Goal: Task Accomplishment & Management: Complete application form

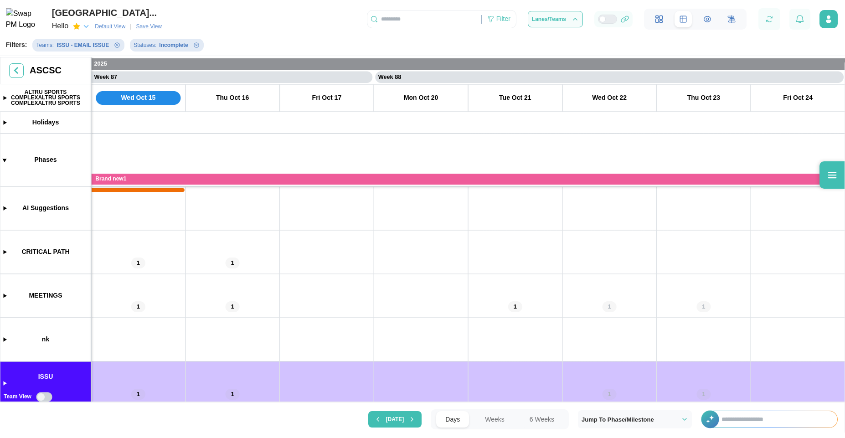
scroll to position [0, 40701]
drag, startPoint x: 621, startPoint y: 291, endPoint x: 519, endPoint y: 295, distance: 101.2
drag, startPoint x: 222, startPoint y: 290, endPoint x: 392, endPoint y: 272, distance: 170.9
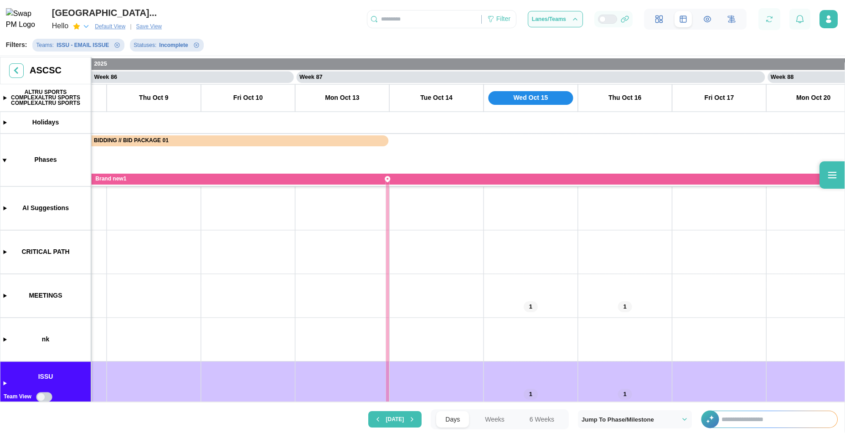
drag, startPoint x: 234, startPoint y: 278, endPoint x: 586, endPoint y: 303, distance: 353.6
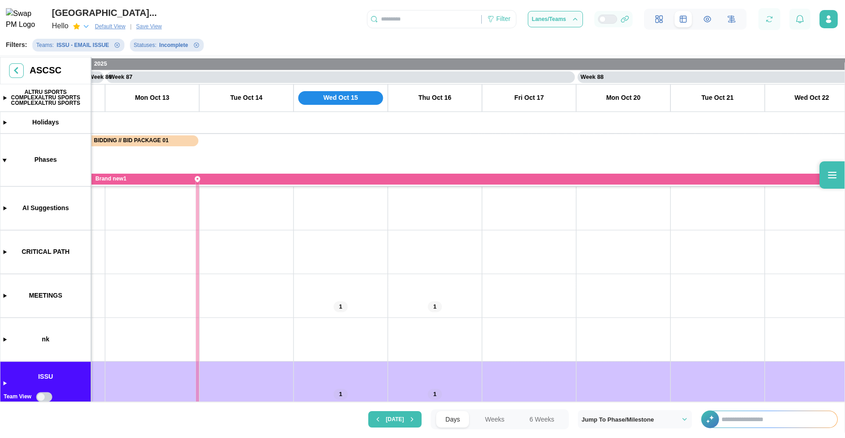
drag, startPoint x: 586, startPoint y: 303, endPoint x: 348, endPoint y: 378, distance: 249.8
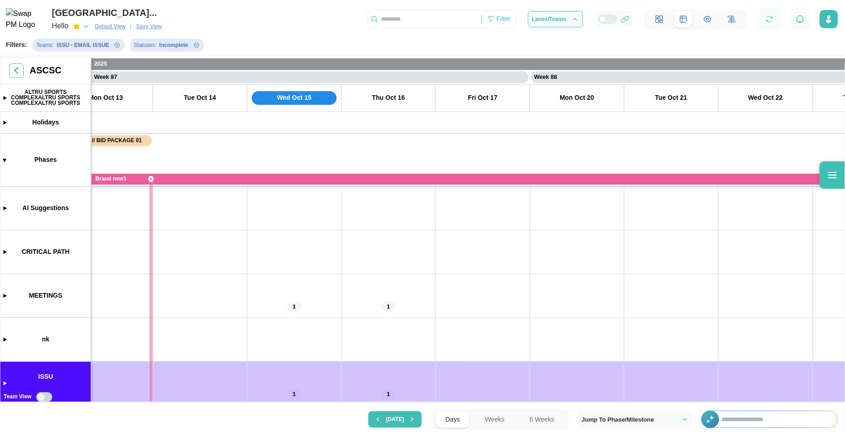
click at [750, 421] on input "text" at bounding box center [774, 419] width 125 height 16
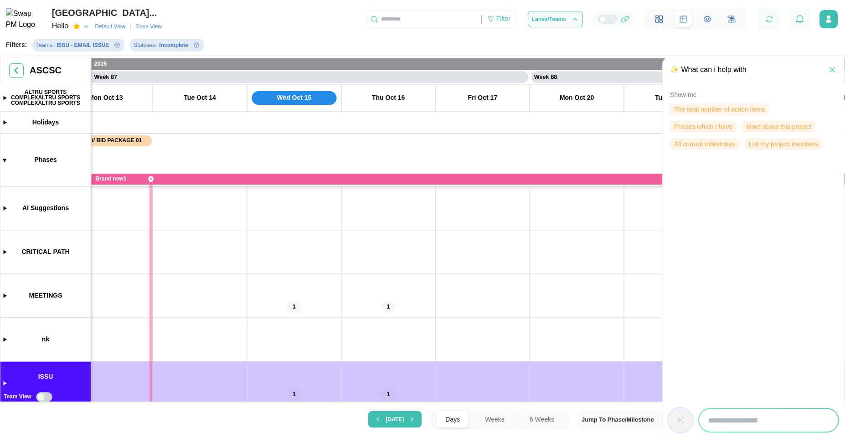
click at [709, 111] on span "The total number of action items" at bounding box center [719, 109] width 91 height 11
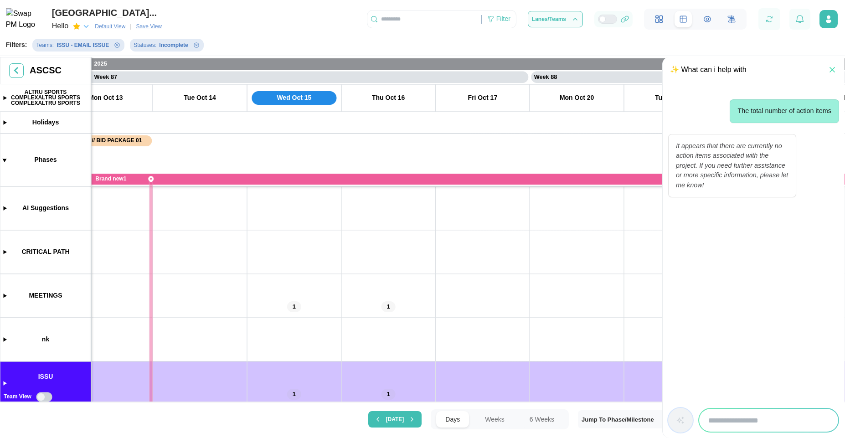
click at [782, 424] on input "search" at bounding box center [768, 420] width 139 height 23
type input "**********"
click at [678, 420] on icon "button" at bounding box center [680, 420] width 6 height 6
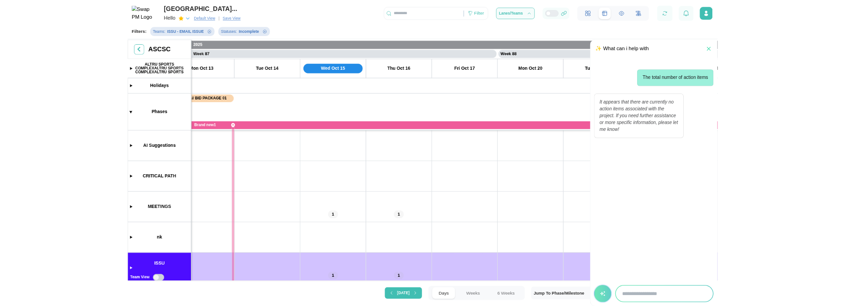
scroll to position [0, 0]
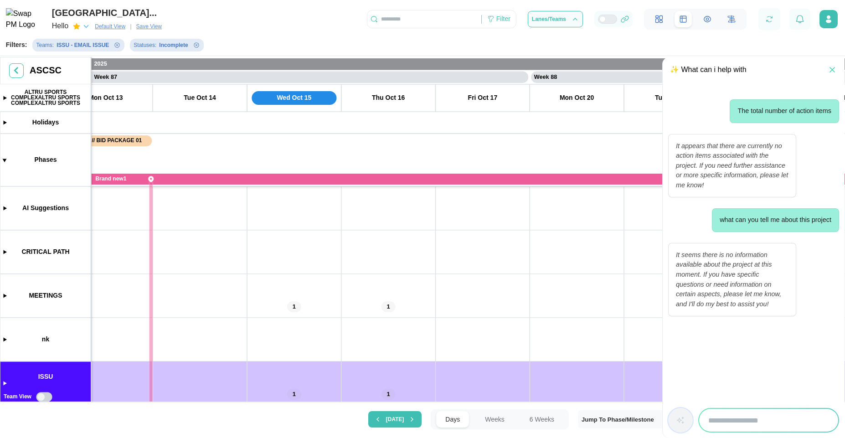
click at [725, 431] on input "search" at bounding box center [768, 420] width 139 height 23
type input "*******"
click at [688, 422] on button "button" at bounding box center [680, 420] width 25 height 25
click at [727, 417] on input "search" at bounding box center [768, 420] width 139 height 23
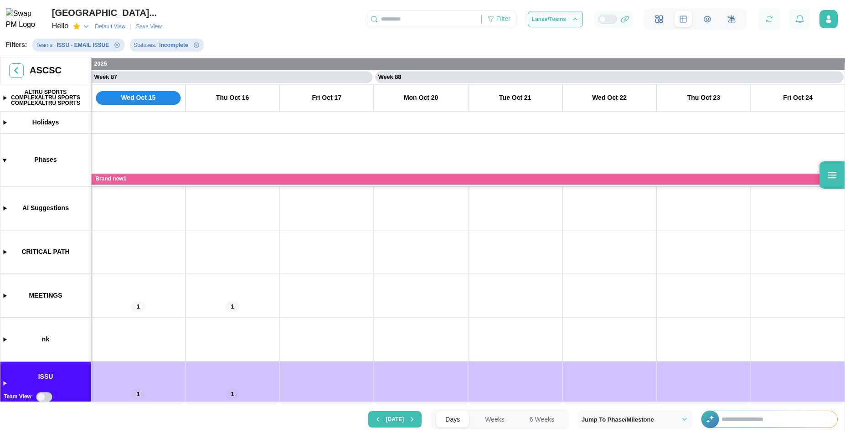
click at [756, 414] on input "text" at bounding box center [774, 419] width 125 height 16
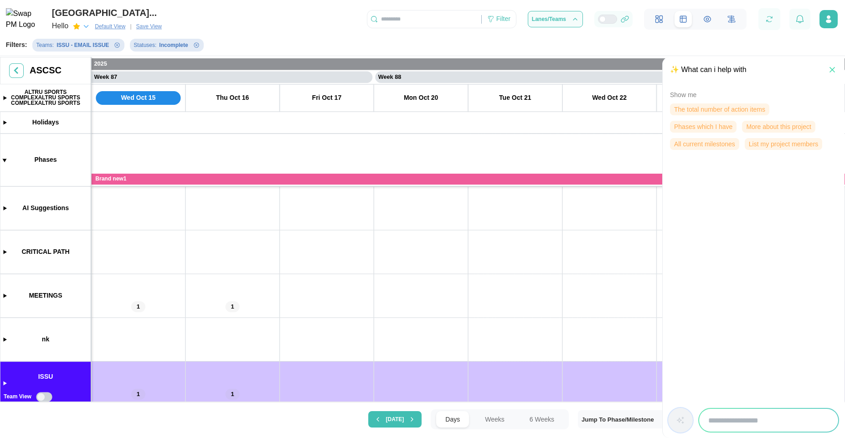
click at [755, 416] on input "search" at bounding box center [768, 420] width 139 height 23
type input "*****"
click at [685, 422] on button "button" at bounding box center [680, 420] width 25 height 25
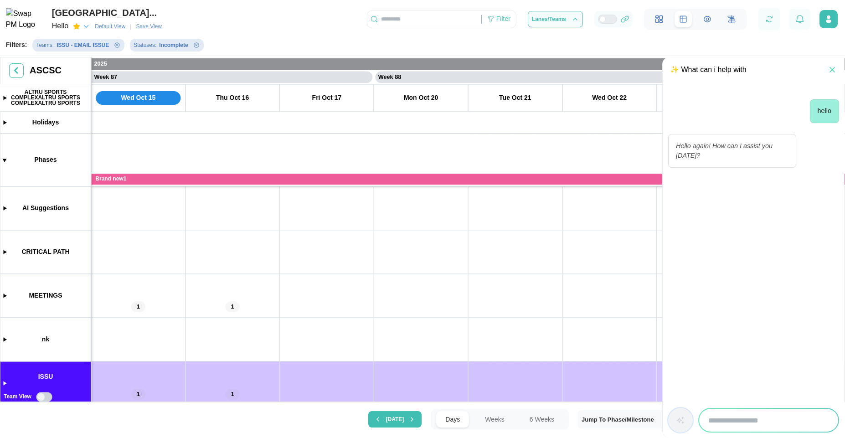
click at [726, 418] on input "search" at bounding box center [768, 420] width 139 height 23
type input "**********"
click at [679, 433] on div "**********" at bounding box center [754, 420] width 182 height 36
click at [680, 426] on button "button" at bounding box center [680, 420] width 25 height 25
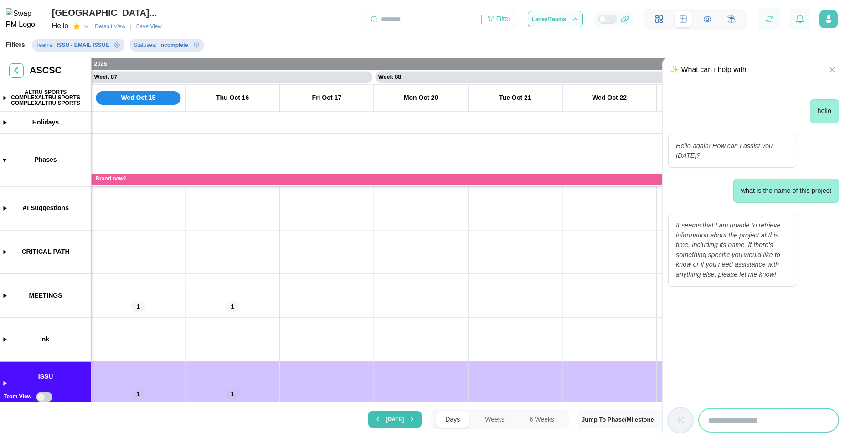
click at [824, 16] on icon "button" at bounding box center [828, 19] width 9 height 9
click at [832, 69] on icon "button" at bounding box center [832, 69] width 9 height 9
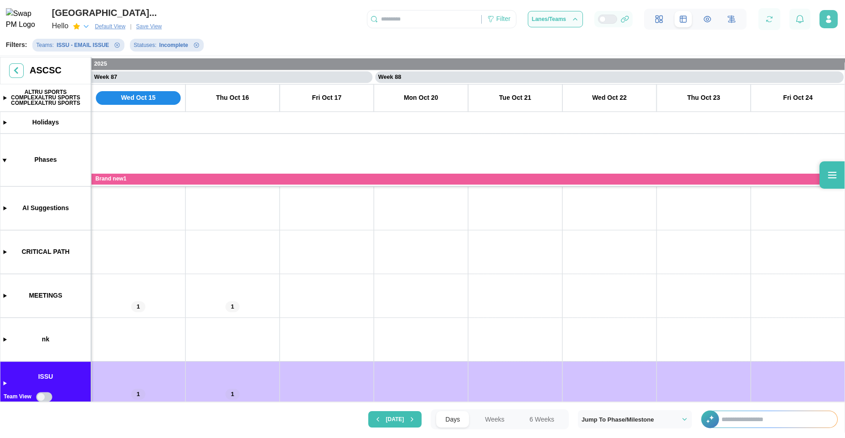
click at [836, 18] on button "button" at bounding box center [828, 19] width 18 height 18
click at [342, 27] on div "ALTRU SPORTS COMPLEXALTRU SPORTS COMPLEX... Hello Default View | Save View Filt…" at bounding box center [422, 16] width 845 height 33
click at [827, 18] on icon "button" at bounding box center [829, 17] width 4 height 4
click at [800, 48] on button "Profile Settings" at bounding box center [795, 44] width 82 height 17
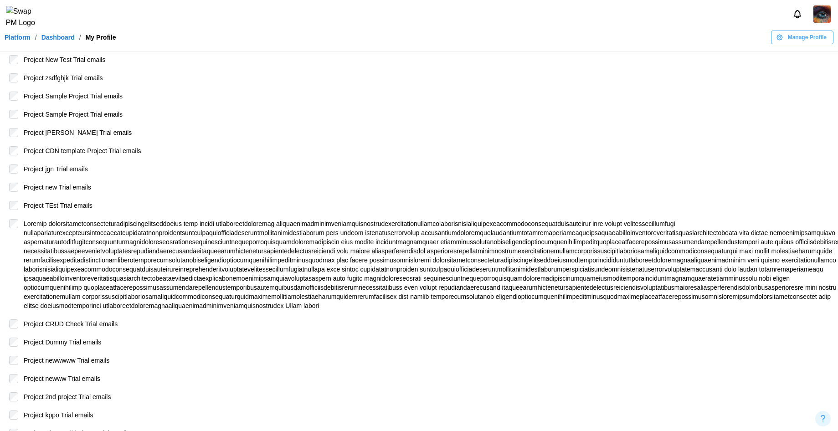
scroll to position [5244, 0]
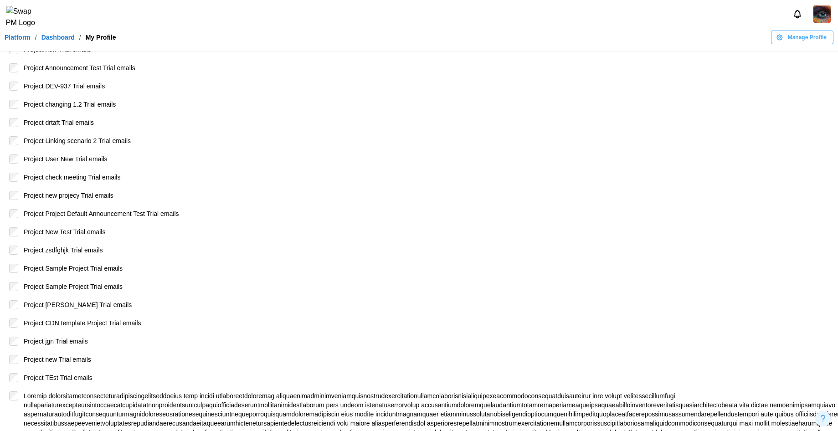
click at [821, 23] on img at bounding box center [821, 13] width 17 height 17
click at [817, 51] on button "Sign Out" at bounding box center [811, 56] width 50 height 16
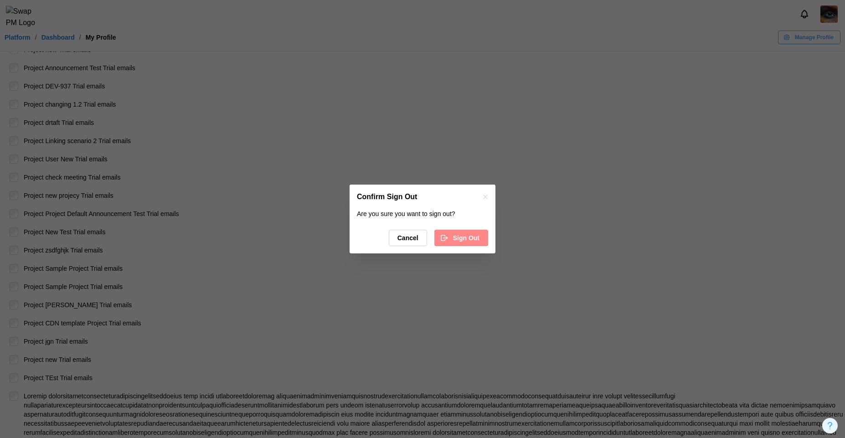
click at [477, 233] on span "Sign Out" at bounding box center [466, 237] width 26 height 15
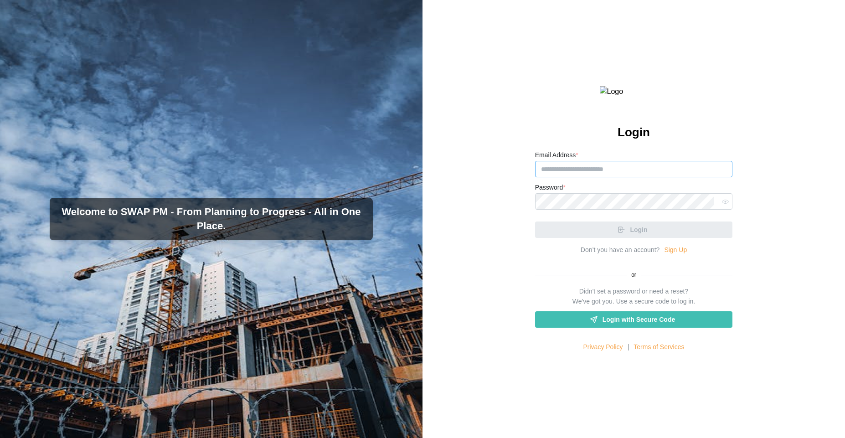
type input "**********"
click at [657, 177] on input "**********" at bounding box center [634, 169] width 198 height 16
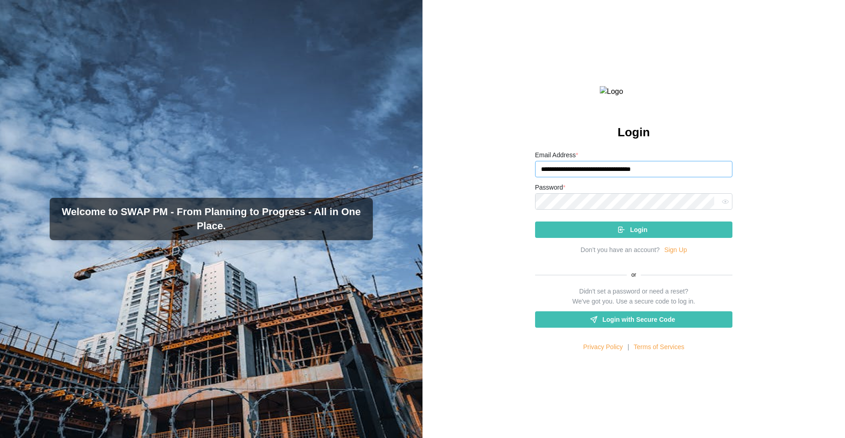
drag, startPoint x: 679, startPoint y: 191, endPoint x: 549, endPoint y: 176, distance: 131.2
click at [549, 176] on div "**********" at bounding box center [634, 163] width 198 height 28
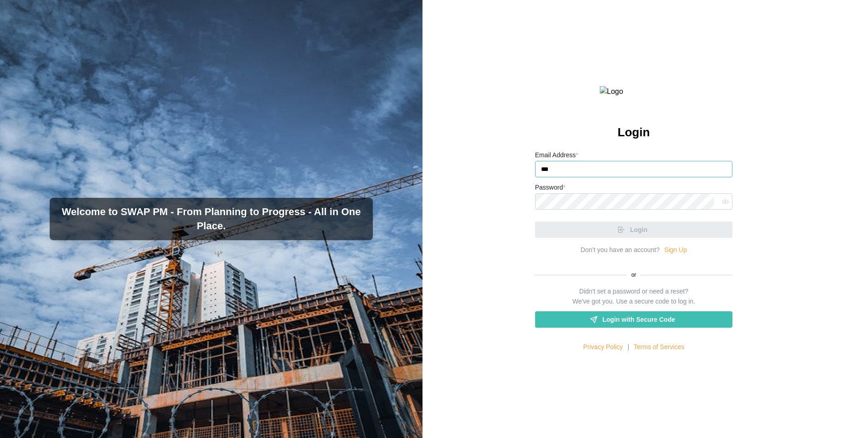
type input "**********"
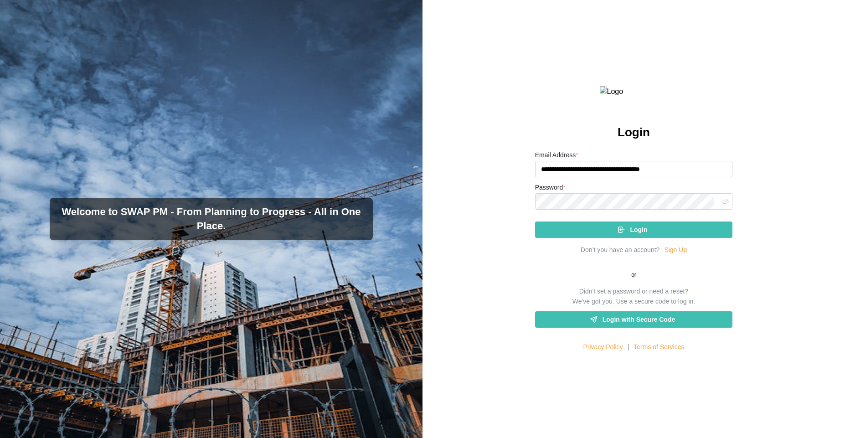
click at [720, 207] on button "button" at bounding box center [725, 201] width 12 height 12
click at [674, 237] on div "Login" at bounding box center [632, 229] width 183 height 15
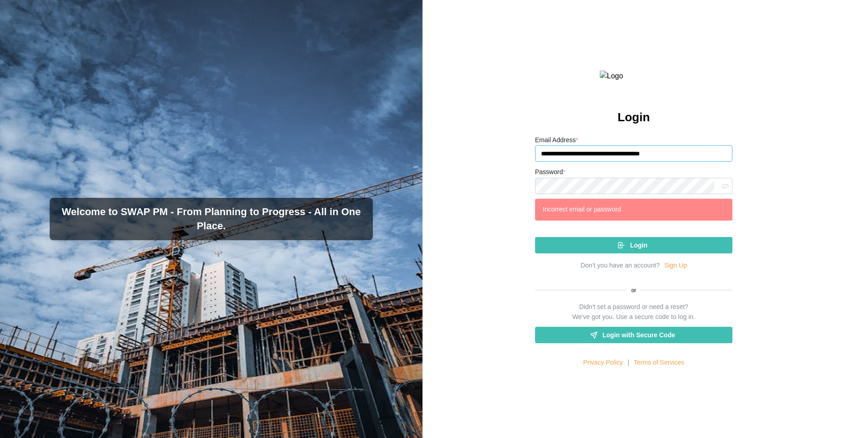
click at [699, 162] on input "**********" at bounding box center [634, 153] width 198 height 16
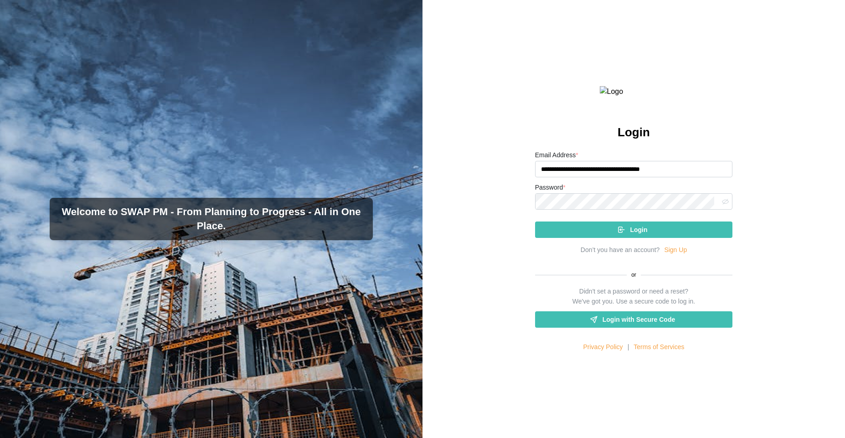
click at [646, 237] on div "Login" at bounding box center [632, 229] width 183 height 15
click at [633, 237] on span "Login" at bounding box center [638, 229] width 17 height 15
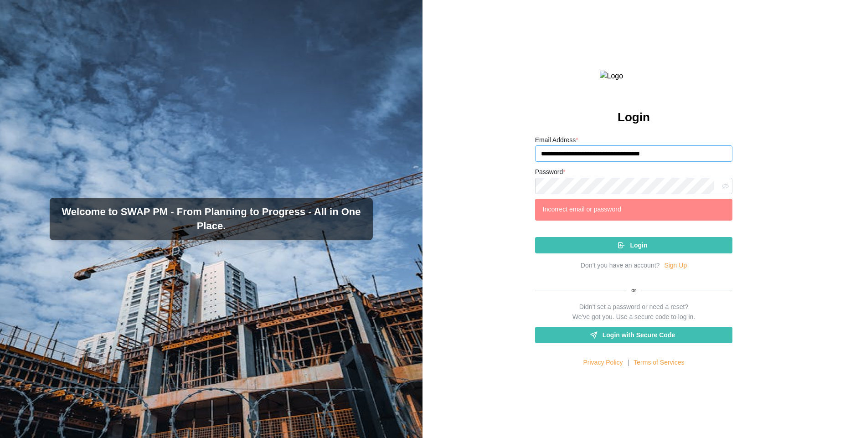
click at [676, 162] on input "**********" at bounding box center [634, 153] width 198 height 16
drag, startPoint x: 676, startPoint y: 175, endPoint x: 558, endPoint y: 165, distance: 119.0
click at [558, 162] on div "**********" at bounding box center [634, 148] width 198 height 28
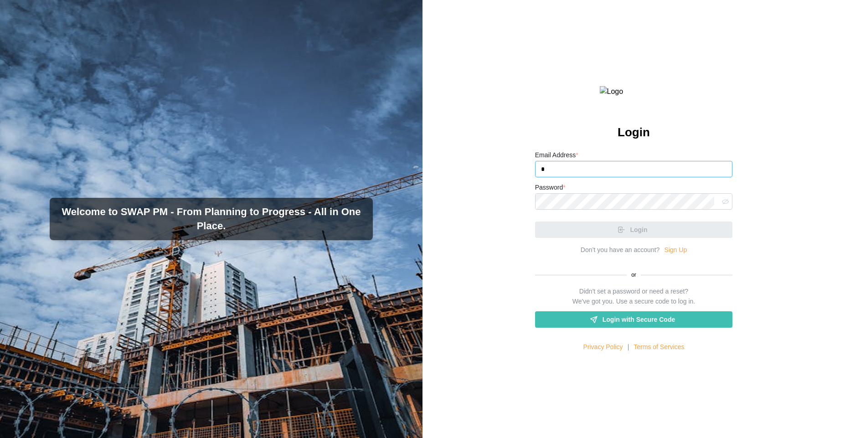
type input "**********"
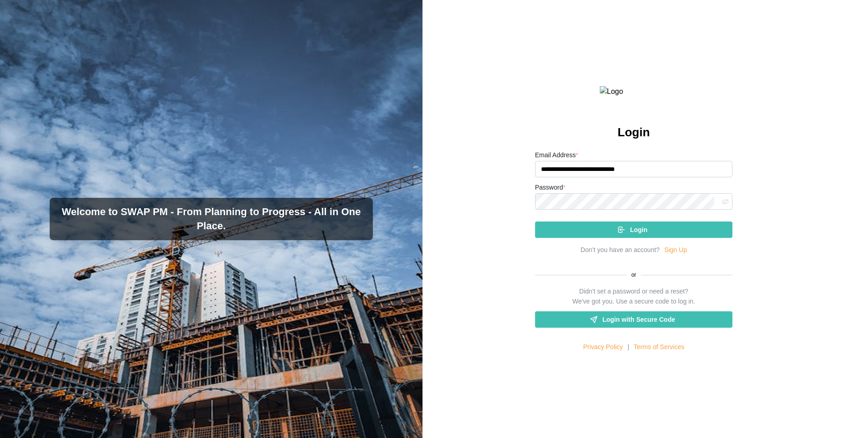
click at [649, 237] on div "Login" at bounding box center [632, 229] width 183 height 15
click at [677, 238] on div "Login" at bounding box center [634, 226] width 198 height 24
click at [669, 237] on div "Login" at bounding box center [632, 229] width 183 height 15
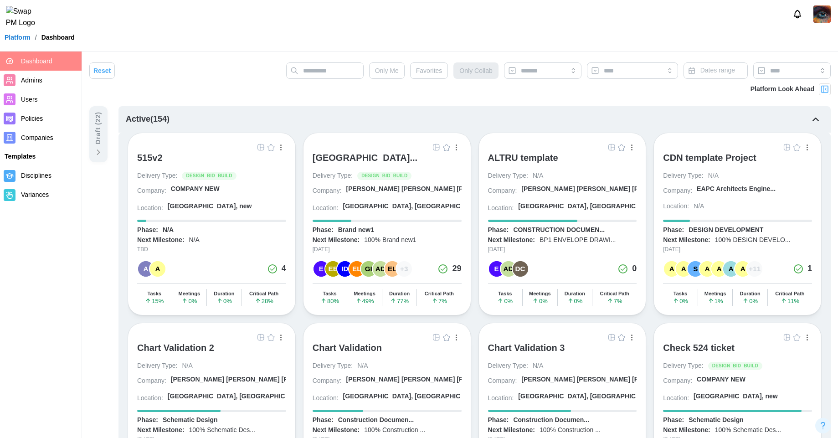
click at [156, 162] on div "515v2" at bounding box center [150, 157] width 26 height 11
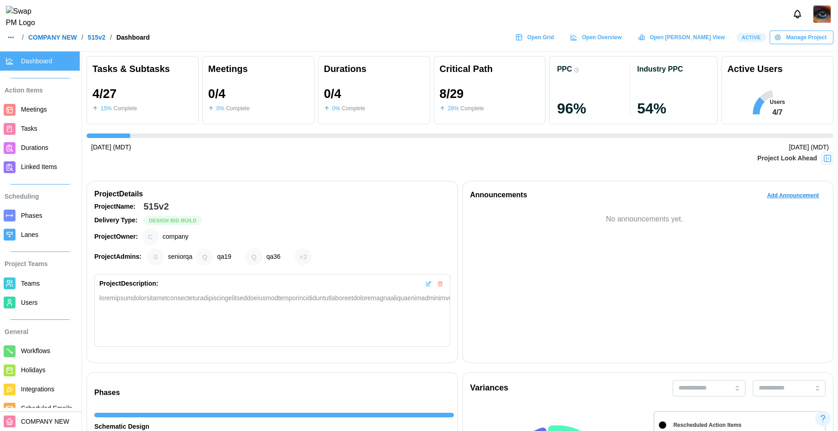
scroll to position [0, 1352]
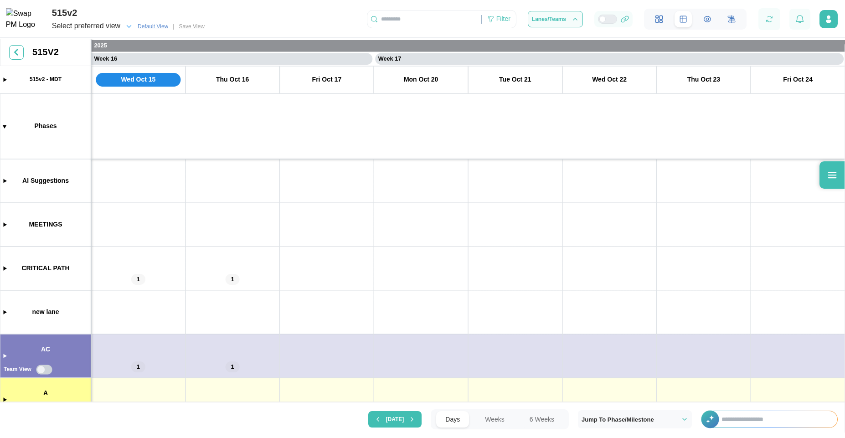
scroll to position [0, 7255]
click at [761, 417] on input "text" at bounding box center [774, 419] width 125 height 16
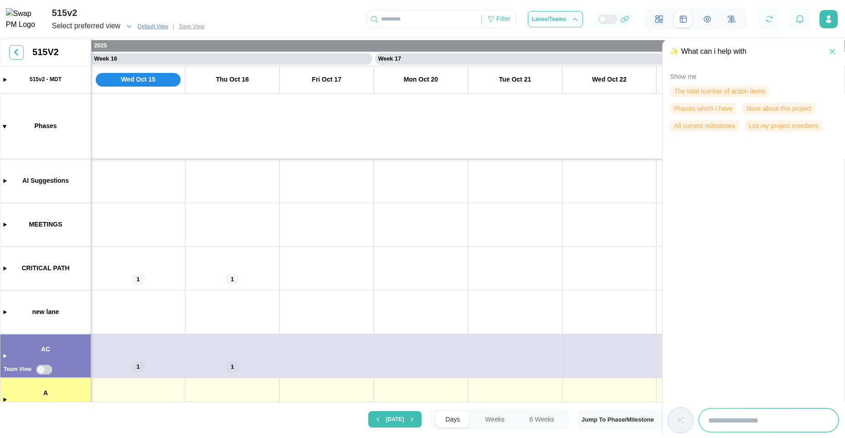
click at [767, 112] on span "More about this project" at bounding box center [778, 108] width 65 height 11
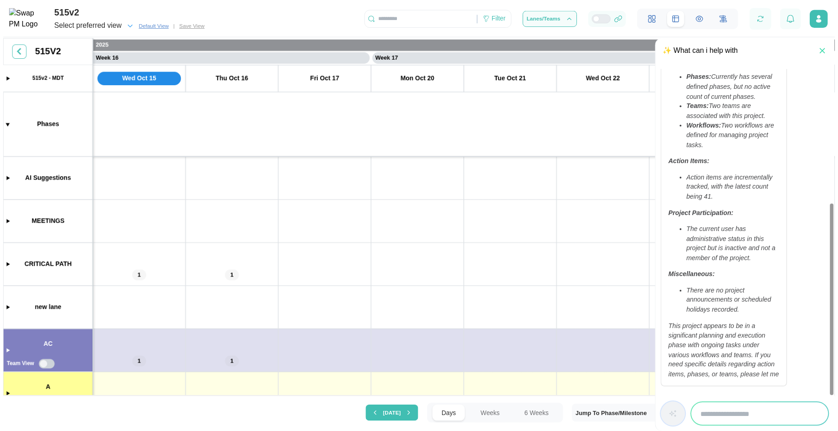
scroll to position [247, 0]
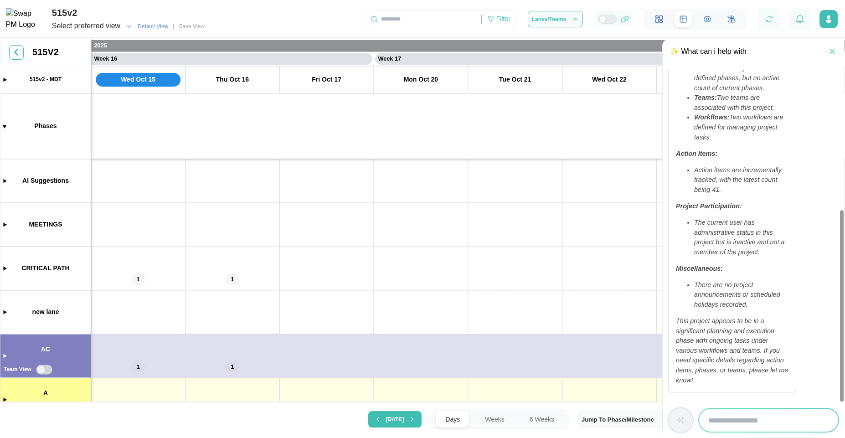
click at [760, 417] on input "search" at bounding box center [768, 420] width 139 height 23
type input "********"
click at [834, 51] on icon "button" at bounding box center [832, 51] width 9 height 9
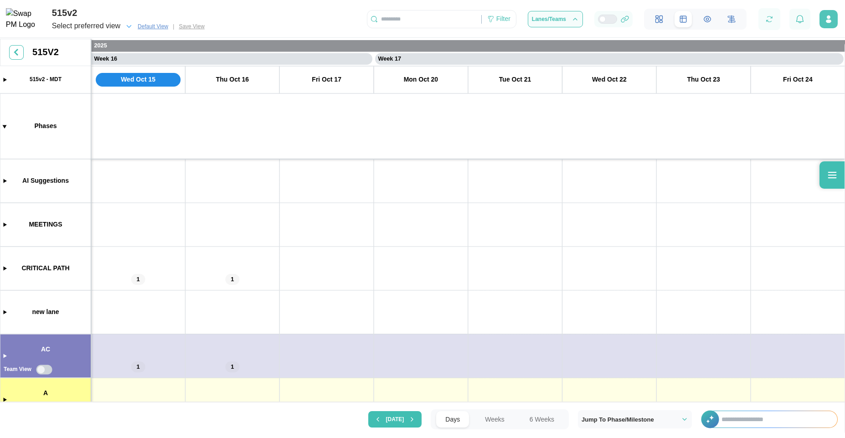
click at [827, 26] on button "button" at bounding box center [828, 19] width 18 height 18
click at [829, 19] on icon "button" at bounding box center [829, 17] width 4 height 4
click at [829, 20] on icon "button" at bounding box center [828, 19] width 9 height 9
click at [813, 41] on div "Profile Settings" at bounding box center [801, 44] width 54 height 7
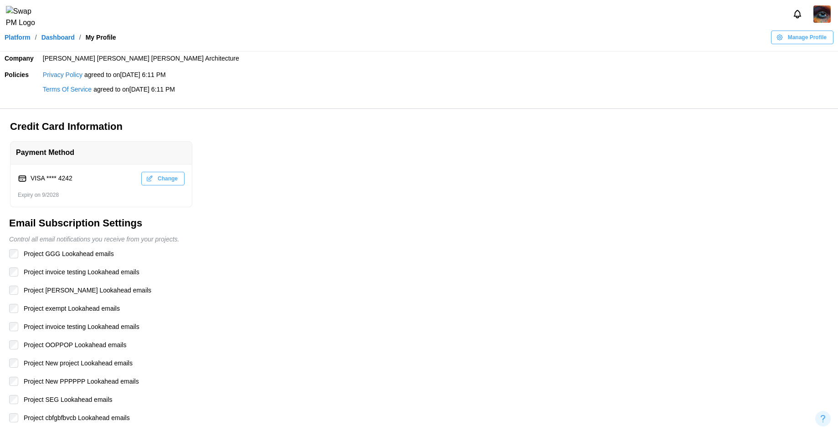
click at [825, 13] on img at bounding box center [821, 13] width 17 height 17
click at [803, 58] on div "Sign Out" at bounding box center [816, 56] width 28 height 7
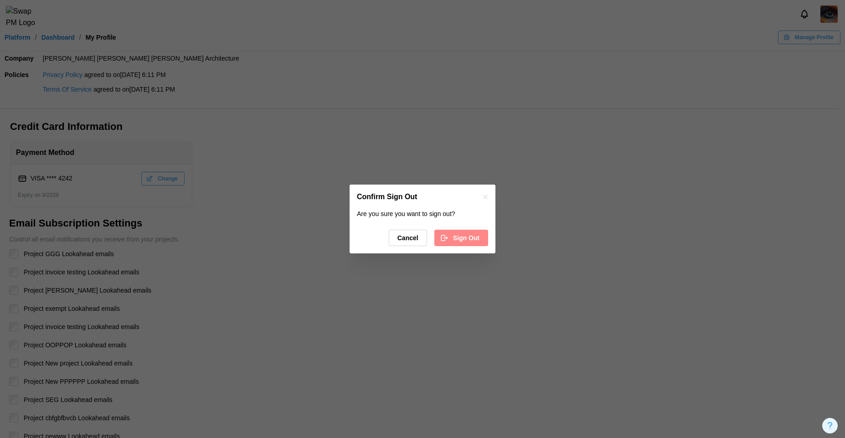
click at [473, 237] on span "Sign Out" at bounding box center [466, 237] width 26 height 15
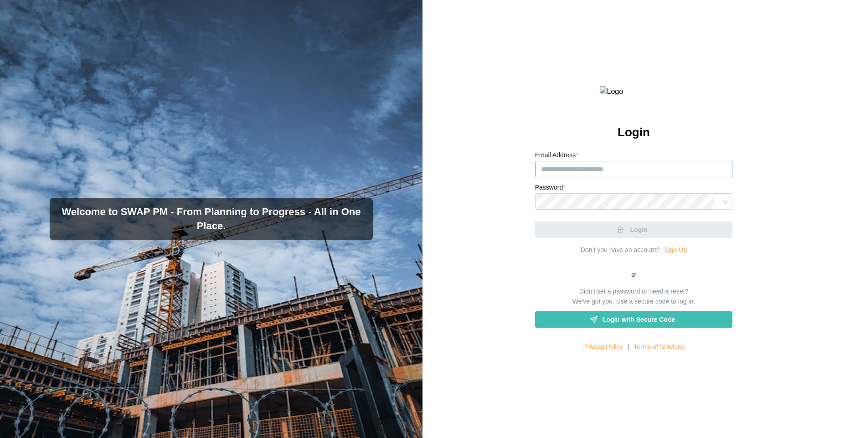
type input "**********"
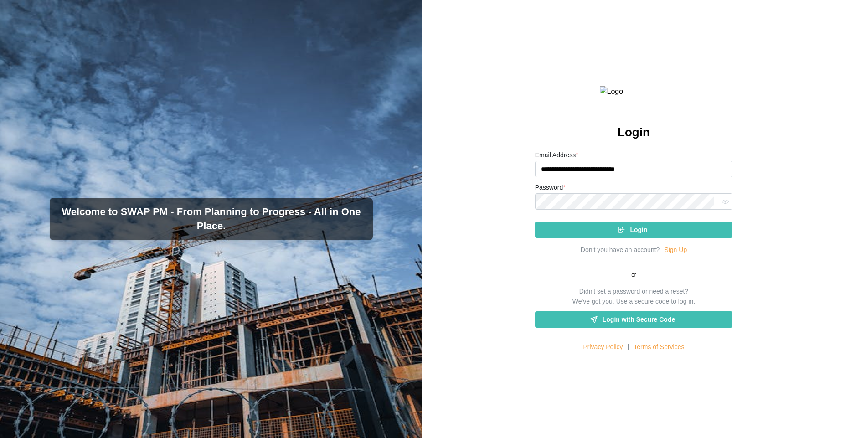
click at [630, 237] on span "Login" at bounding box center [638, 229] width 17 height 15
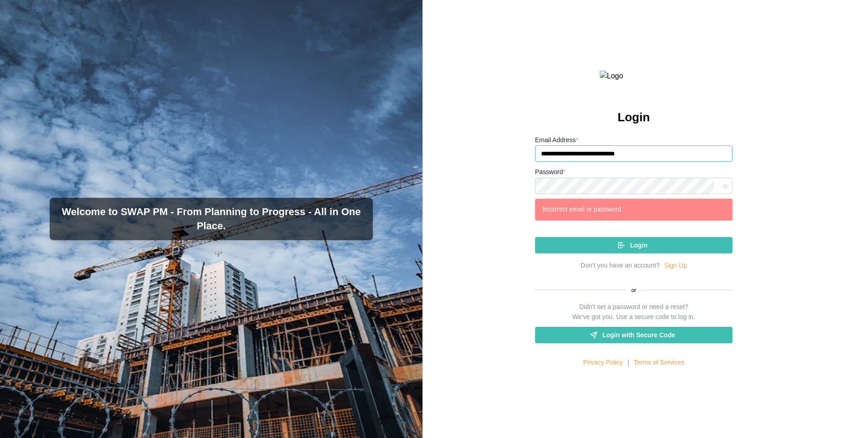
click at [666, 162] on input "**********" at bounding box center [634, 153] width 198 height 16
drag, startPoint x: 676, startPoint y: 174, endPoint x: 516, endPoint y: 180, distance: 159.6
click at [516, 180] on div "**********" at bounding box center [633, 219] width 422 height 438
click at [572, 162] on input "**********" at bounding box center [634, 153] width 198 height 16
drag, startPoint x: 617, startPoint y: 167, endPoint x: 639, endPoint y: 167, distance: 21.4
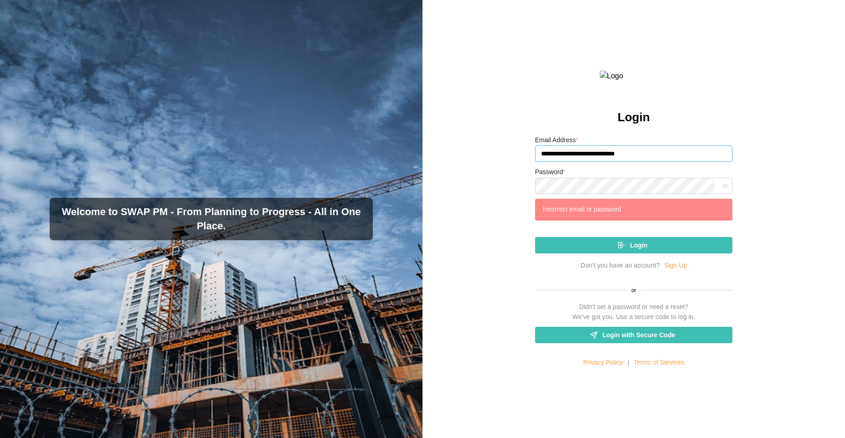
click at [618, 162] on input "**********" at bounding box center [634, 153] width 198 height 16
drag, startPoint x: 654, startPoint y: 171, endPoint x: 533, endPoint y: 177, distance: 121.4
click at [535, 162] on input "**********" at bounding box center [634, 153] width 198 height 16
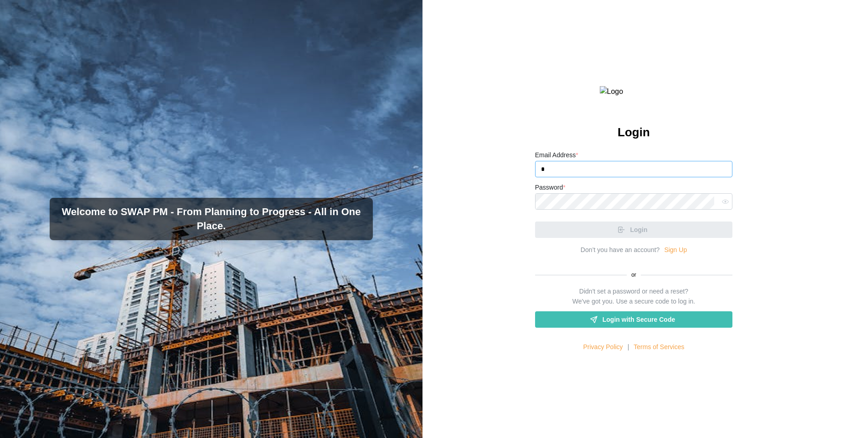
type input "**********"
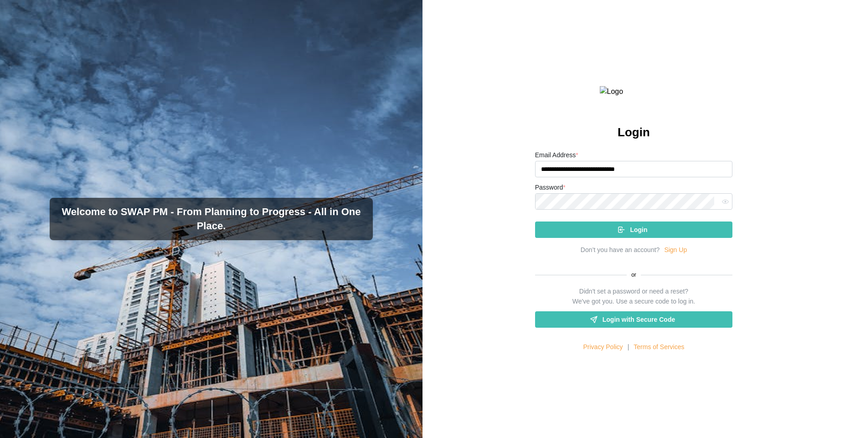
click at [725, 207] on button "button" at bounding box center [725, 201] width 12 height 12
click at [669, 237] on div "Login" at bounding box center [632, 229] width 183 height 15
click at [632, 237] on span "Login" at bounding box center [638, 229] width 17 height 15
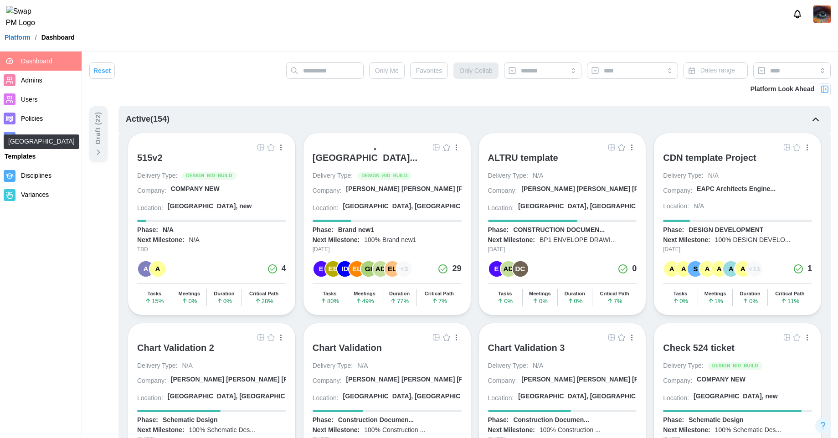
click at [356, 153] on div "[GEOGRAPHIC_DATA]..." at bounding box center [365, 157] width 105 height 11
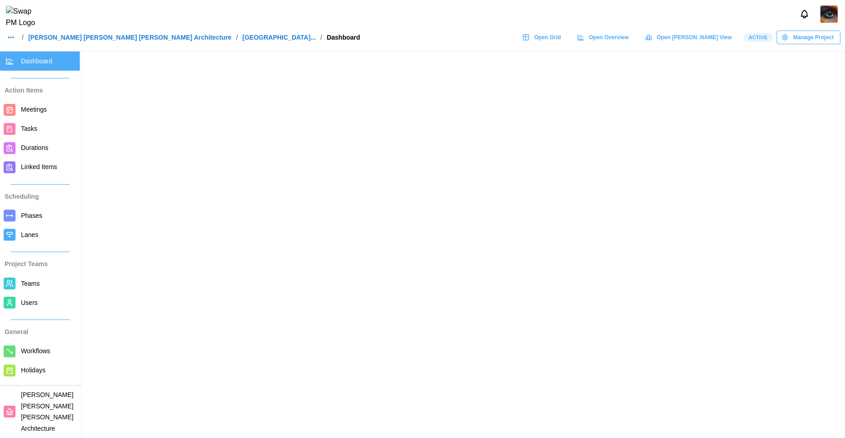
click at [561, 44] on span "Open Grid" at bounding box center [547, 37] width 27 height 13
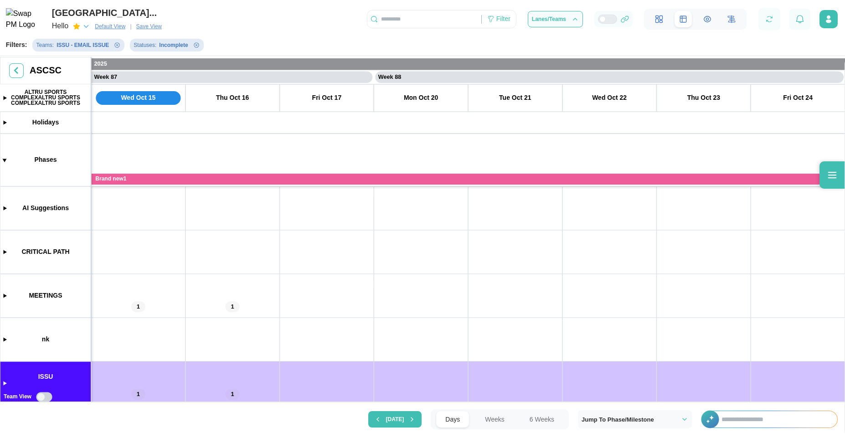
click at [762, 425] on input "text" at bounding box center [774, 419] width 125 height 16
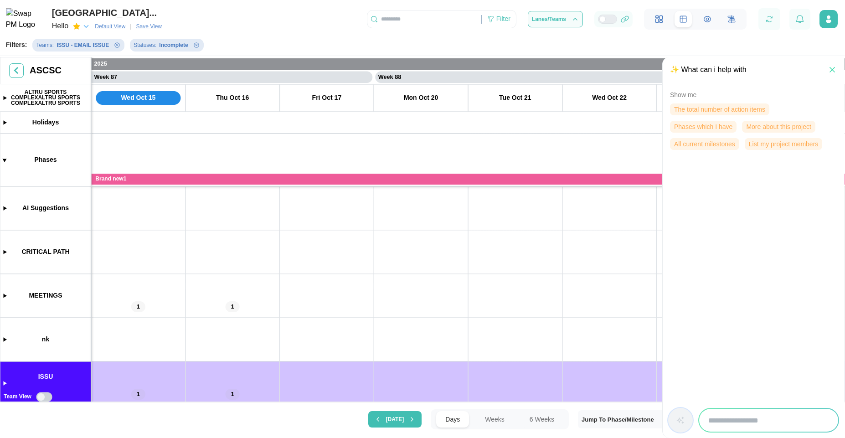
click at [770, 128] on span "More about this project" at bounding box center [778, 126] width 65 height 11
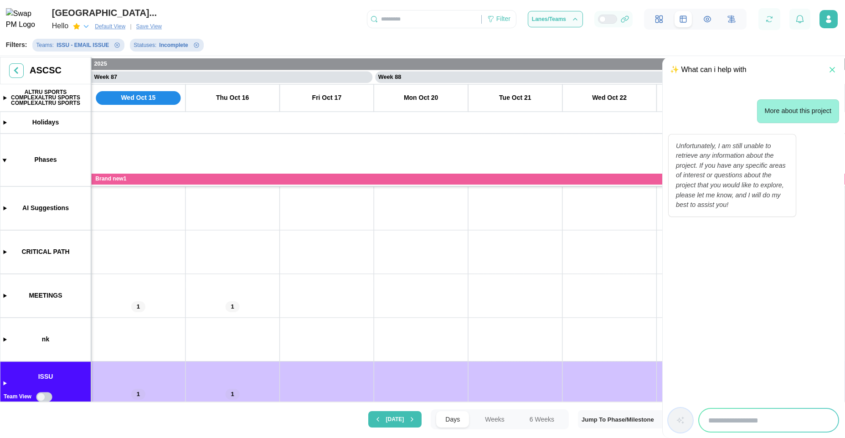
click at [756, 418] on input "search" at bounding box center [768, 420] width 139 height 23
type input "**********"
click at [679, 427] on button "button" at bounding box center [680, 420] width 25 height 25
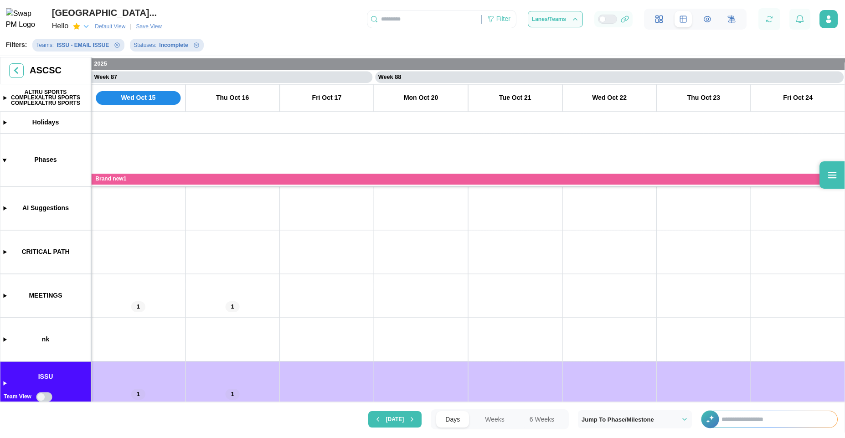
click at [768, 417] on input "text" at bounding box center [774, 419] width 125 height 16
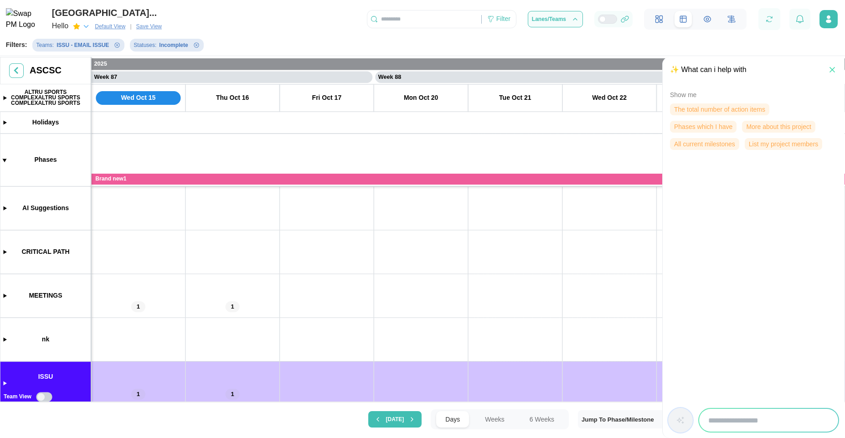
click at [769, 125] on span "More about this project" at bounding box center [778, 126] width 65 height 11
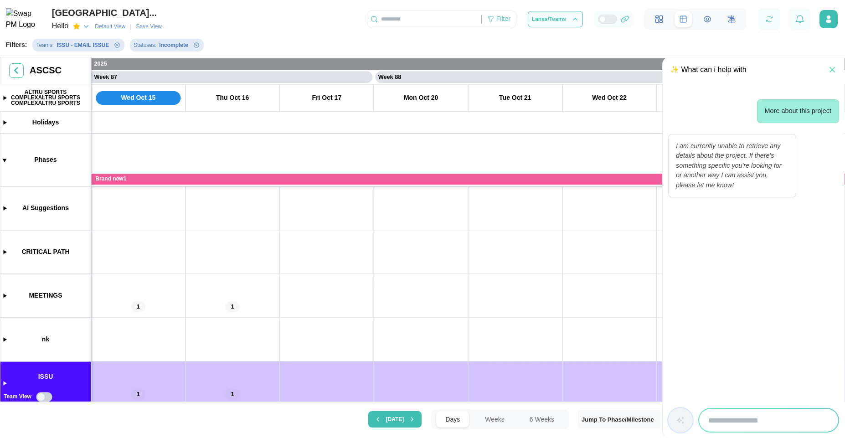
click at [833, 72] on icon "button" at bounding box center [832, 69] width 9 height 9
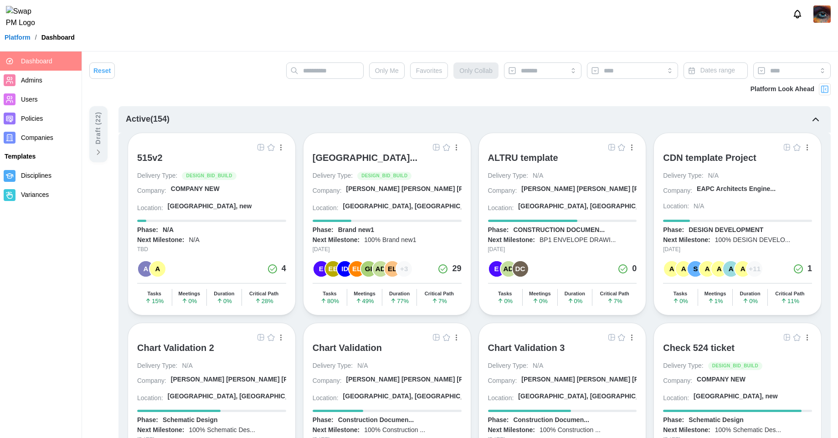
click at [720, 163] on div "CDN template Project" at bounding box center [709, 157] width 93 height 11
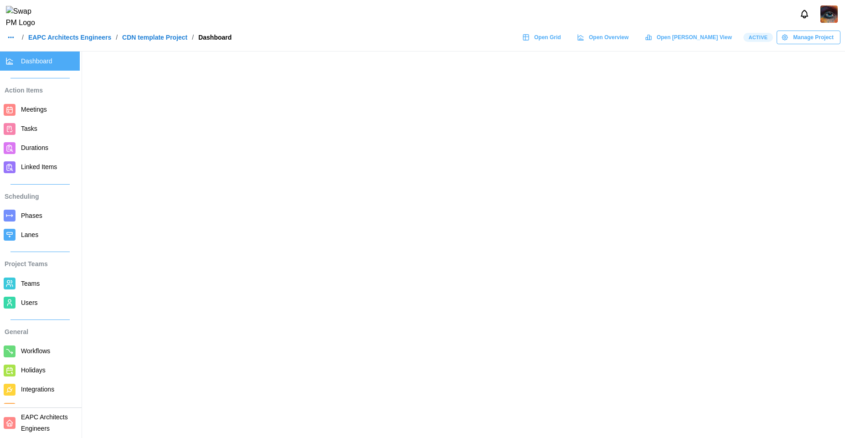
click at [561, 39] on span "Open Grid" at bounding box center [547, 37] width 27 height 13
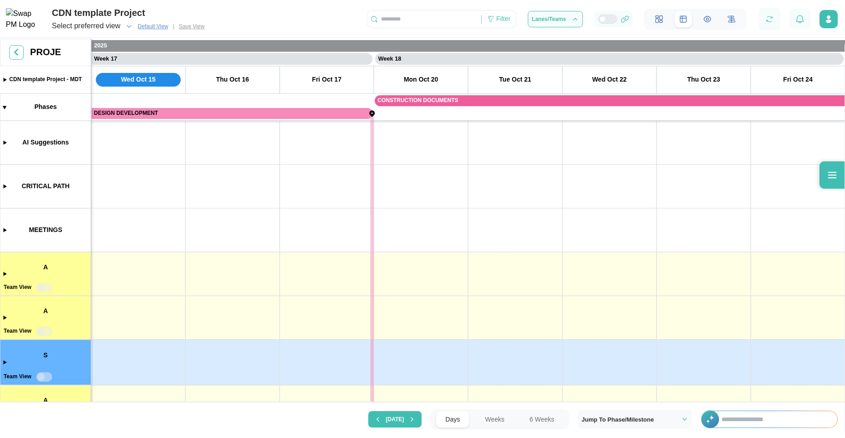
scroll to position [0, 7726]
click at [737, 417] on input "text" at bounding box center [774, 419] width 125 height 16
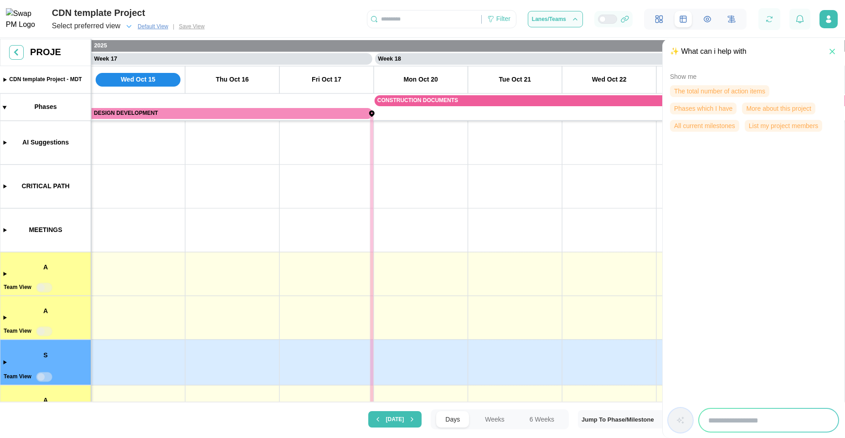
click at [763, 108] on span "More about this project" at bounding box center [778, 108] width 65 height 11
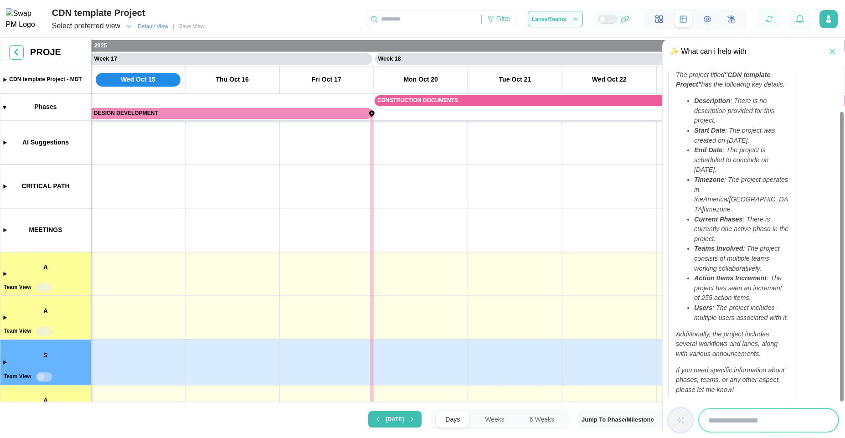
scroll to position [52, 0]
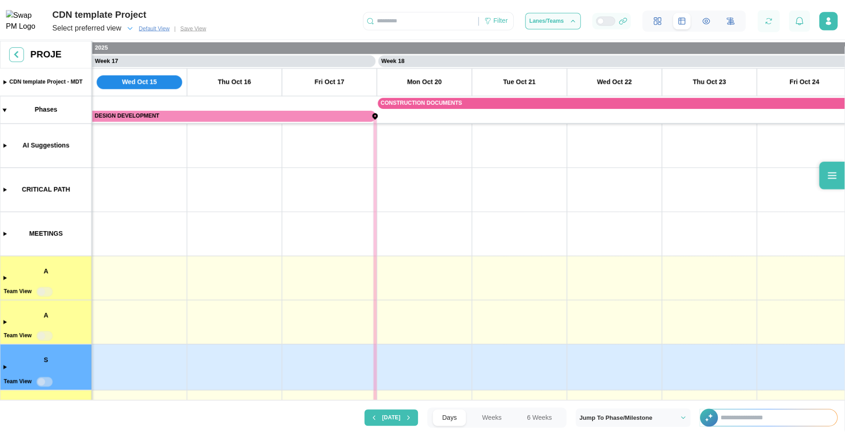
scroll to position [0, 7726]
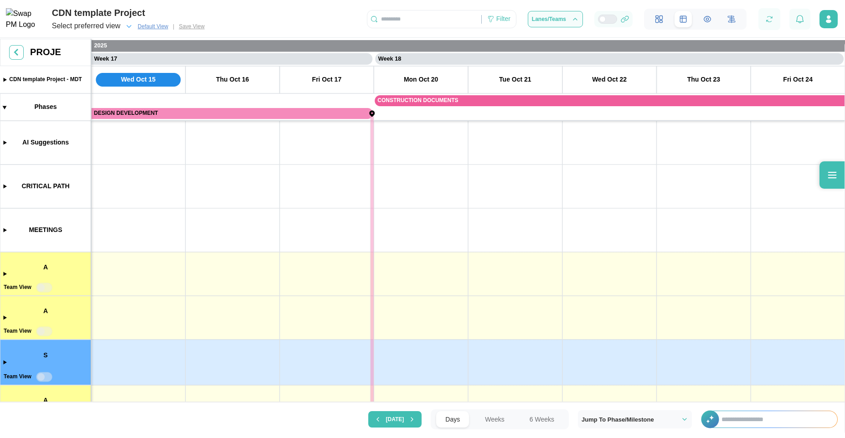
click at [740, 418] on input "text" at bounding box center [774, 419] width 125 height 16
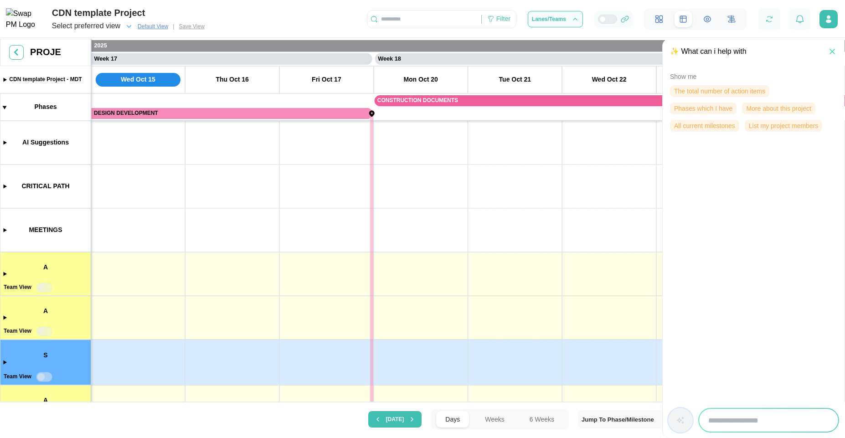
click at [737, 411] on input "search" at bounding box center [768, 420] width 139 height 23
type input "**********"
click at [678, 417] on icon "button" at bounding box center [680, 420] width 9 height 9
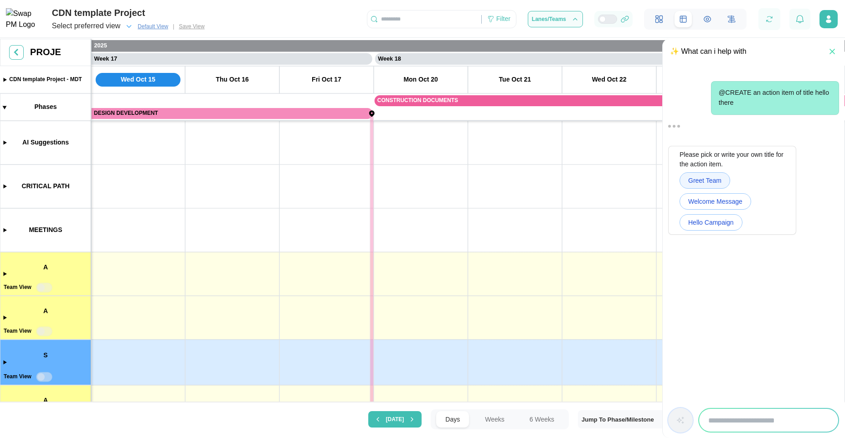
click at [718, 183] on span "Greet Team" at bounding box center [704, 180] width 33 height 15
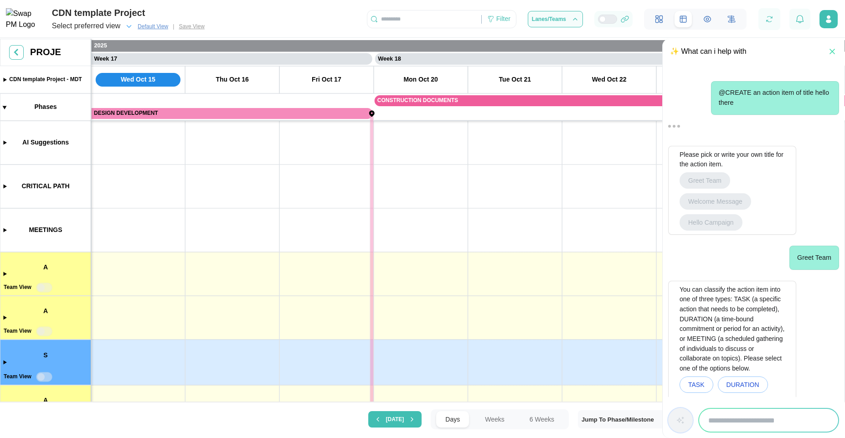
scroll to position [26, 0]
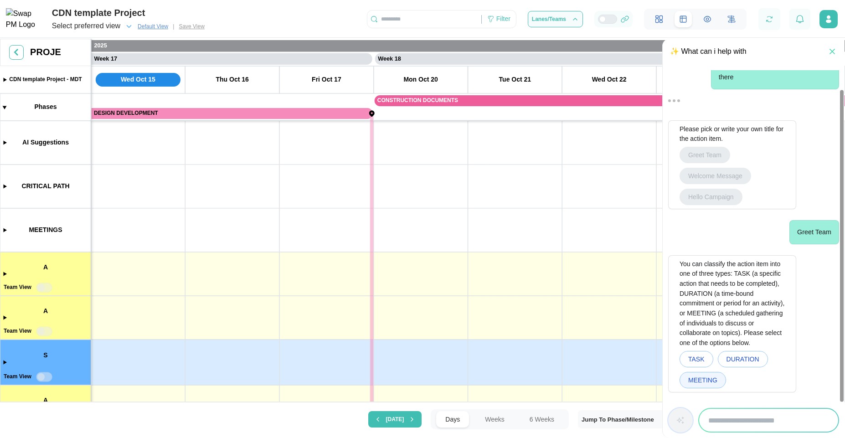
click at [699, 383] on span "MEETING" at bounding box center [702, 379] width 29 height 15
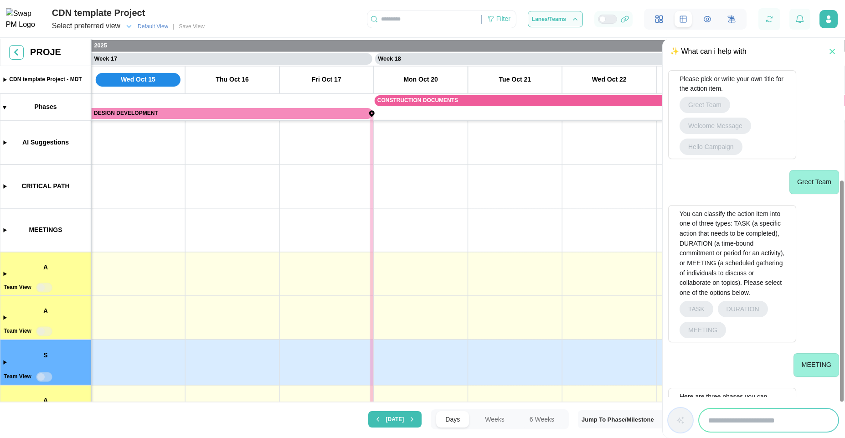
scroll to position [170, 0]
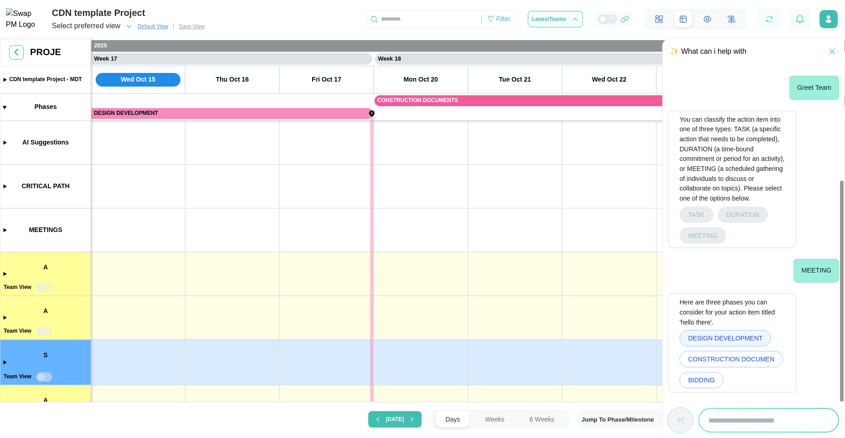
click at [729, 339] on span "DESIGN DEVELOPMENT" at bounding box center [725, 337] width 74 height 15
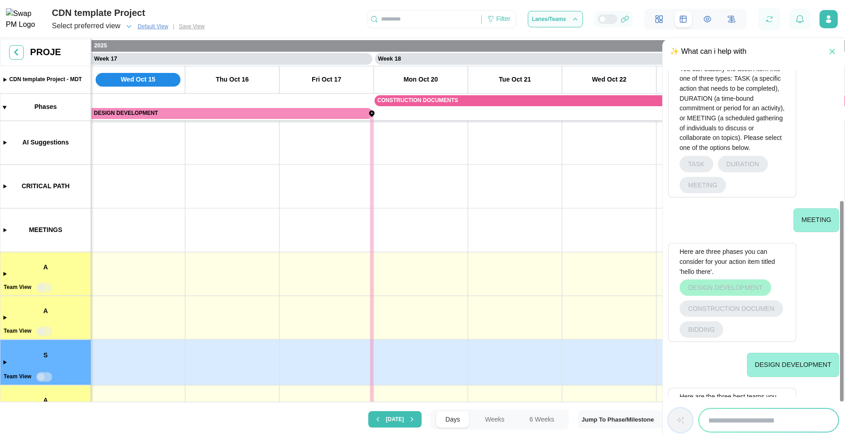
scroll to position [315, 0]
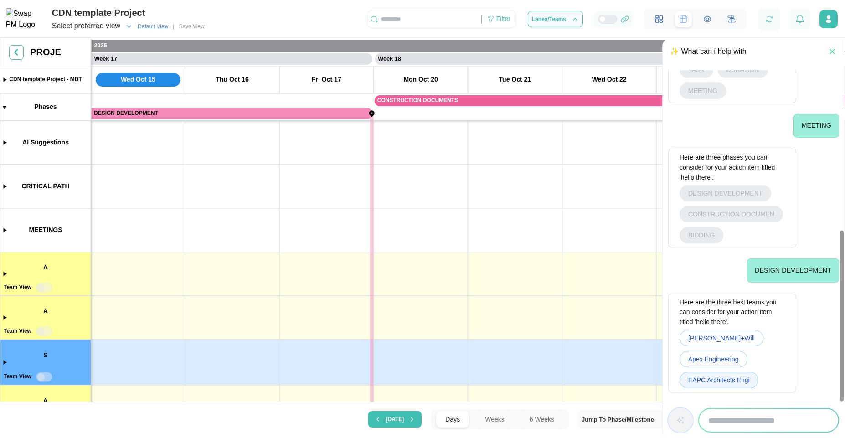
click at [723, 375] on span "EAPC Architects Engi" at bounding box center [719, 379] width 62 height 15
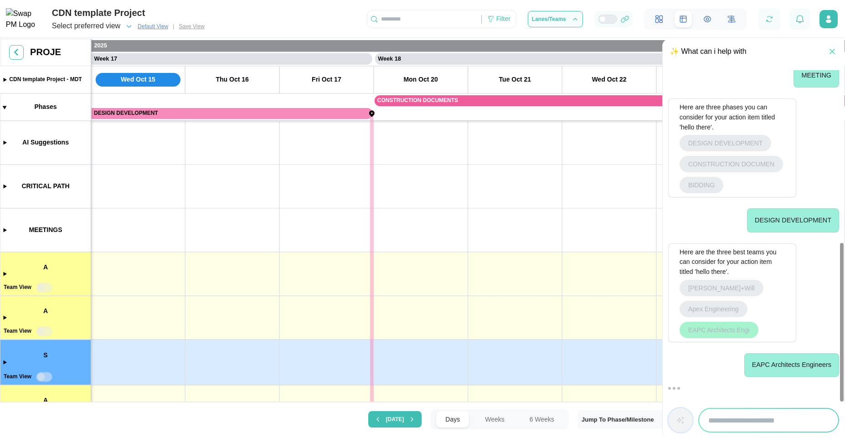
scroll to position [408, 0]
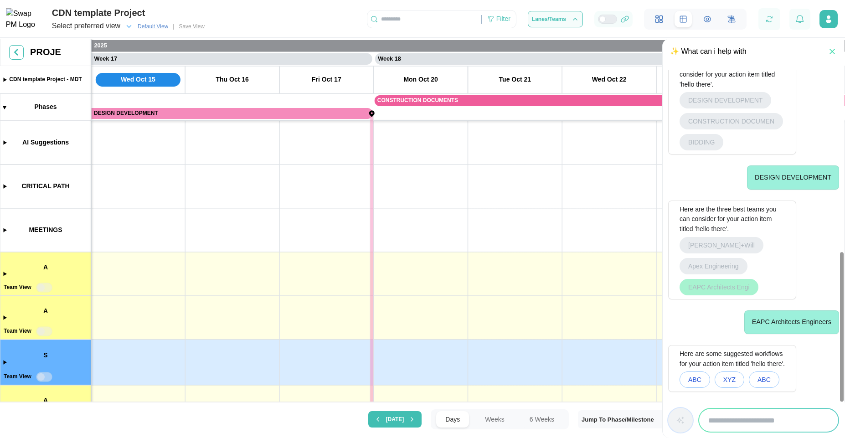
click at [723, 375] on span "XYZ" at bounding box center [729, 379] width 12 height 15
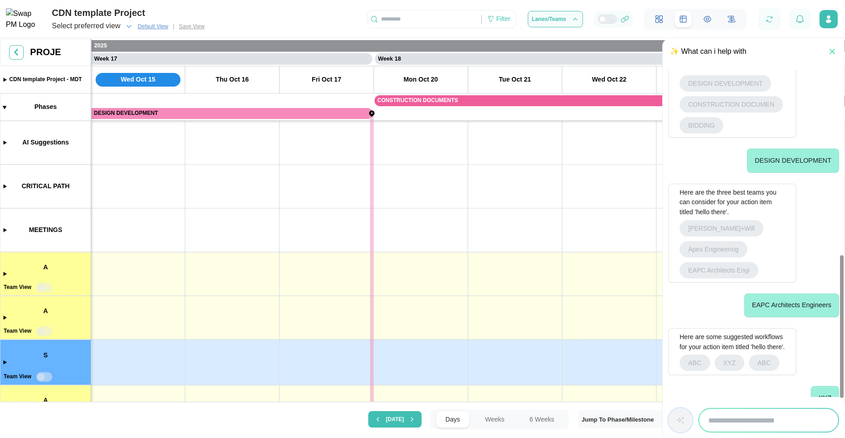
scroll to position [442, 0]
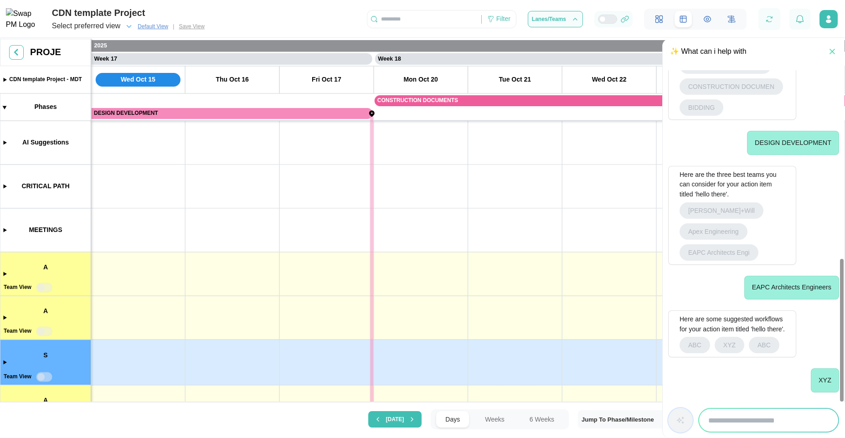
click at [746, 417] on input "search" at bounding box center [768, 420] width 139 height 23
type input "*"
type input "*****"
click at [682, 417] on icon "button" at bounding box center [680, 420] width 9 height 9
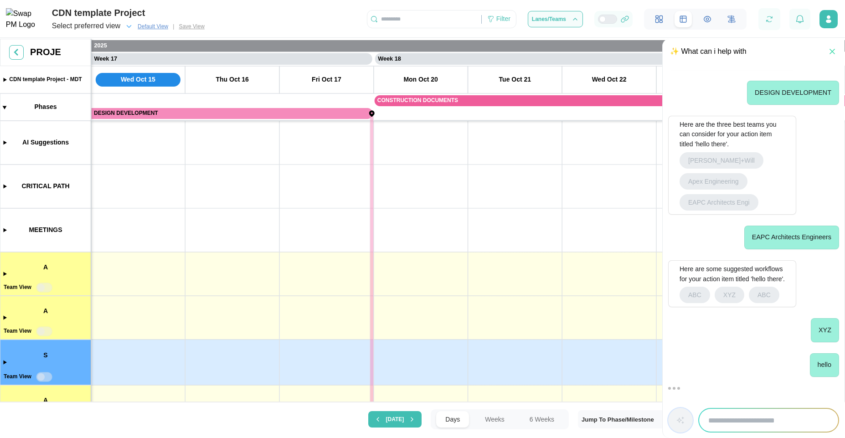
scroll to position [521, 0]
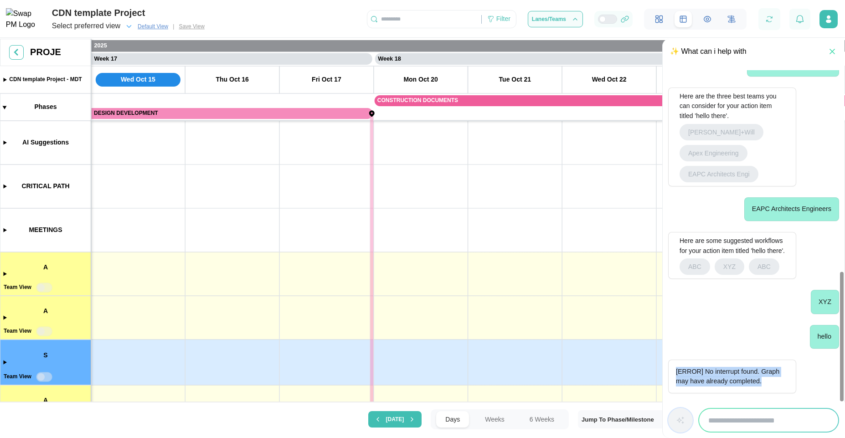
drag, startPoint x: 766, startPoint y: 383, endPoint x: 674, endPoint y: 374, distance: 92.9
click at [674, 374] on div "[ERROR] No interrupt found. Graph may have already completed." at bounding box center [732, 377] width 128 height 34
click at [763, 383] on p "[ERROR] No interrupt found. Graph may have already completed." at bounding box center [732, 377] width 101 height 18
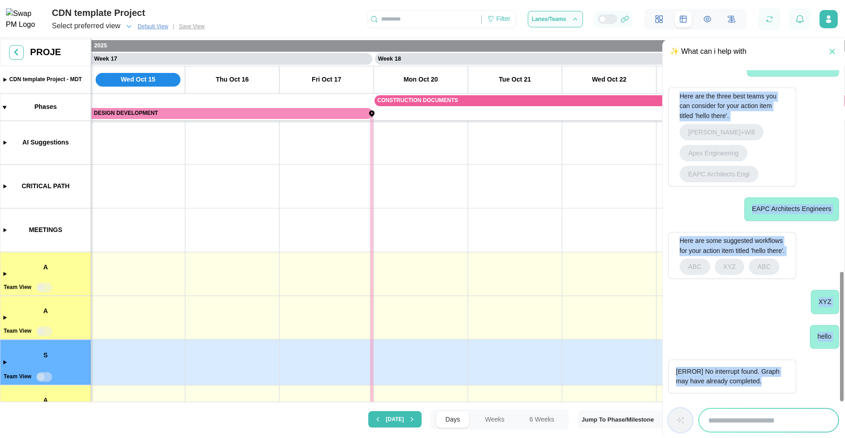
drag, startPoint x: 763, startPoint y: 383, endPoint x: 667, endPoint y: 377, distance: 96.3
click at [667, 377] on div "@CREATE an action item of title hello there Please pick or write your own title…" at bounding box center [754, 234] width 182 height 338
click at [780, 365] on div "[ERROR] No interrupt found. Graph may have already completed." at bounding box center [732, 377] width 128 height 34
click at [778, 381] on p "[ERROR] No interrupt found. Graph may have already completed." at bounding box center [732, 377] width 101 height 18
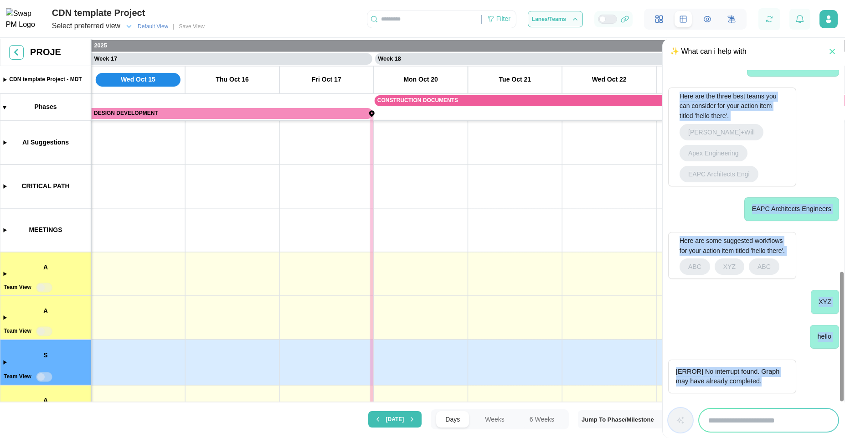
drag, startPoint x: 757, startPoint y: 384, endPoint x: 726, endPoint y: 372, distance: 33.2
click at [756, 384] on p "[ERROR] No interrupt found. Graph may have already completed." at bounding box center [732, 377] width 101 height 18
click at [726, 372] on p "[ERROR] No interrupt found. Graph may have already completed." at bounding box center [732, 377] width 101 height 18
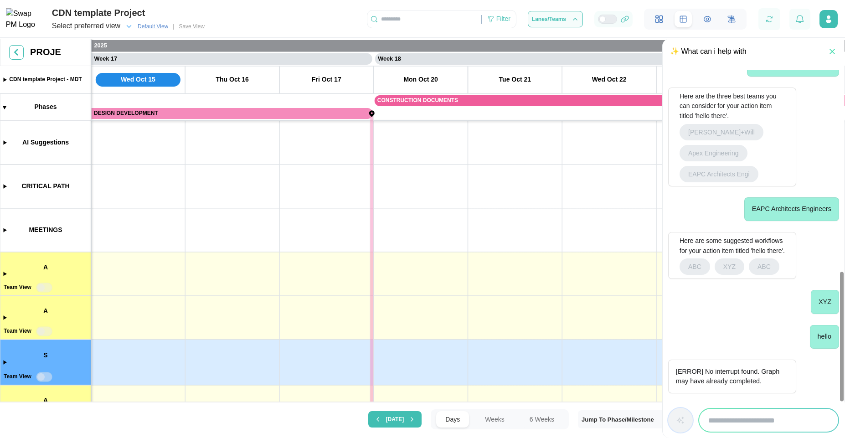
click at [728, 369] on p "[ERROR] No interrupt found. Graph may have already completed." at bounding box center [732, 377] width 101 height 18
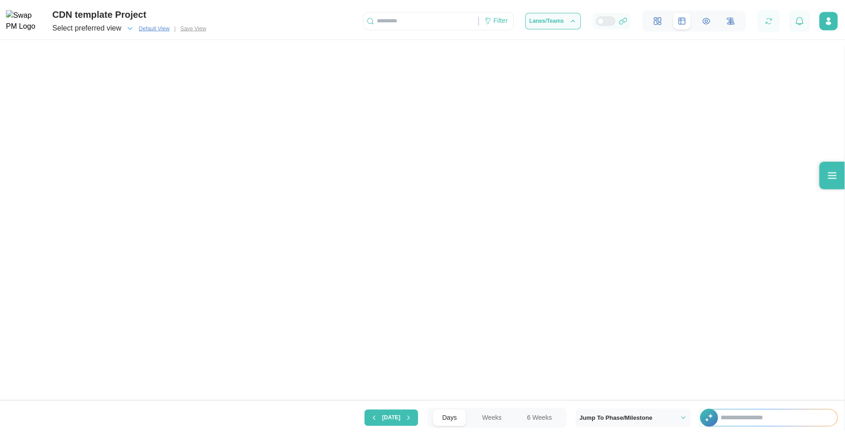
scroll to position [0, 7726]
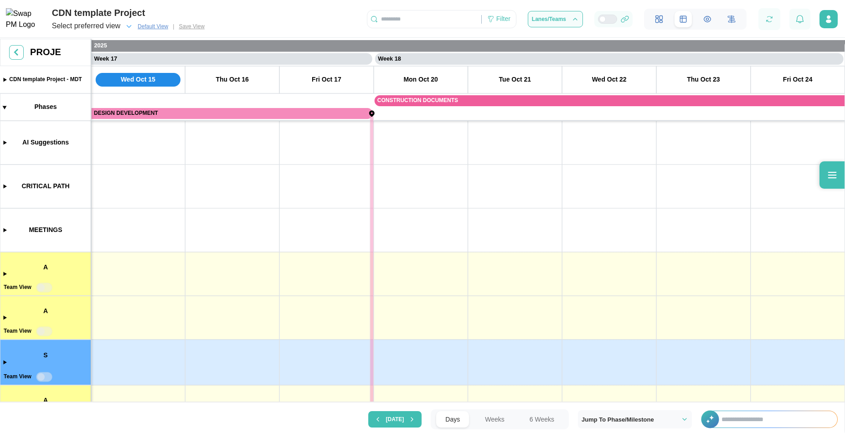
click at [792, 422] on input "text" at bounding box center [774, 419] width 125 height 16
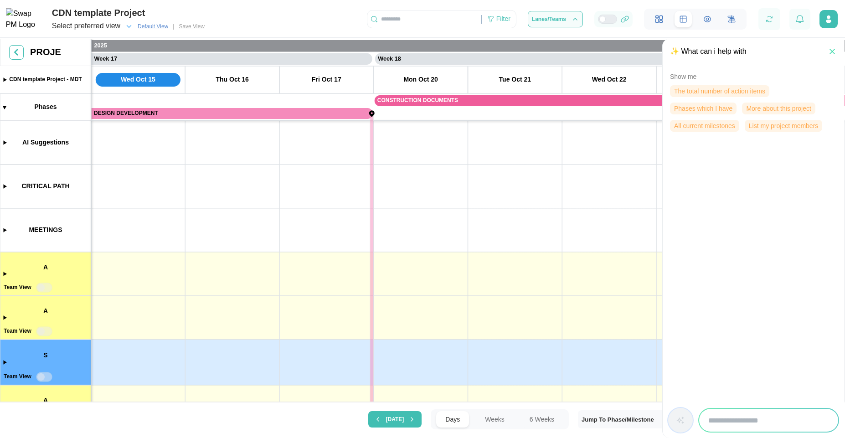
click at [781, 416] on input "search" at bounding box center [768, 420] width 139 height 23
type input "**********"
click at [676, 418] on icon "button" at bounding box center [680, 420] width 9 height 9
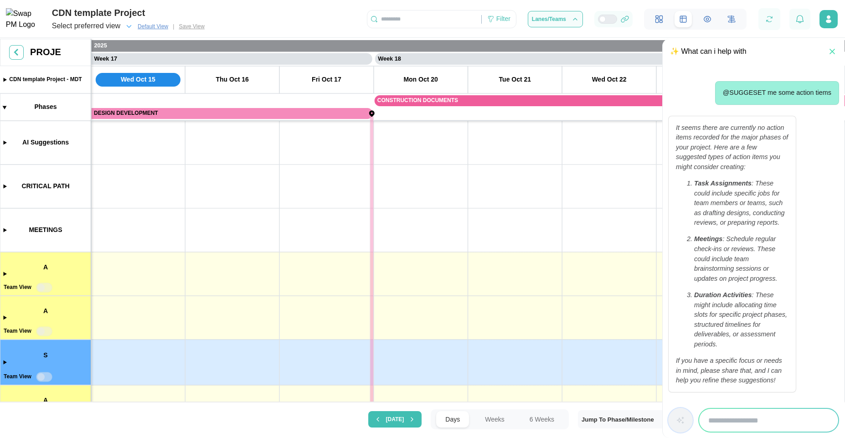
click at [773, 421] on input "search" at bounding box center [768, 420] width 139 height 23
type input "********"
click at [676, 416] on icon "button" at bounding box center [680, 420] width 9 height 9
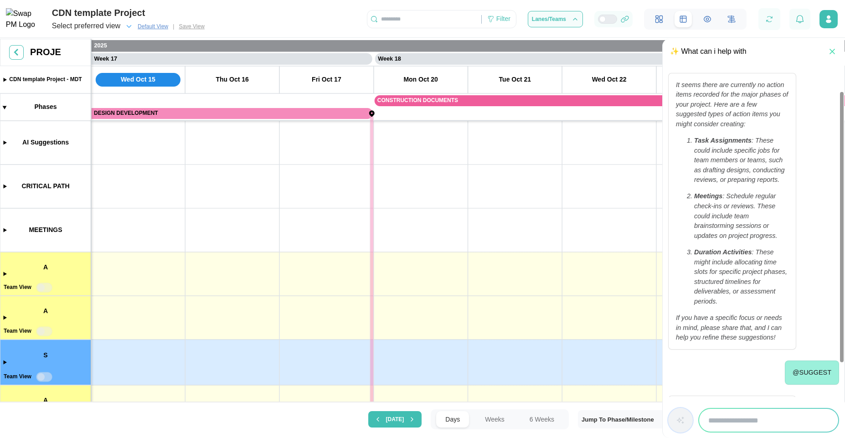
scroll to position [80, 0]
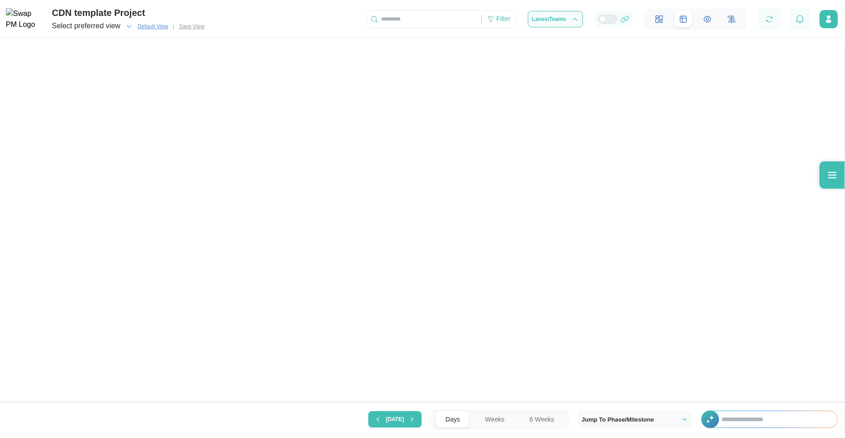
scroll to position [0, 7726]
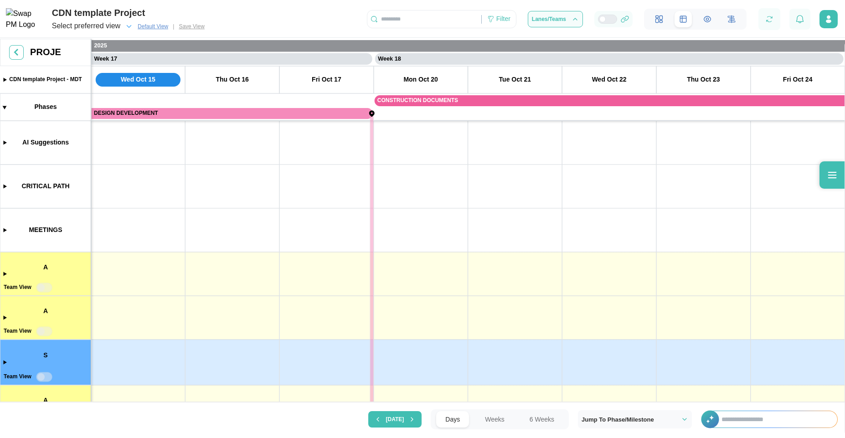
click at [746, 419] on input "text" at bounding box center [774, 419] width 125 height 16
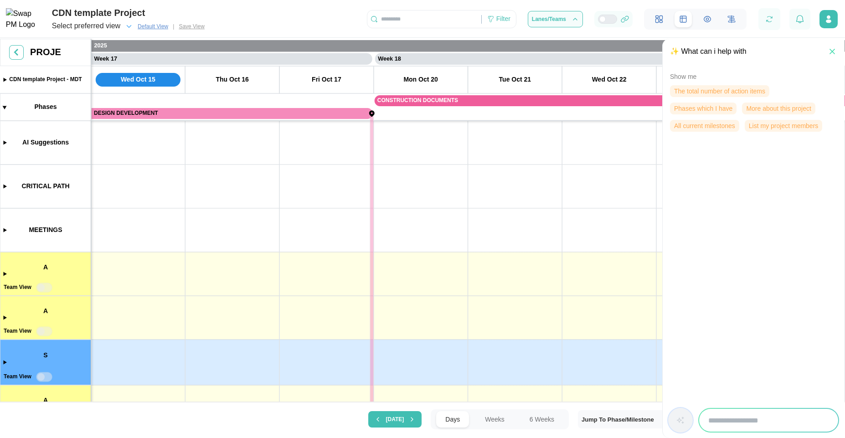
click at [755, 418] on input "search" at bounding box center [768, 420] width 139 height 23
type input "*******"
click at [682, 419] on icon "button" at bounding box center [680, 420] width 9 height 9
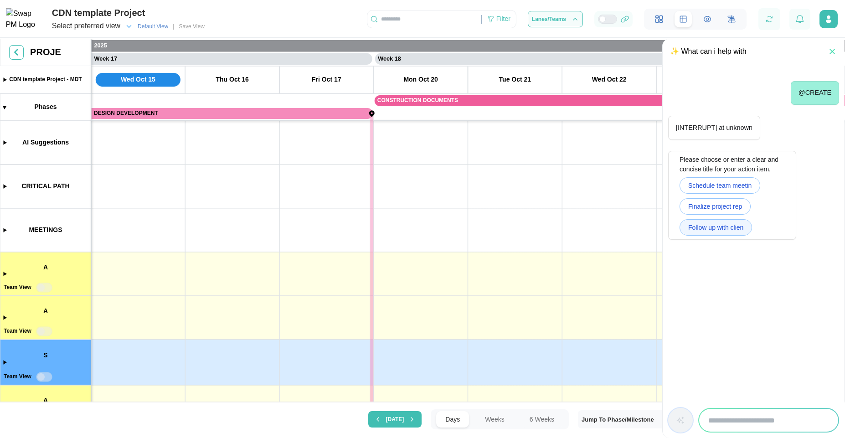
click at [713, 233] on span "Follow up with clien" at bounding box center [715, 227] width 55 height 15
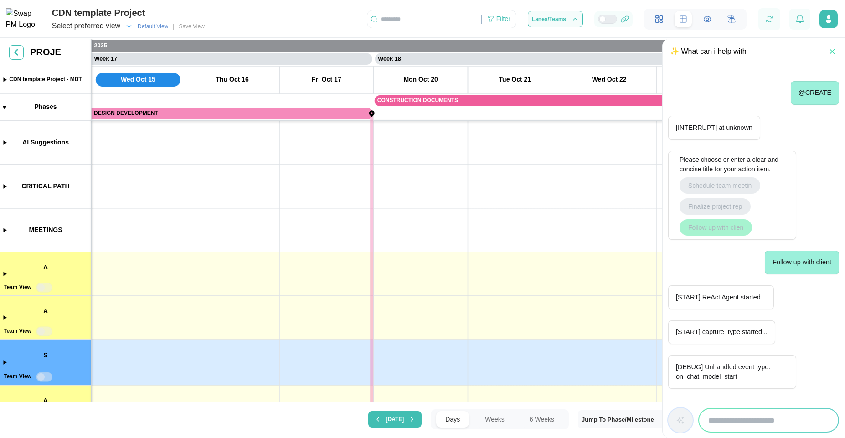
scroll to position [195, 0]
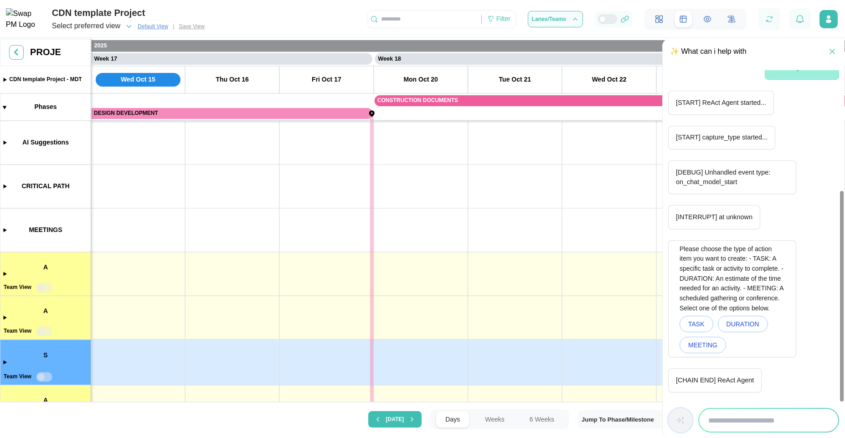
drag, startPoint x: 707, startPoint y: 139, endPoint x: 766, endPoint y: 144, distance: 59.0
click at [766, 144] on div "[START] capture_type started..." at bounding box center [721, 138] width 107 height 24
drag, startPoint x: 702, startPoint y: 174, endPoint x: 739, endPoint y: 190, distance: 39.8
click at [739, 190] on div "[DEBUG] Unhandled event type: on_chat_model_start" at bounding box center [732, 177] width 128 height 34
click at [740, 185] on p "[DEBUG] Unhandled event type: on_chat_model_start" at bounding box center [732, 178] width 113 height 20
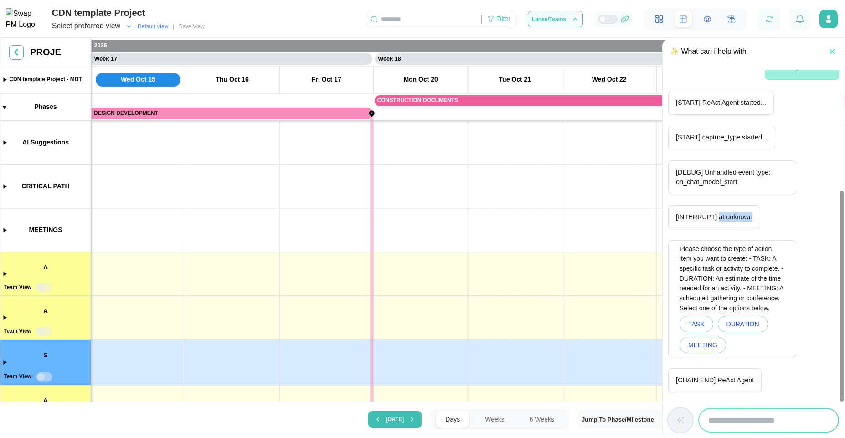
drag, startPoint x: 720, startPoint y: 216, endPoint x: 751, endPoint y: 221, distance: 31.3
click at [751, 221] on p "[INTERRUPT] at unknown" at bounding box center [714, 217] width 77 height 10
drag, startPoint x: 676, startPoint y: 381, endPoint x: 758, endPoint y: 386, distance: 81.8
click at [758, 386] on div "[CHAIN END] ReAct Agent" at bounding box center [714, 380] width 93 height 24
click at [705, 325] on button "TASK" at bounding box center [696, 324] width 34 height 16
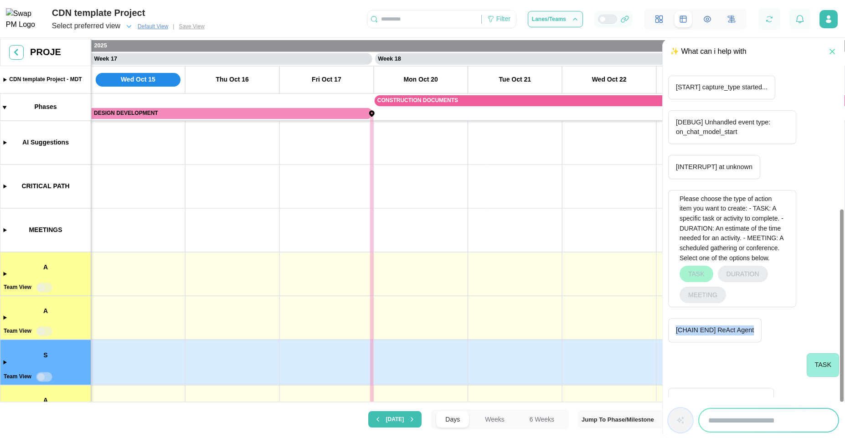
scroll to position [298, 0]
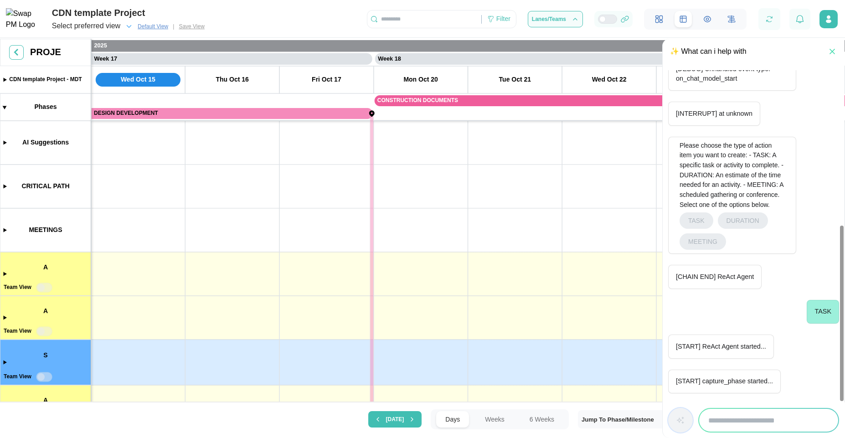
click at [743, 329] on div "@CREATE [INTERRUPT] at unknown Please choose or enter a clear and concise title…" at bounding box center [753, 85] width 171 height 626
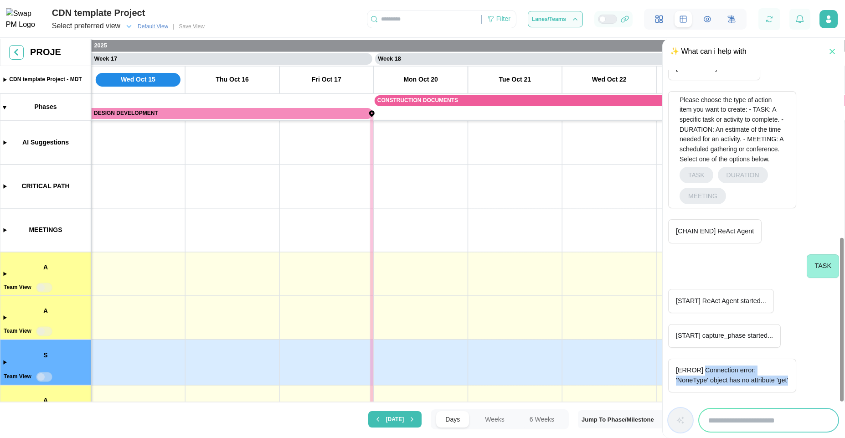
drag, startPoint x: 705, startPoint y: 370, endPoint x: 793, endPoint y: 384, distance: 89.5
click at [793, 384] on div "[ERROR] Connection error: 'NoneType' object has no attribute 'get'" at bounding box center [732, 376] width 128 height 34
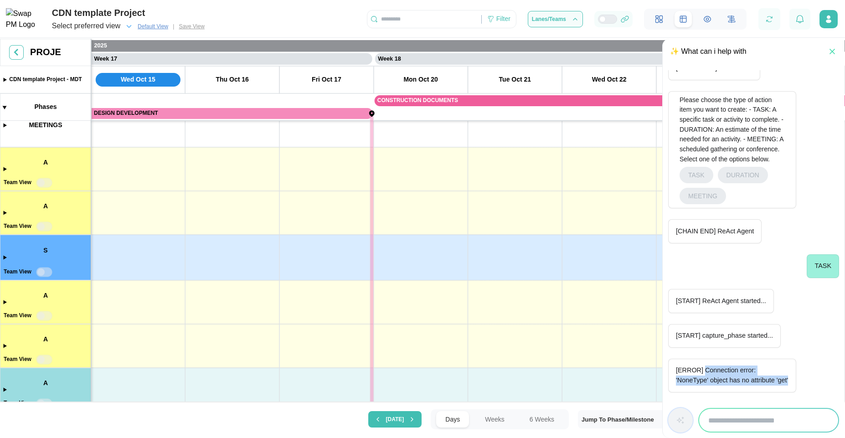
scroll to position [0, 0]
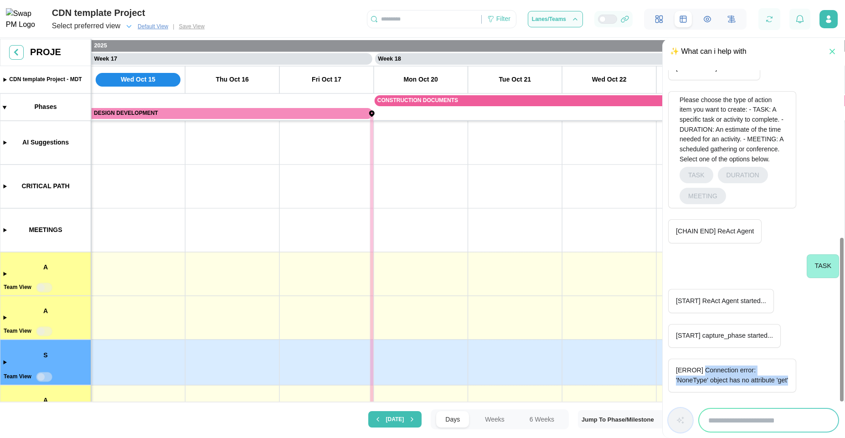
click at [734, 420] on input "search" at bounding box center [768, 420] width 139 height 23
type input "**********"
click at [686, 417] on button "button" at bounding box center [680, 420] width 25 height 25
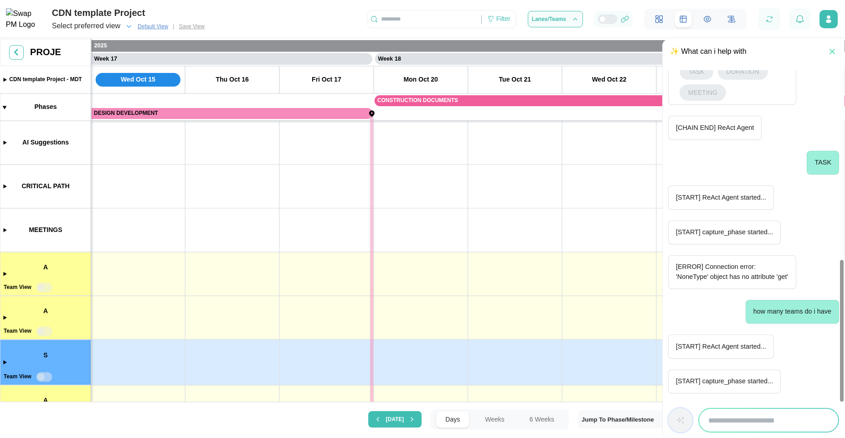
scroll to position [493, 0]
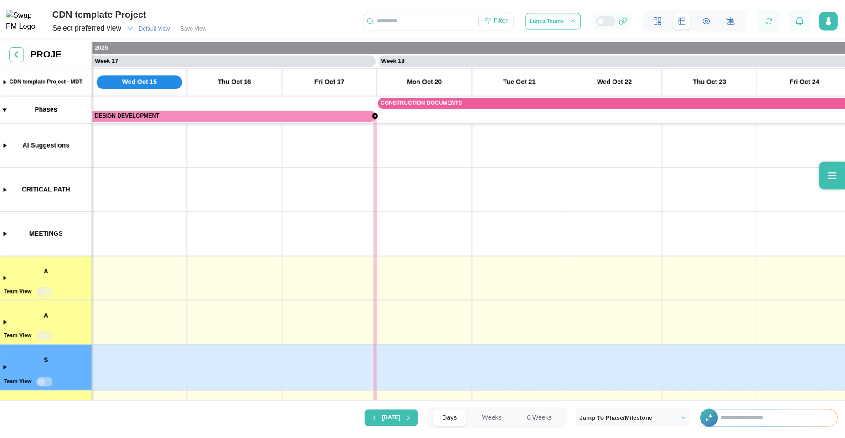
scroll to position [0, 7726]
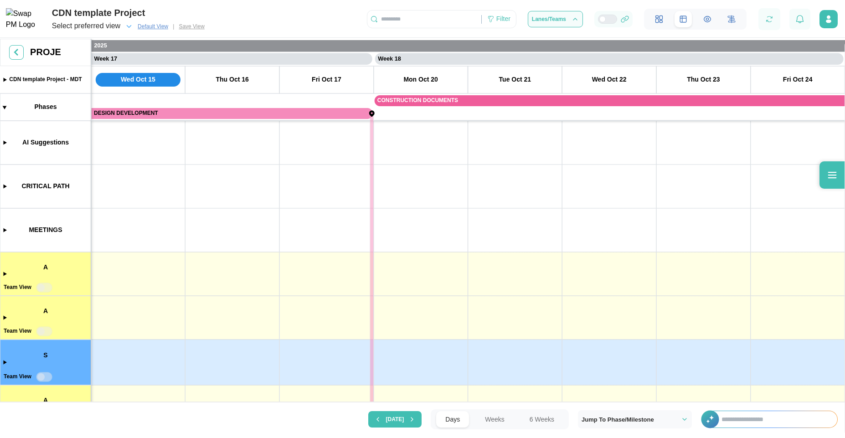
click at [770, 424] on input "text" at bounding box center [774, 419] width 125 height 16
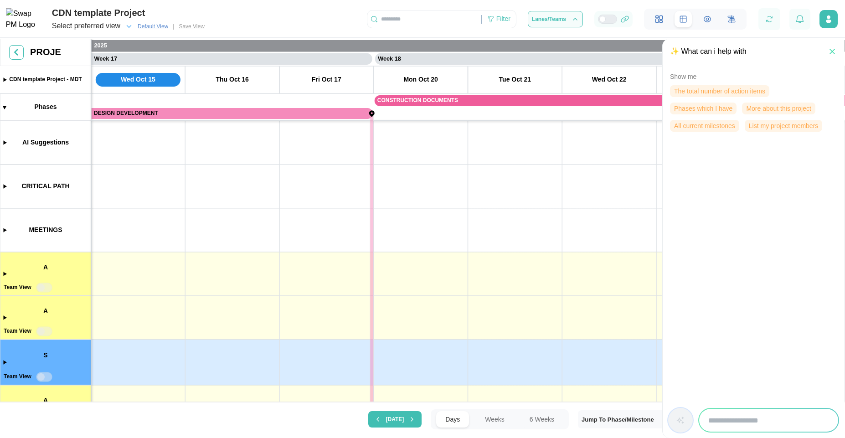
click at [765, 410] on input "search" at bounding box center [768, 420] width 139 height 23
type input "*******"
click at [680, 418] on icon "button" at bounding box center [680, 420] width 9 height 9
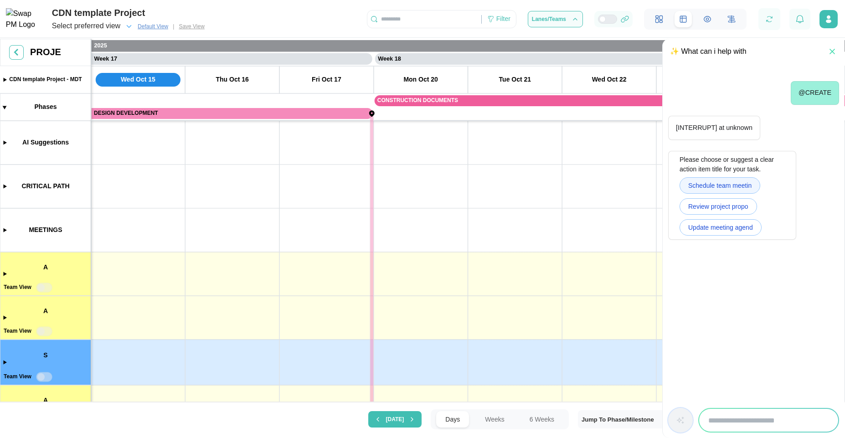
click at [716, 184] on span "Schedule team meetin" at bounding box center [719, 185] width 63 height 15
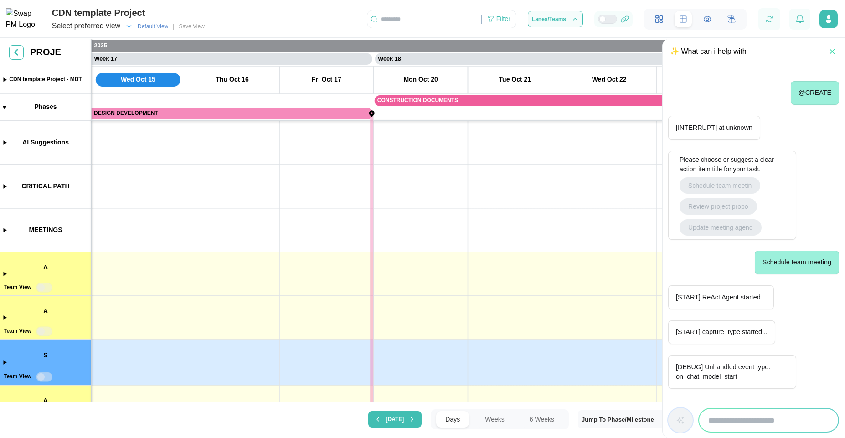
scroll to position [214, 0]
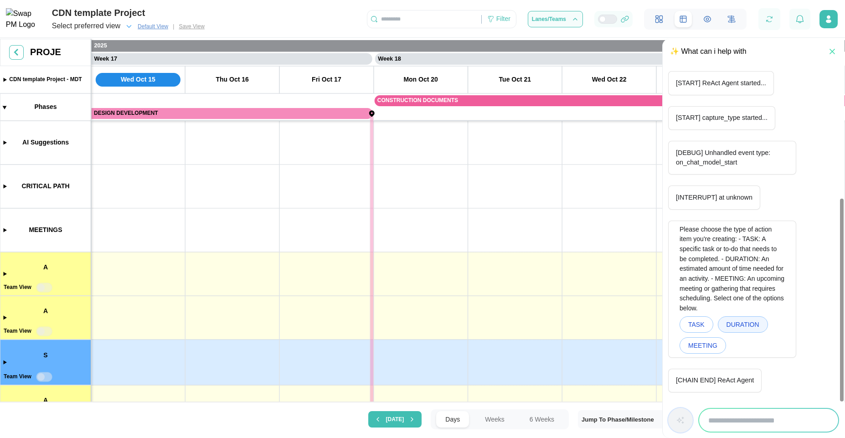
click at [754, 325] on span "DURATION" at bounding box center [742, 324] width 33 height 15
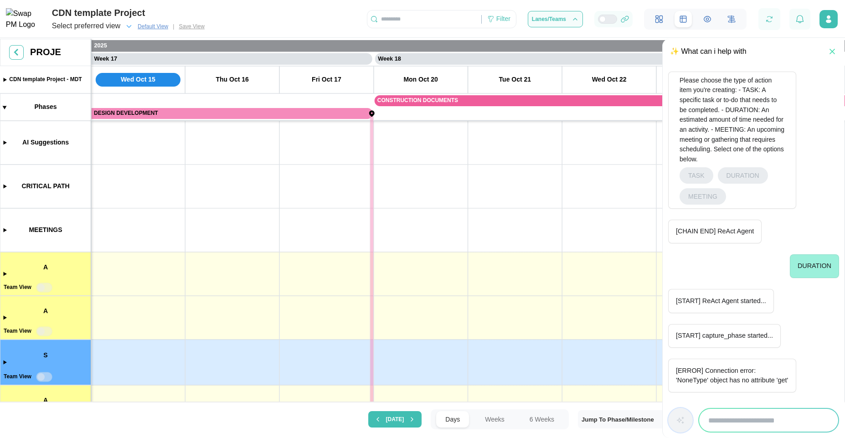
scroll to position [56, 0]
drag, startPoint x: 195, startPoint y: 348, endPoint x: 232, endPoint y: 273, distance: 83.4
click at [232, 273] on canvas at bounding box center [422, 221] width 845 height 365
drag, startPoint x: 271, startPoint y: 308, endPoint x: 296, endPoint y: 267, distance: 47.5
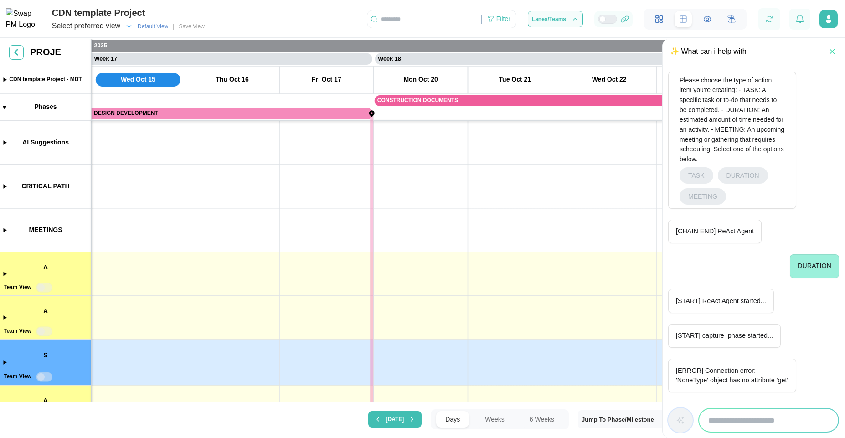
click at [297, 266] on canvas at bounding box center [422, 221] width 845 height 365
drag, startPoint x: 269, startPoint y: 316, endPoint x: 292, endPoint y: 250, distance: 70.0
click at [292, 251] on canvas at bounding box center [422, 221] width 845 height 365
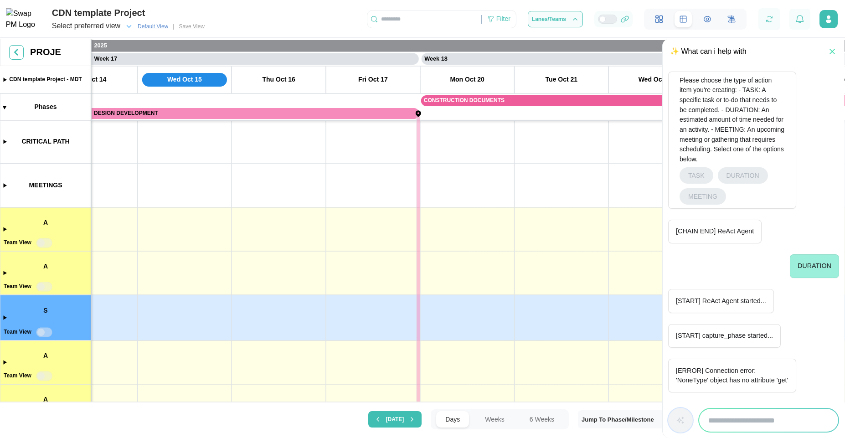
drag, startPoint x: 257, startPoint y: 355, endPoint x: 298, endPoint y: 236, distance: 125.5
click at [298, 237] on canvas at bounding box center [422, 221] width 845 height 365
drag, startPoint x: 188, startPoint y: 335, endPoint x: 247, endPoint y: 231, distance: 119.2
click at [252, 236] on canvas at bounding box center [422, 221] width 845 height 365
drag, startPoint x: 197, startPoint y: 355, endPoint x: 274, endPoint y: 291, distance: 99.7
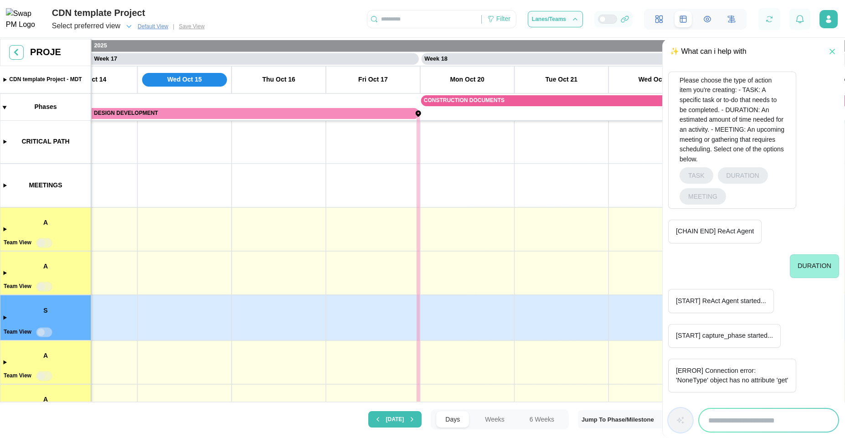
click at [273, 294] on canvas at bounding box center [422, 221] width 845 height 365
drag, startPoint x: 234, startPoint y: 370, endPoint x: 329, endPoint y: 271, distance: 138.3
click at [330, 273] on canvas at bounding box center [422, 221] width 845 height 365
drag, startPoint x: 195, startPoint y: 371, endPoint x: 310, endPoint y: 285, distance: 143.3
click at [310, 290] on canvas at bounding box center [422, 221] width 845 height 365
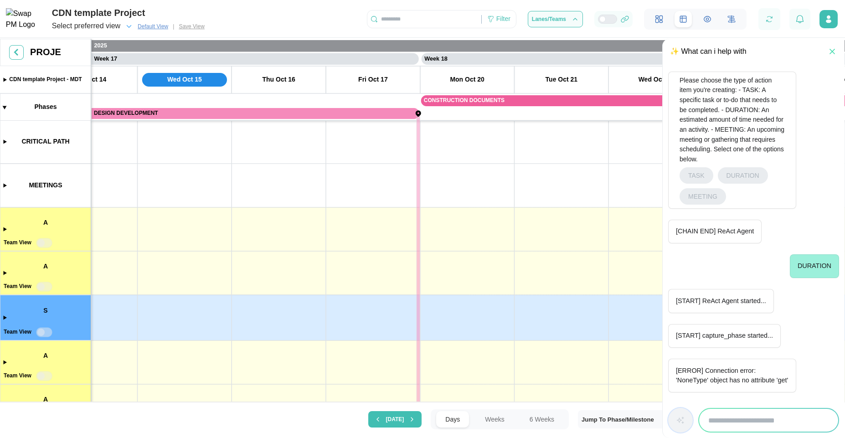
drag, startPoint x: 238, startPoint y: 351, endPoint x: 303, endPoint y: 261, distance: 110.8
click at [303, 261] on canvas at bounding box center [422, 221] width 845 height 365
drag, startPoint x: 240, startPoint y: 325, endPoint x: 267, endPoint y: 278, distance: 54.5
click at [268, 282] on canvas at bounding box center [422, 221] width 845 height 365
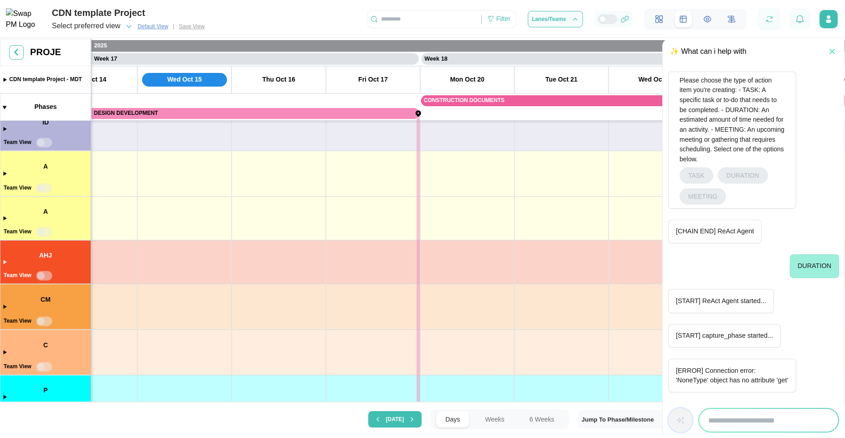
scroll to position [0, 0]
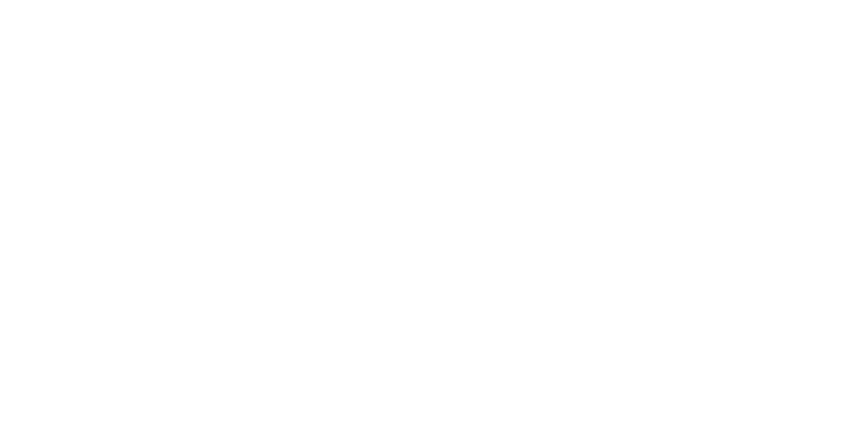
click at [230, 4] on html at bounding box center [422, 2] width 845 height 4
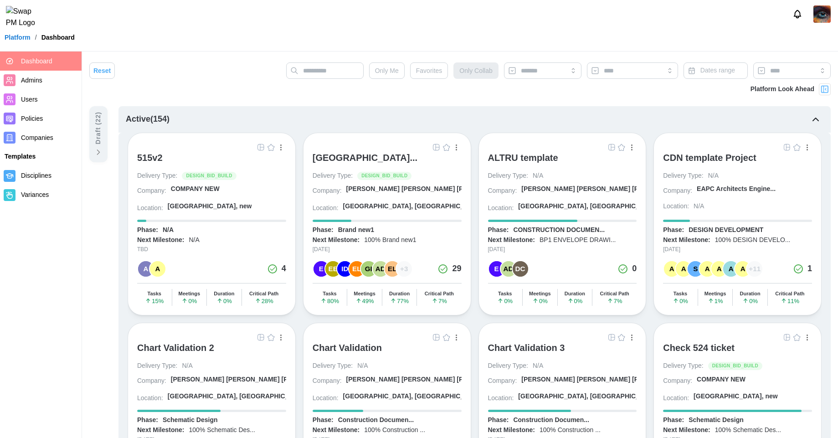
click at [362, 157] on div "[GEOGRAPHIC_DATA]..." at bounding box center [365, 157] width 105 height 11
click at [154, 160] on div "515v2" at bounding box center [150, 157] width 26 height 11
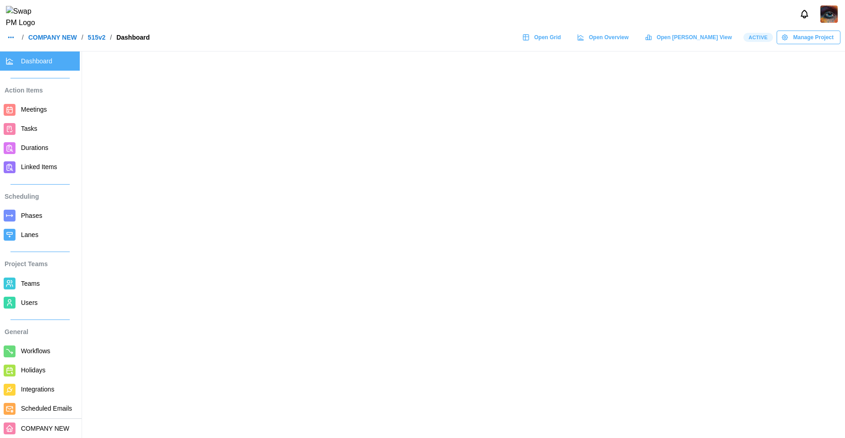
click at [561, 42] on span "Open Grid" at bounding box center [547, 37] width 27 height 13
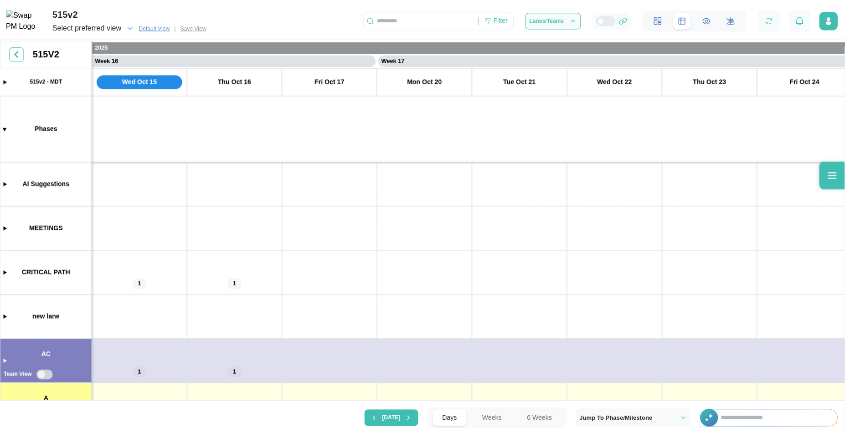
scroll to position [0, 7255]
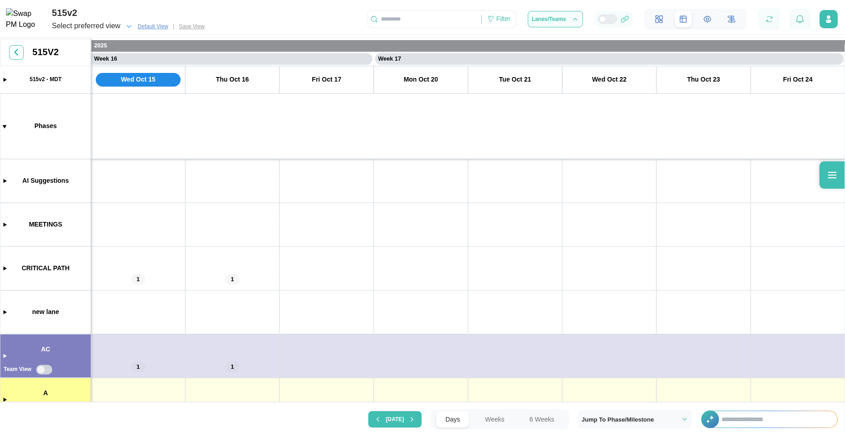
click at [771, 420] on input "text" at bounding box center [774, 419] width 125 height 16
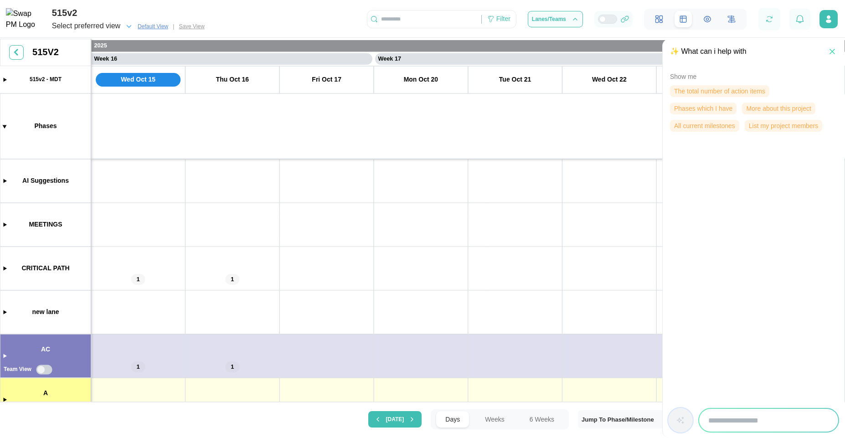
click at [778, 413] on input "search" at bounding box center [768, 420] width 139 height 23
type input "**********"
click at [676, 424] on icon "button" at bounding box center [680, 420] width 9 height 9
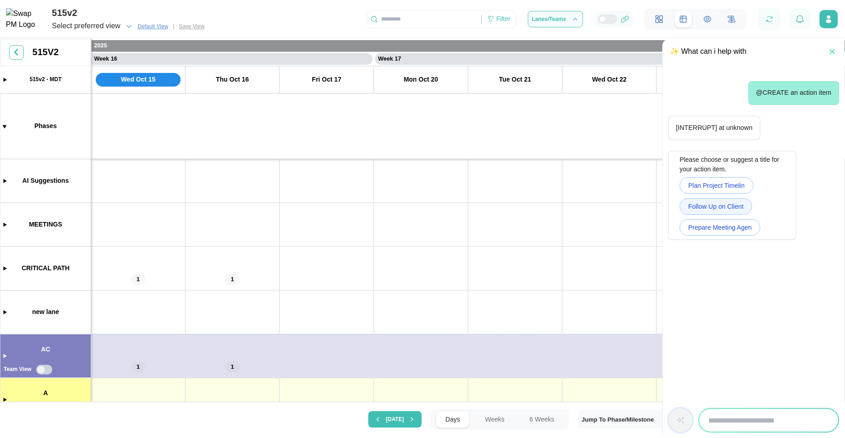
click at [699, 202] on span "Follow Up on Client" at bounding box center [715, 206] width 55 height 15
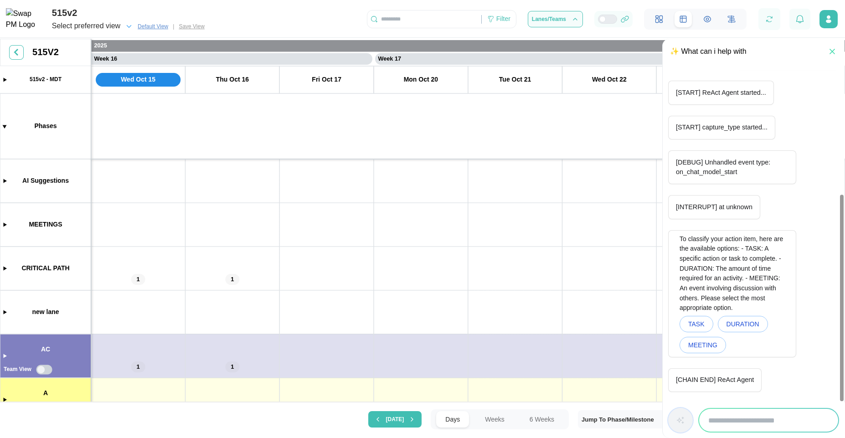
scroll to position [204, 0]
click at [700, 348] on span "MEETING" at bounding box center [702, 345] width 29 height 15
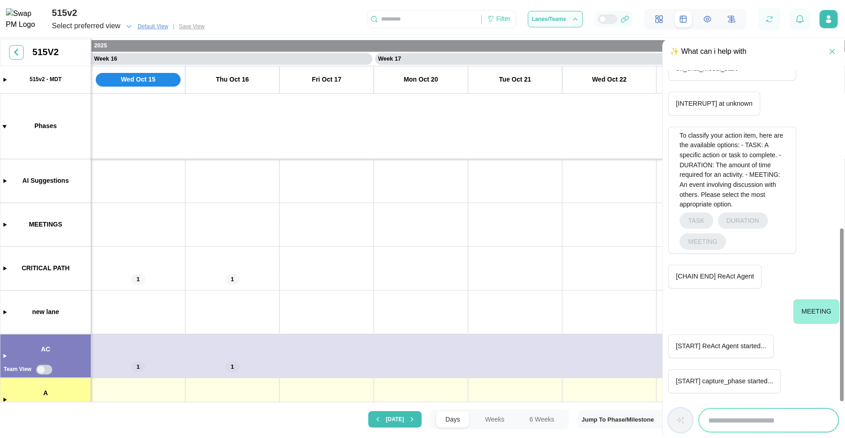
scroll to position [354, 0]
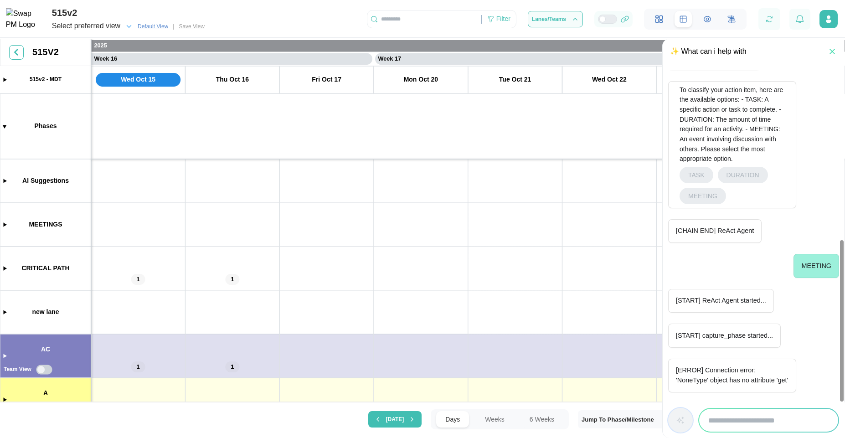
click at [713, 417] on input "search" at bounding box center [768, 420] width 139 height 23
type input "**********"
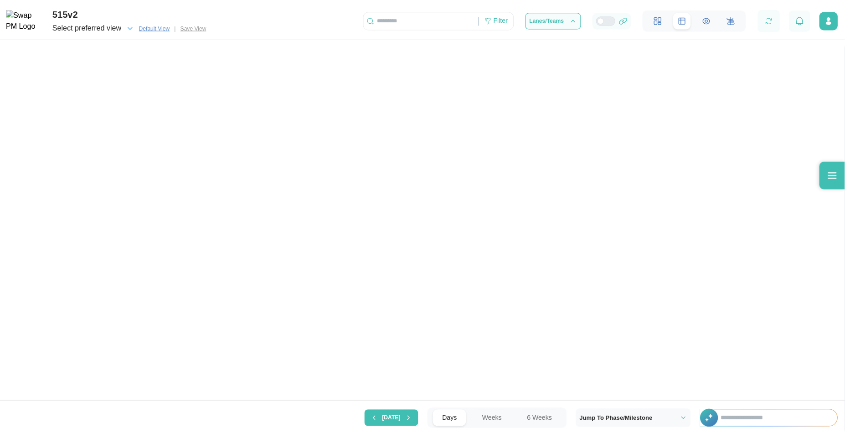
scroll to position [0, 7255]
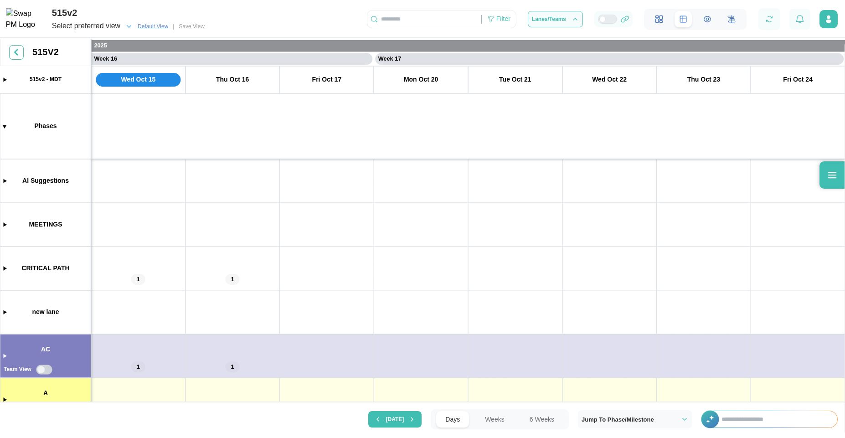
click at [739, 420] on input "text" at bounding box center [774, 419] width 125 height 16
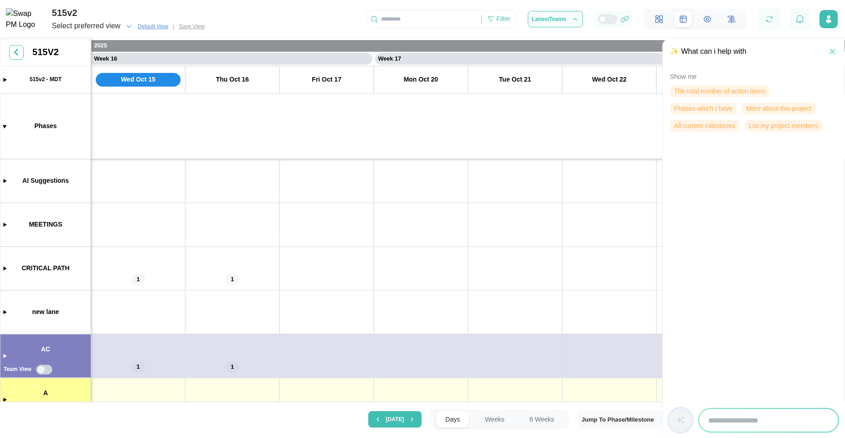
click at [768, 408] on div at bounding box center [768, 420] width 141 height 25
click at [766, 423] on input "search" at bounding box center [768, 420] width 139 height 23
type input "*"
type input "**********"
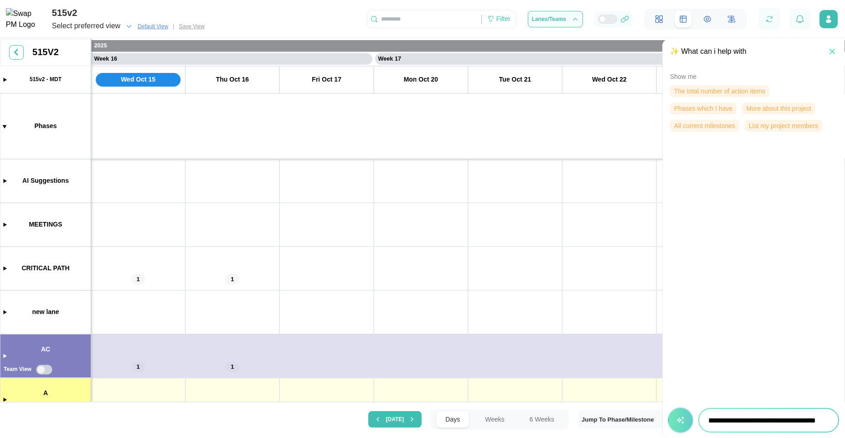
click at [677, 413] on button "button" at bounding box center [680, 420] width 25 height 25
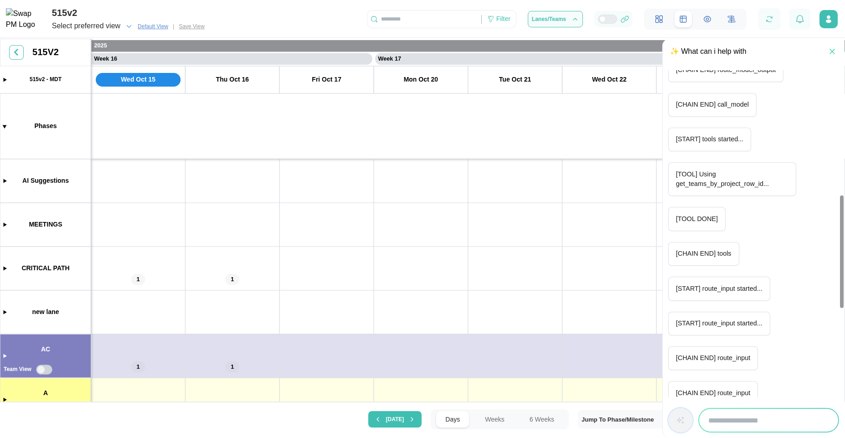
scroll to position [374, 0]
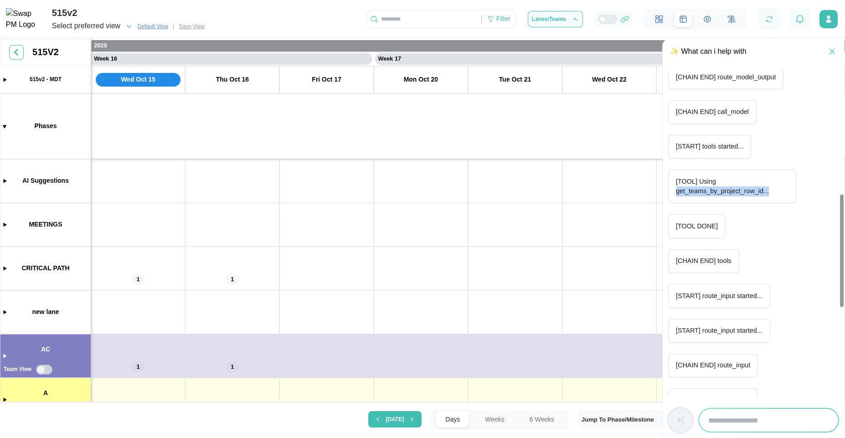
drag, startPoint x: 682, startPoint y: 190, endPoint x: 773, endPoint y: 189, distance: 90.7
click at [773, 189] on div "[TOOL] Using get_teams_by_project_row_id..." at bounding box center [732, 187] width 128 height 34
click at [776, 425] on input "search" at bounding box center [768, 420] width 139 height 23
type input "*****"
click at [679, 431] on button "button" at bounding box center [680, 420] width 25 height 25
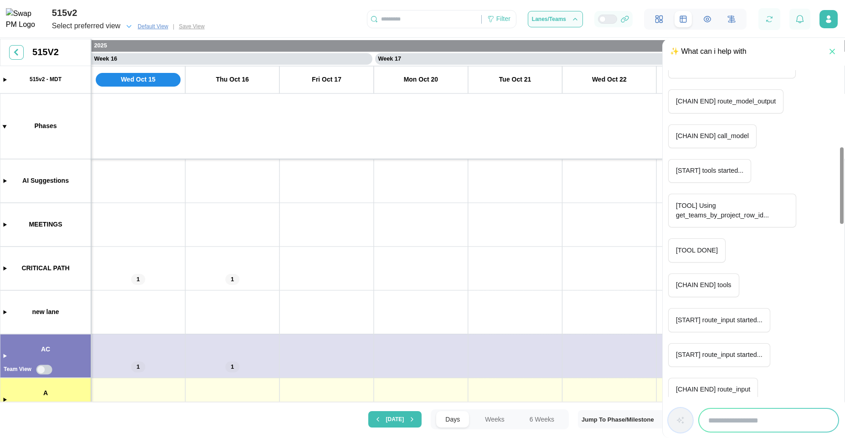
scroll to position [344, 0]
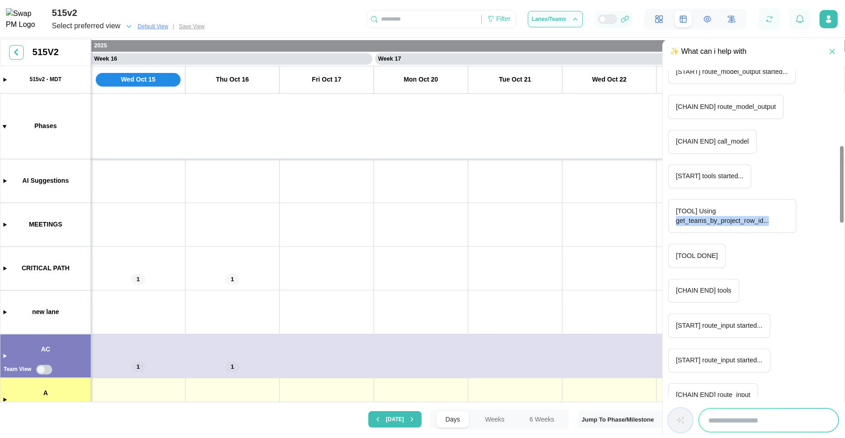
drag, startPoint x: 676, startPoint y: 223, endPoint x: 773, endPoint y: 224, distance: 97.5
click at [773, 224] on p "[TOOL] Using get_teams_by_project_row_id..." at bounding box center [732, 216] width 113 height 20
click at [744, 194] on div "tell me about the teams of this project [START] ReAct Agent started... [START] …" at bounding box center [753, 444] width 171 height 1436
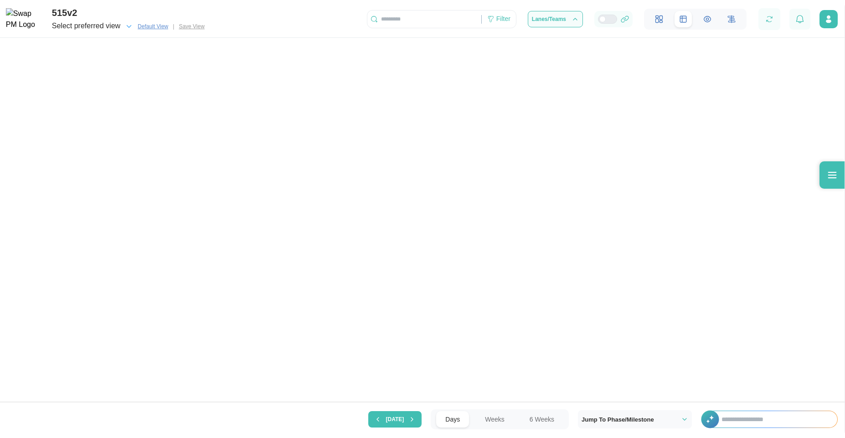
click at [741, 420] on input "text" at bounding box center [774, 419] width 125 height 16
click at [672, 437] on div "Today Days Weeks 6 Weeks Jump To Phase/Milestone +" at bounding box center [422, 419] width 845 height 36
click at [827, 177] on icon at bounding box center [832, 175] width 11 height 11
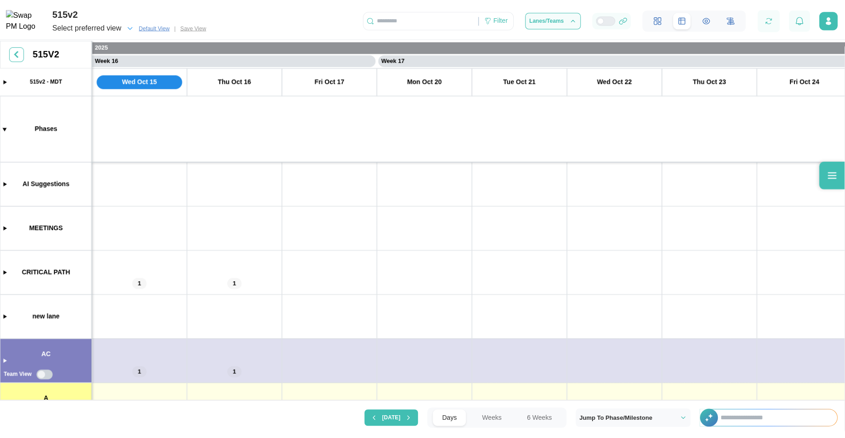
scroll to position [0, 7255]
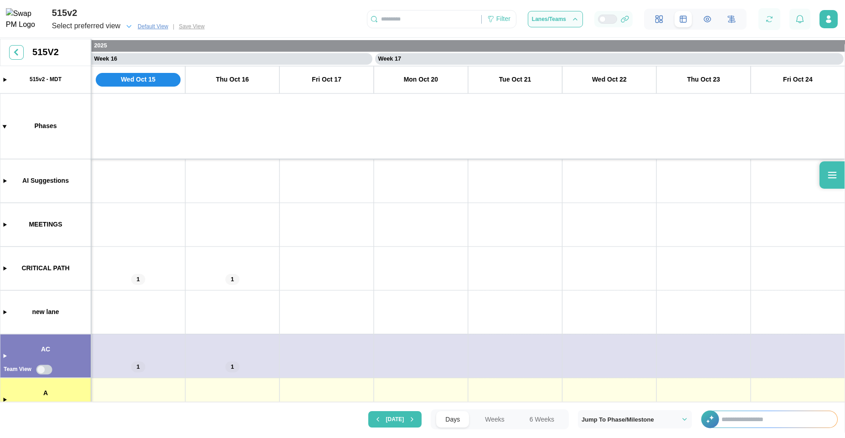
click at [780, 417] on input "text" at bounding box center [774, 419] width 125 height 16
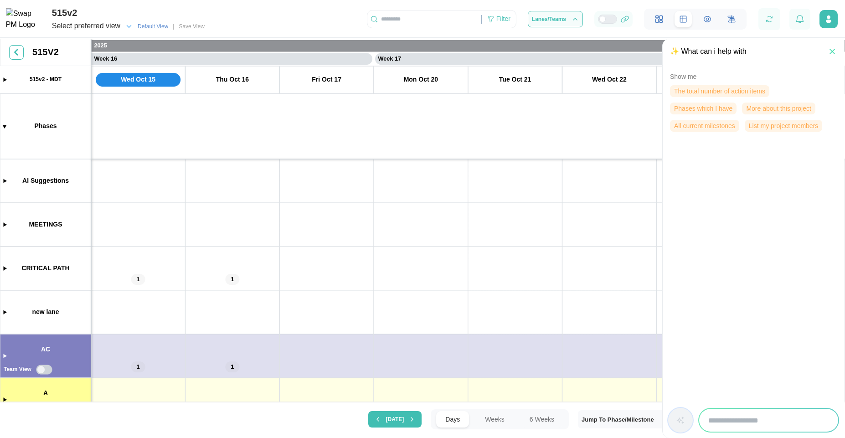
type input "***"
click at [775, 415] on input "search" at bounding box center [768, 420] width 139 height 23
type input "**********"
click at [687, 414] on button "button" at bounding box center [680, 420] width 25 height 25
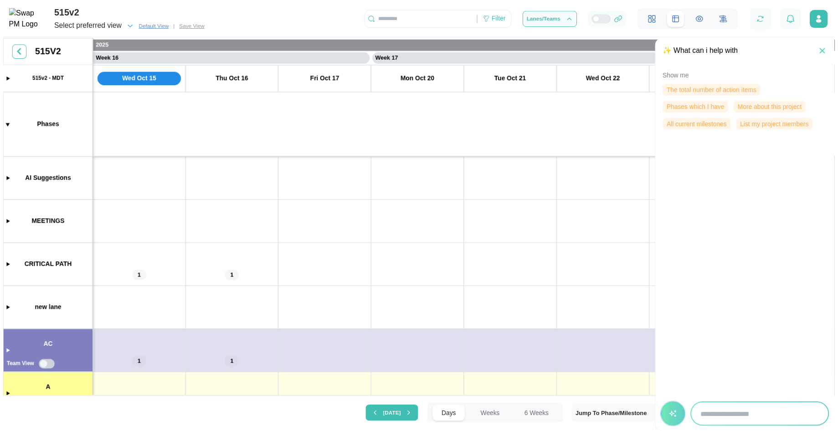
scroll to position [0, 0]
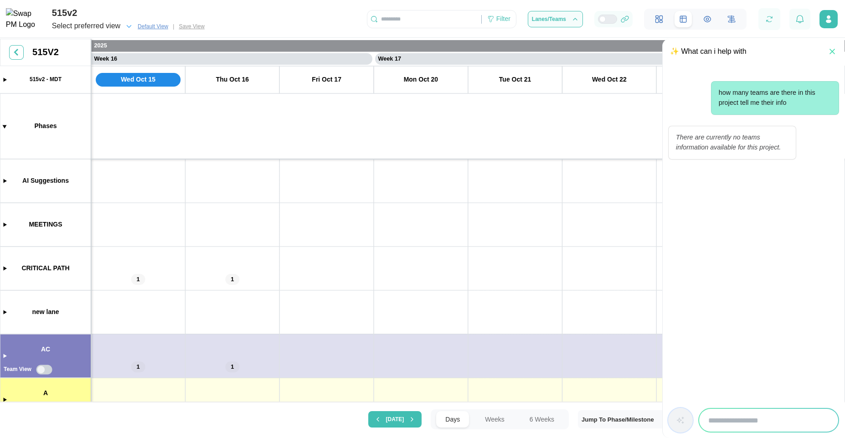
click at [831, 54] on icon "button" at bounding box center [832, 51] width 9 height 9
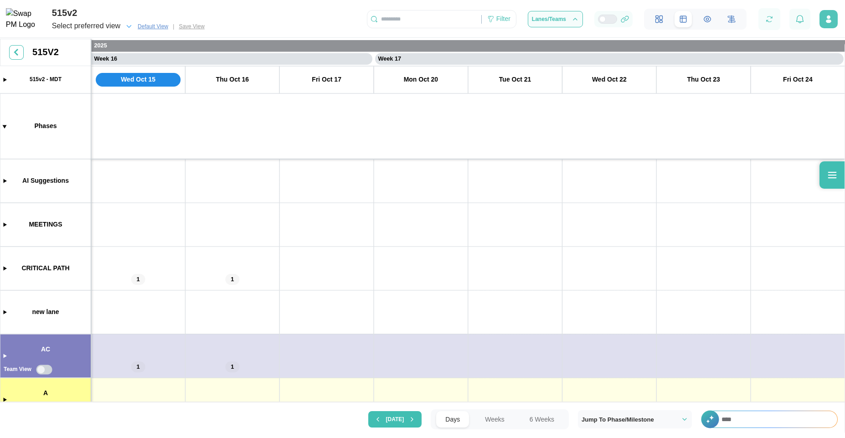
click at [828, 21] on icon "button" at bounding box center [828, 22] width 5 height 4
click at [808, 44] on div "Profile Settings" at bounding box center [801, 44] width 54 height 7
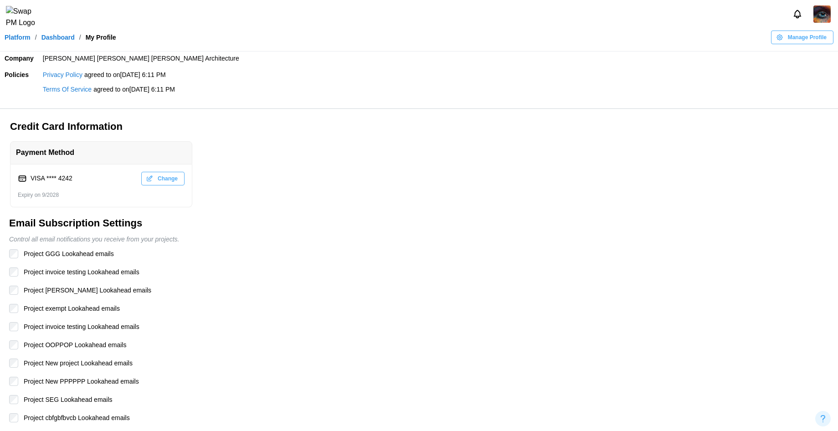
click at [821, 21] on img at bounding box center [821, 13] width 17 height 17
click at [818, 53] on div "Sign Out" at bounding box center [816, 56] width 28 height 7
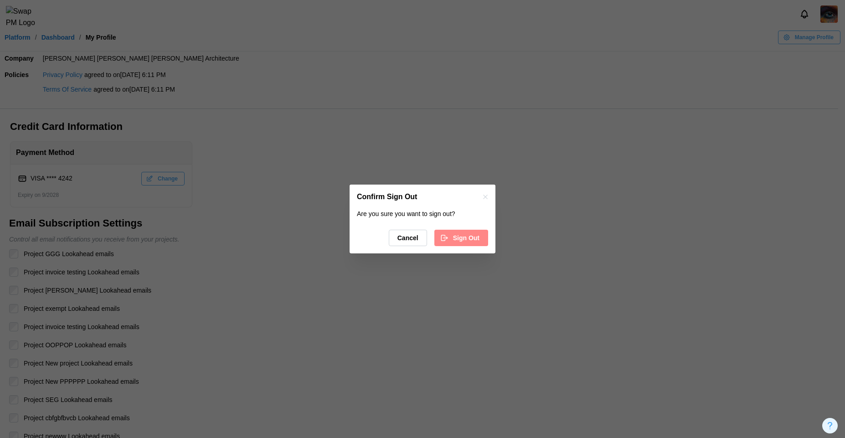
click at [474, 242] on span "Sign Out" at bounding box center [466, 237] width 26 height 15
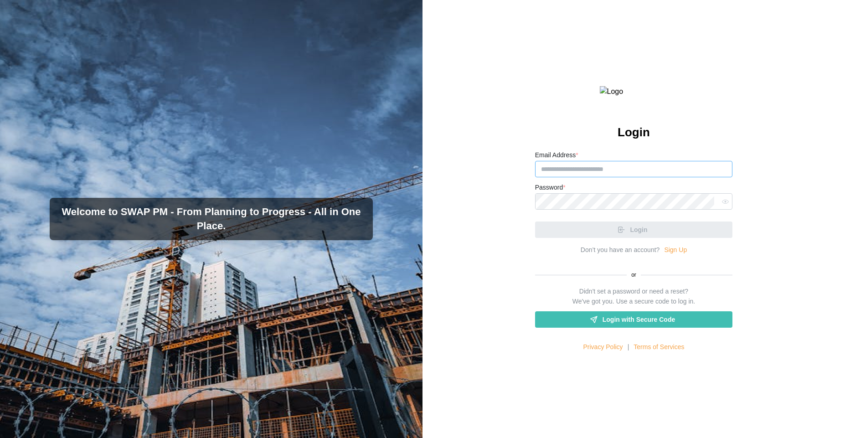
type input "**********"
click at [568, 177] on input "**********" at bounding box center [634, 169] width 198 height 16
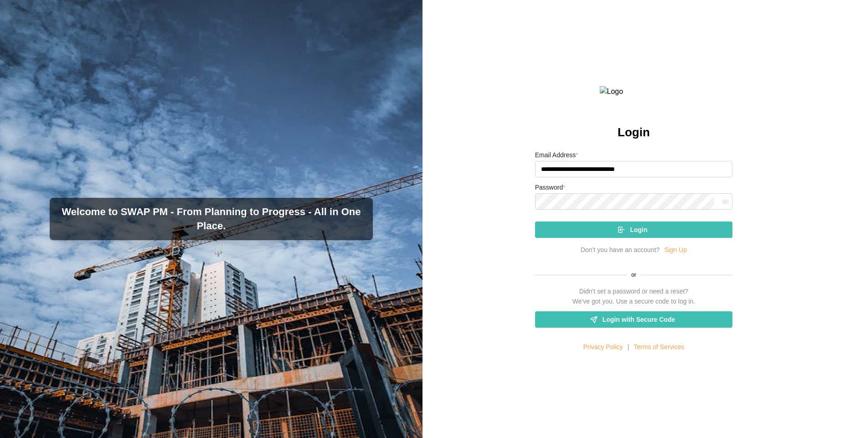
click at [582, 237] on div "Login" at bounding box center [632, 229] width 183 height 15
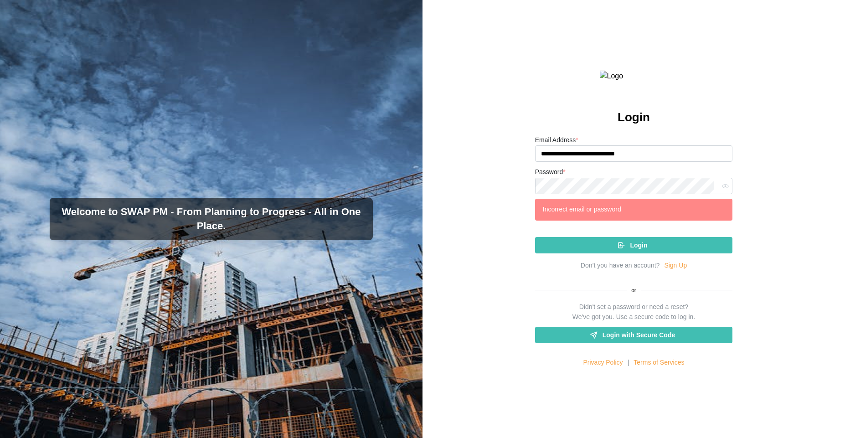
click at [607, 194] on div "Password *" at bounding box center [634, 180] width 198 height 28
click at [723, 190] on icon "button" at bounding box center [725, 186] width 7 height 7
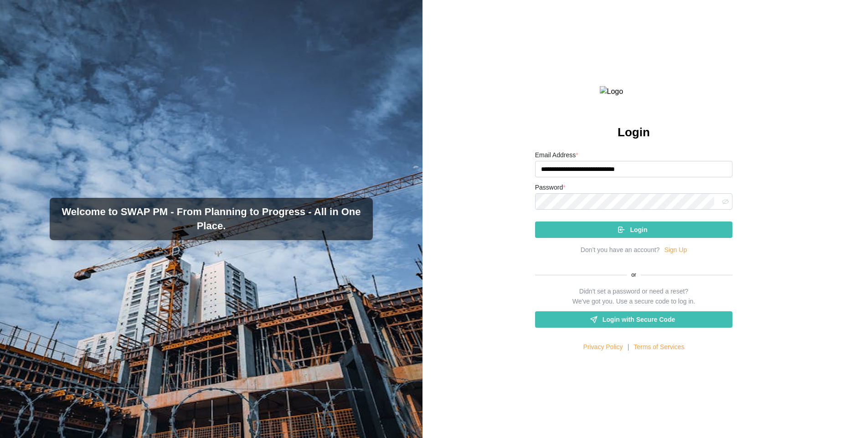
click at [646, 237] on div "Login" at bounding box center [632, 229] width 183 height 15
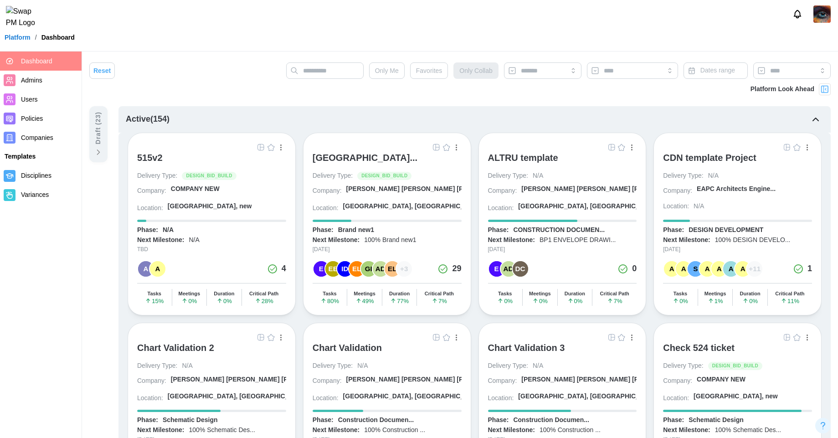
click at [155, 156] on div "515v2" at bounding box center [150, 157] width 26 height 11
click at [259, 149] on img "button" at bounding box center [260, 147] width 7 height 7
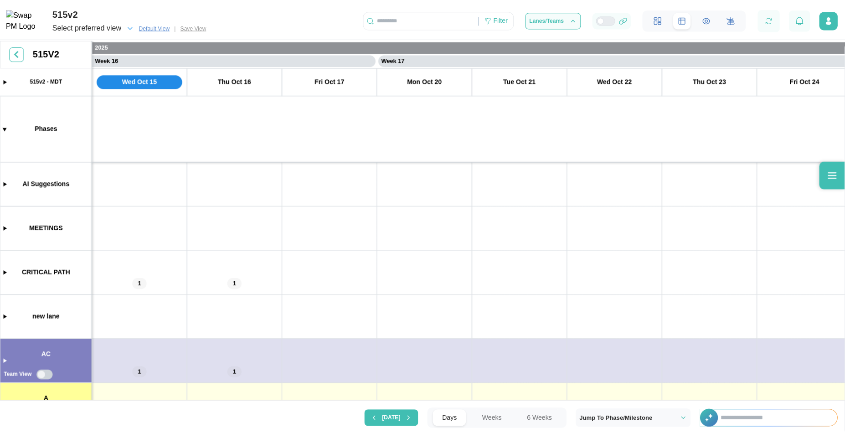
scroll to position [0, 7255]
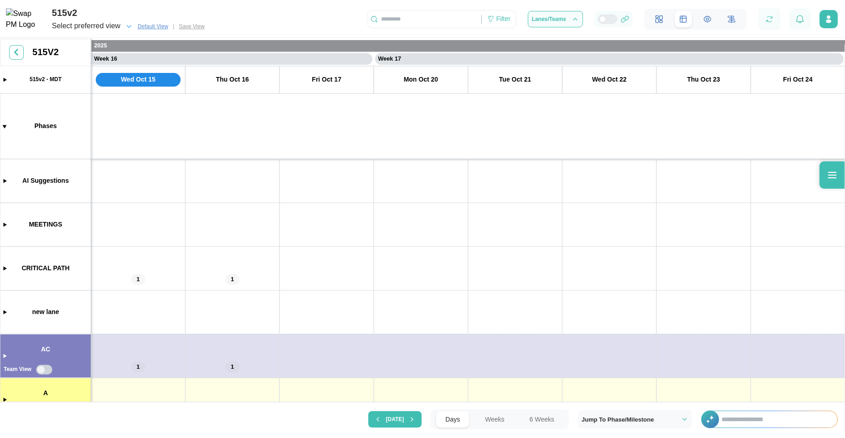
click at [770, 416] on input "text" at bounding box center [774, 419] width 125 height 16
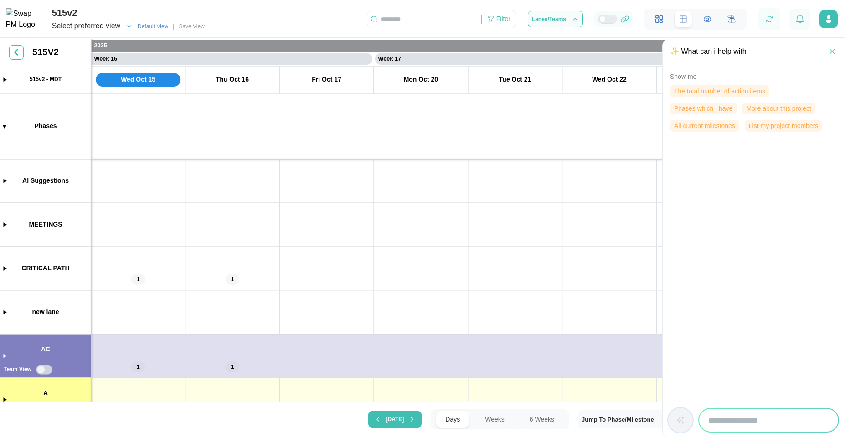
click at [773, 427] on input "search" at bounding box center [768, 420] width 139 height 23
type input "**********"
click at [684, 421] on icon "button" at bounding box center [680, 420] width 9 height 9
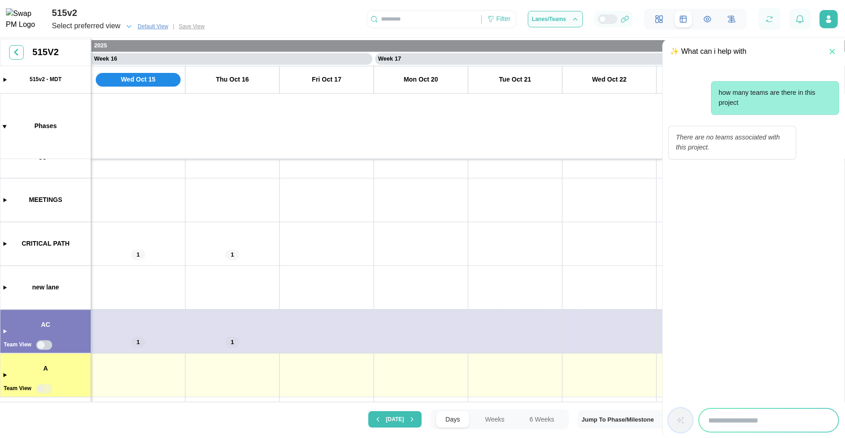
scroll to position [0, 0]
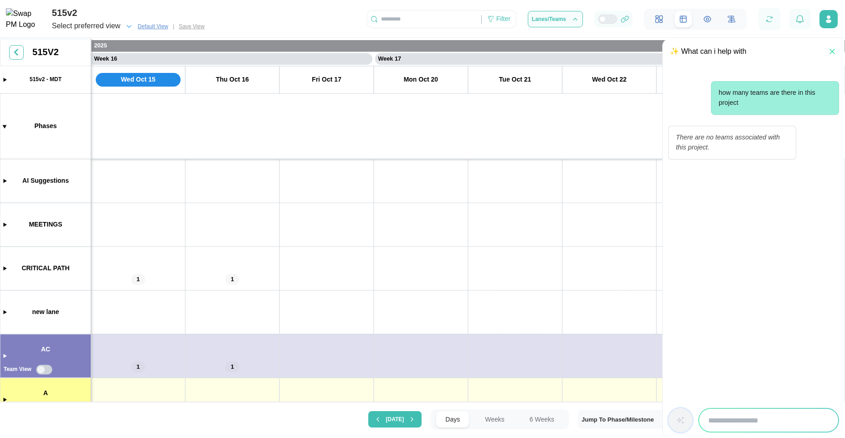
click at [753, 418] on input "search" at bounding box center [768, 420] width 139 height 23
type input "**********"
click at [680, 412] on button "button" at bounding box center [680, 420] width 25 height 25
click at [763, 415] on input "search" at bounding box center [768, 420] width 139 height 23
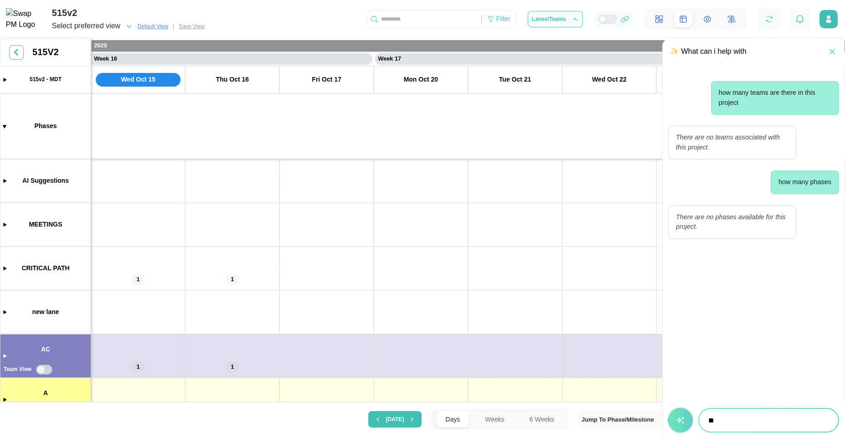
type input "*"
type input "**********"
click at [674, 417] on button "button" at bounding box center [680, 420] width 25 height 25
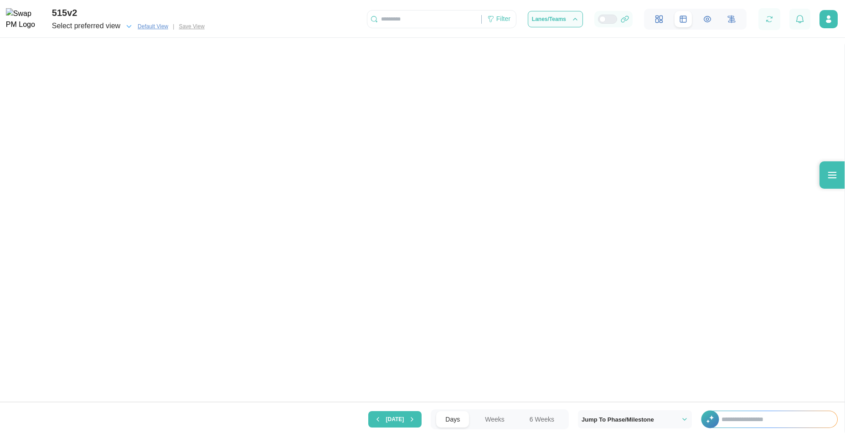
scroll to position [0, 7255]
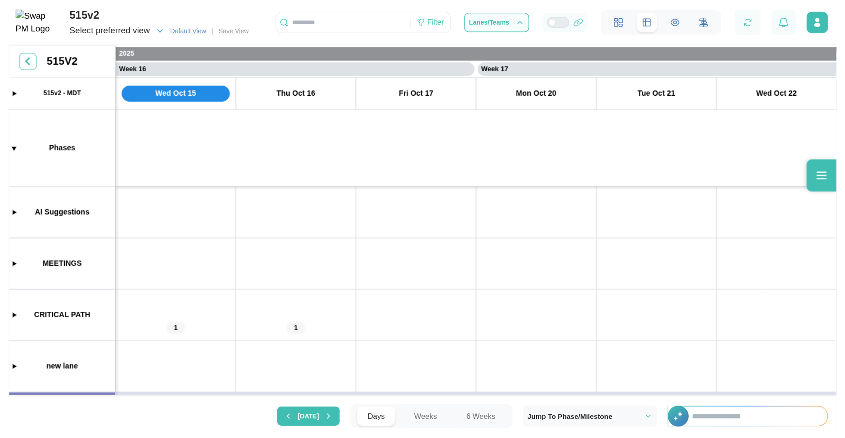
scroll to position [0, 7883]
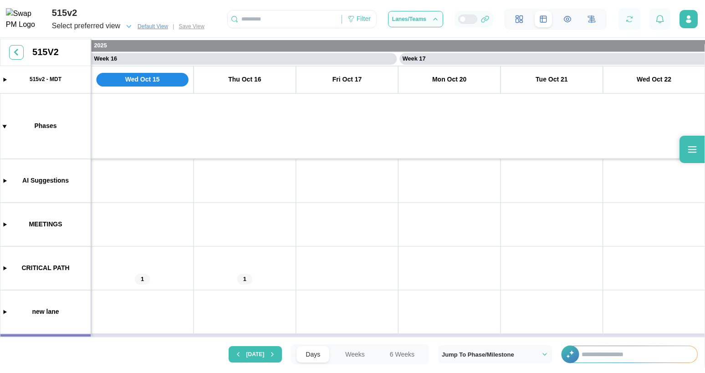
click at [620, 356] on input "text" at bounding box center [635, 354] width 125 height 16
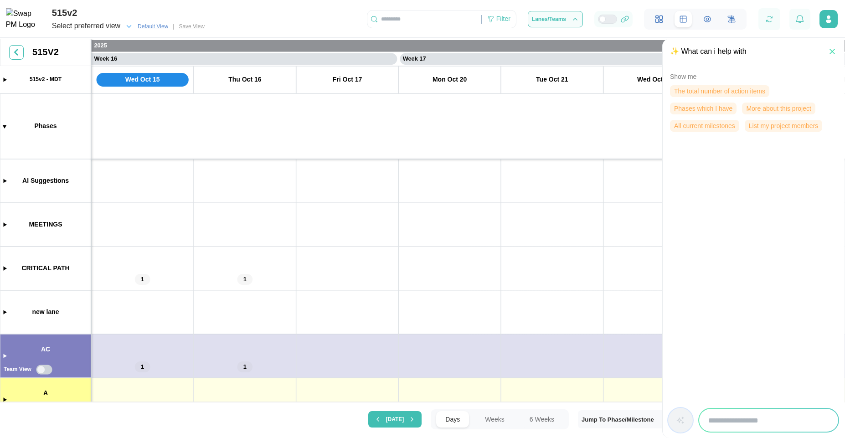
click at [755, 428] on input "search" at bounding box center [768, 420] width 139 height 23
type input "*"
type input "**********"
click at [668, 423] on button "button" at bounding box center [680, 420] width 25 height 25
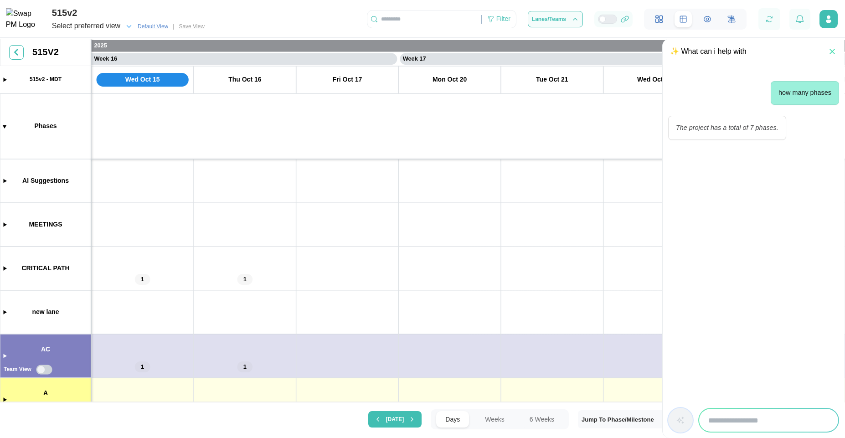
click at [730, 424] on input "search" at bounding box center [768, 420] width 139 height 23
type input "**********"
click at [680, 421] on icon "button" at bounding box center [680, 420] width 6 height 6
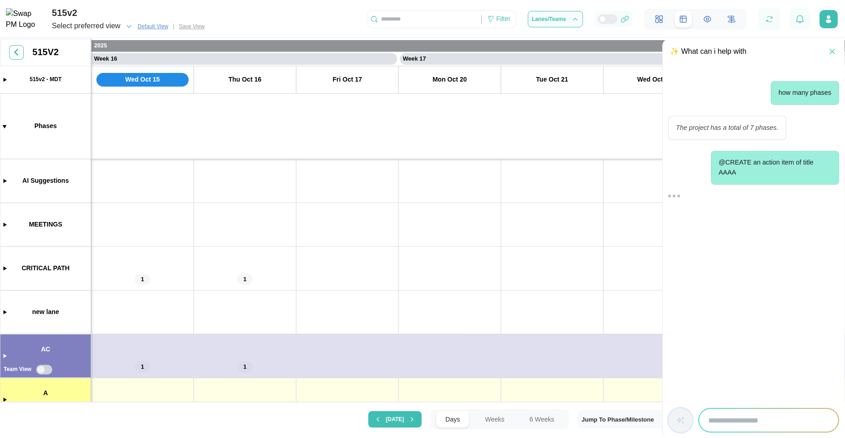
scroll to position [0, 0]
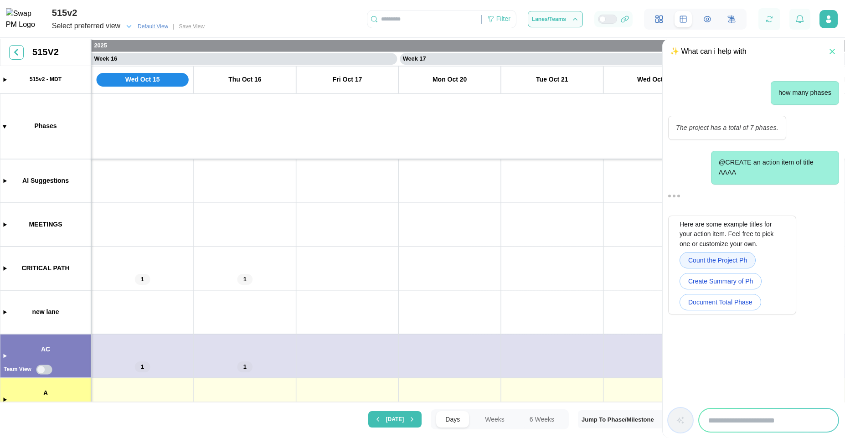
click at [717, 257] on span "Count the Project Ph" at bounding box center [717, 259] width 59 height 15
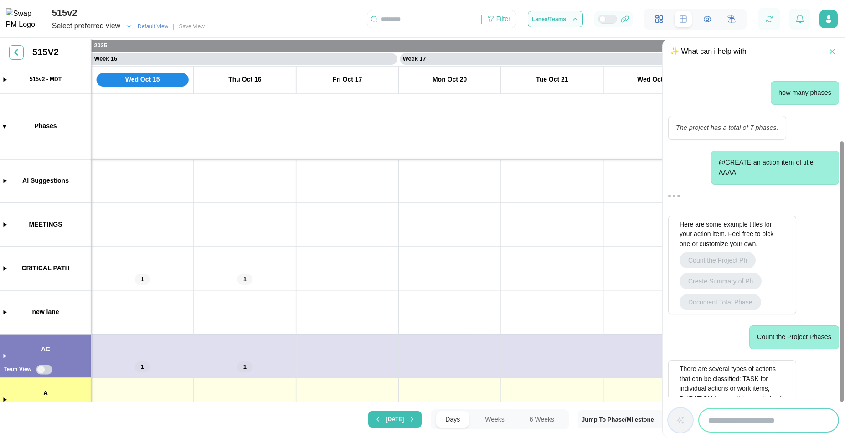
scroll to position [95, 0]
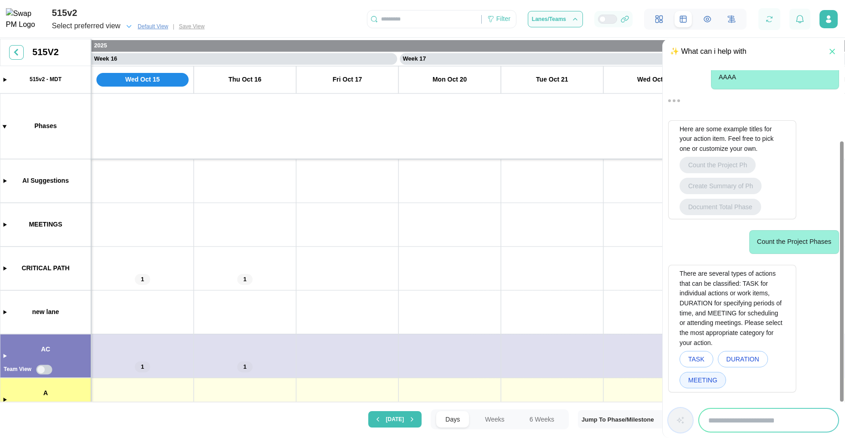
click at [702, 380] on span "MEETING" at bounding box center [702, 379] width 29 height 15
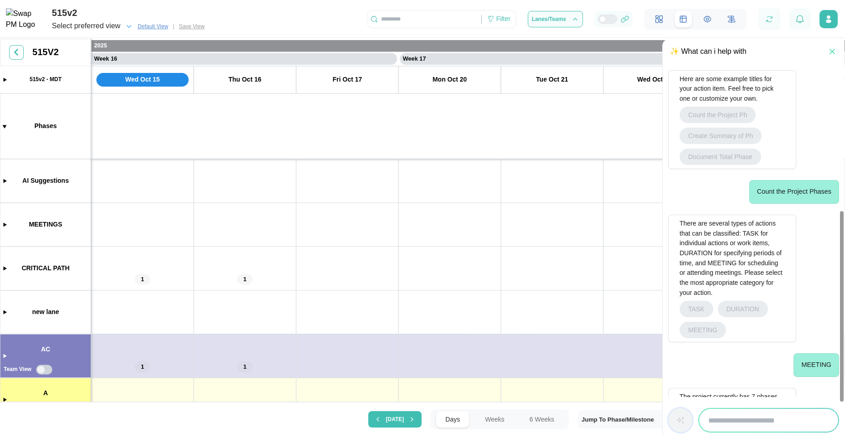
scroll to position [250, 0]
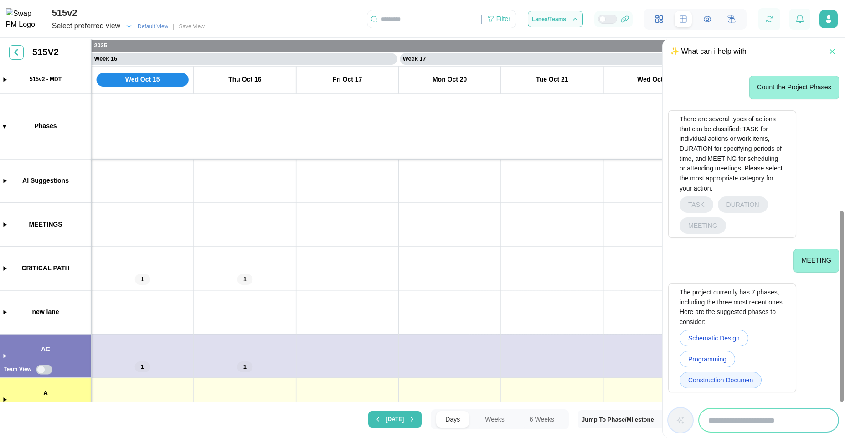
click at [715, 378] on span "Construction Documen" at bounding box center [720, 379] width 65 height 15
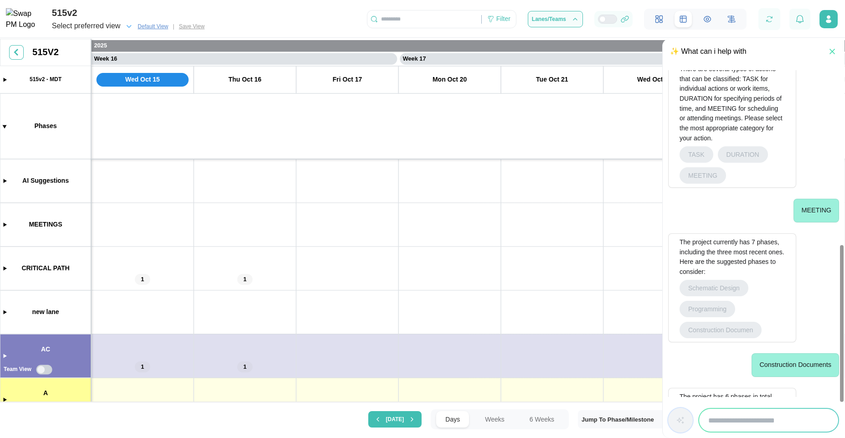
scroll to position [375, 0]
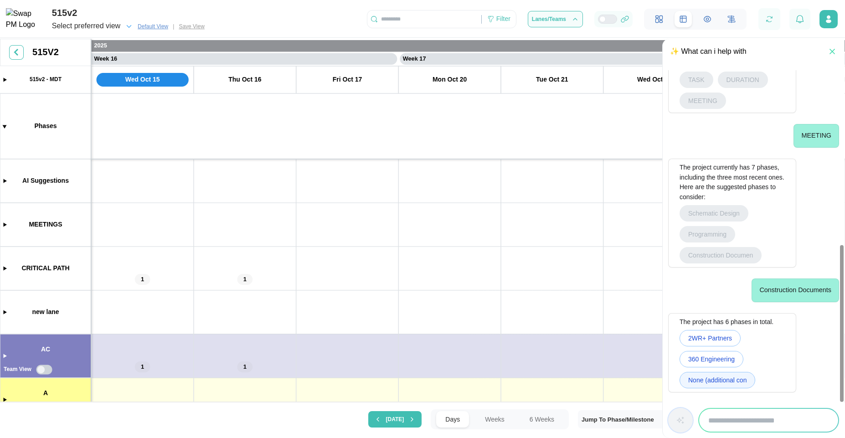
click at [725, 377] on span "None (additional con" at bounding box center [717, 379] width 58 height 15
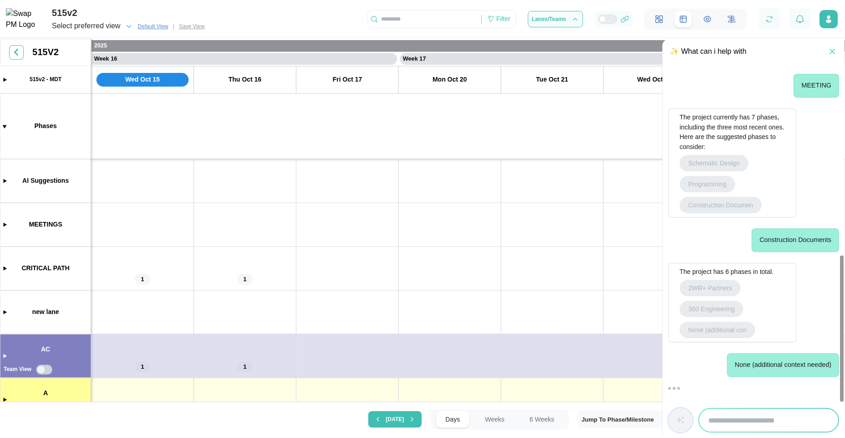
scroll to position [499, 0]
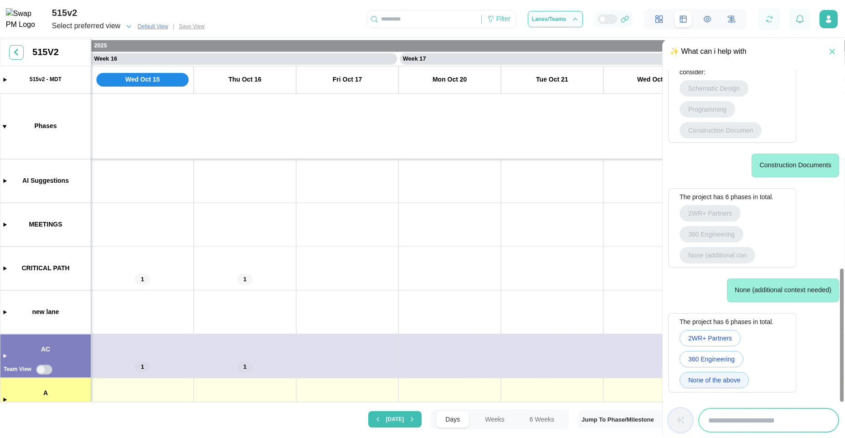
click at [699, 386] on span "None of the above" at bounding box center [714, 379] width 52 height 15
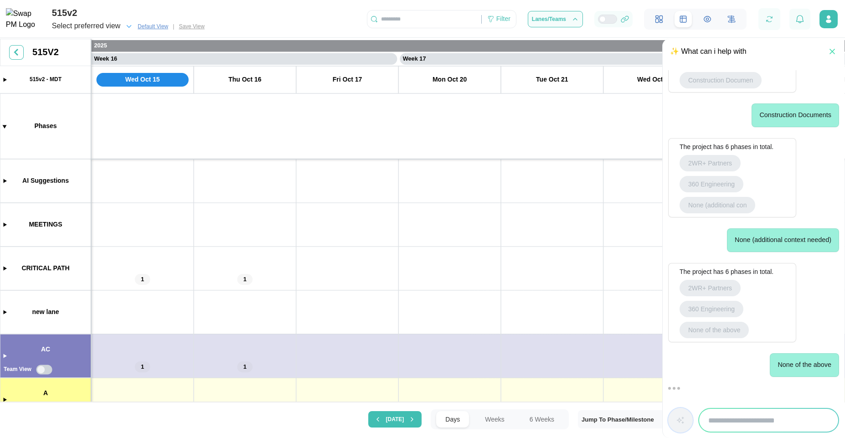
scroll to position [624, 0]
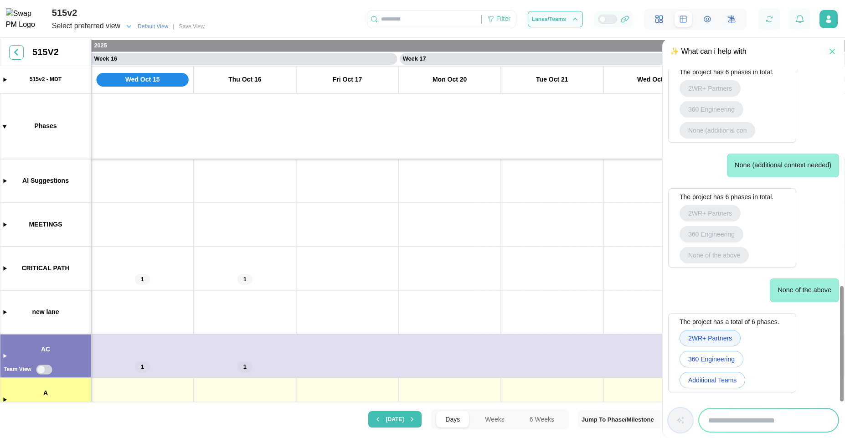
click at [723, 334] on span "2WR+ Partners" at bounding box center [710, 337] width 44 height 15
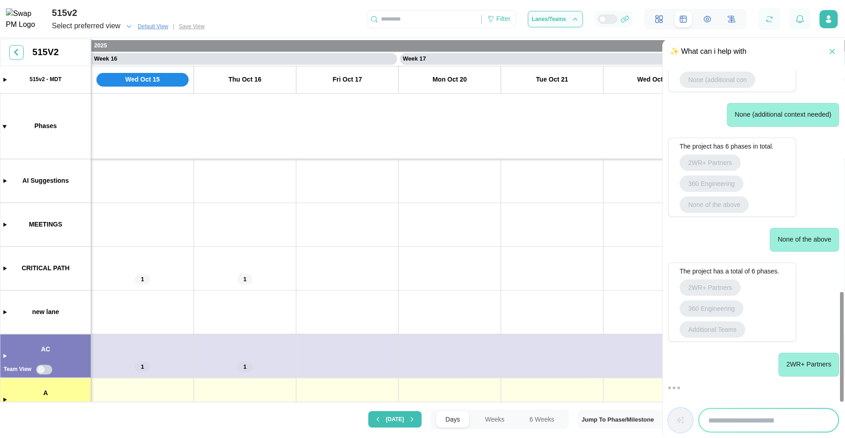
scroll to position [749, 0]
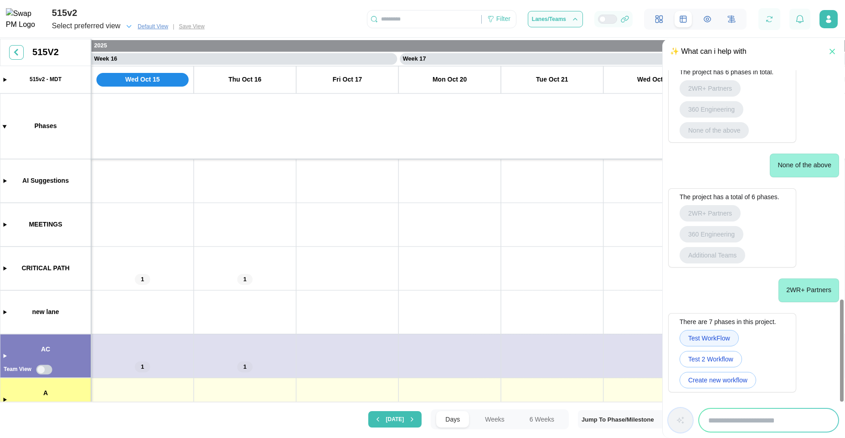
click at [703, 340] on span "Test WorkFlow" at bounding box center [709, 337] width 42 height 15
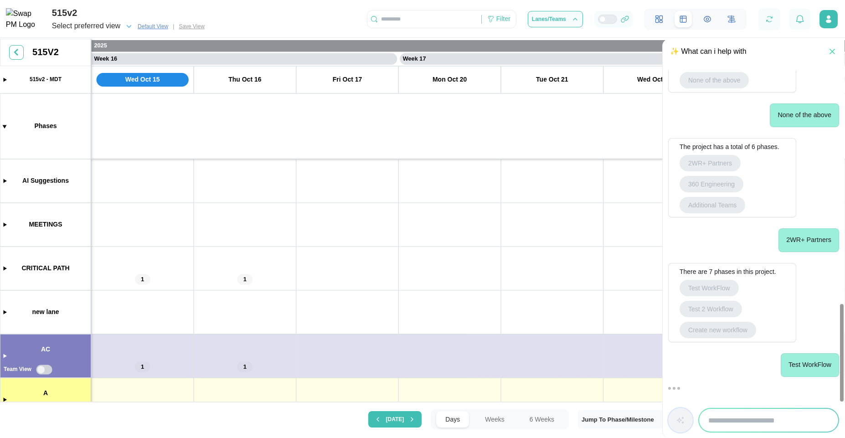
scroll to position [867, 0]
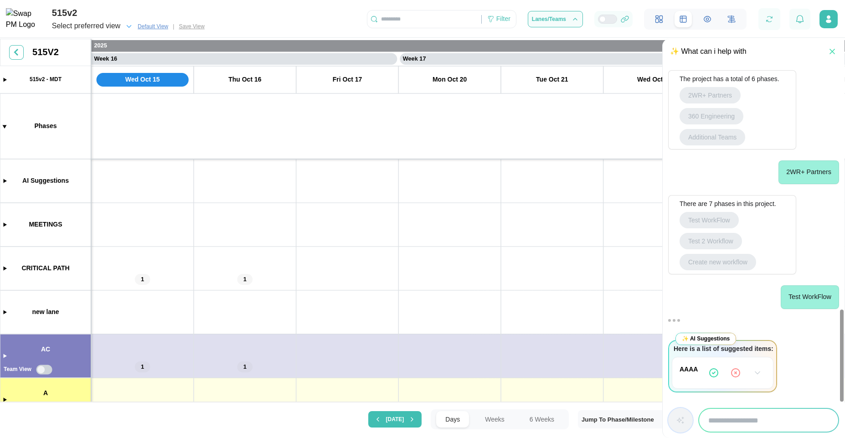
click at [758, 370] on icon "button" at bounding box center [757, 372] width 9 height 9
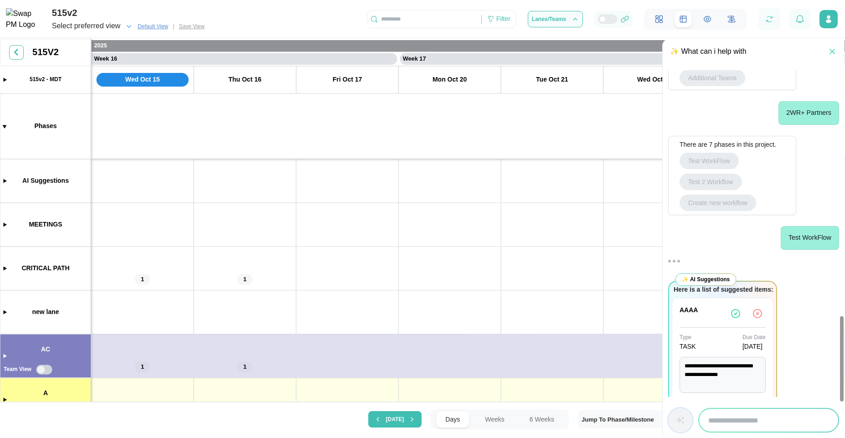
scroll to position [960, 0]
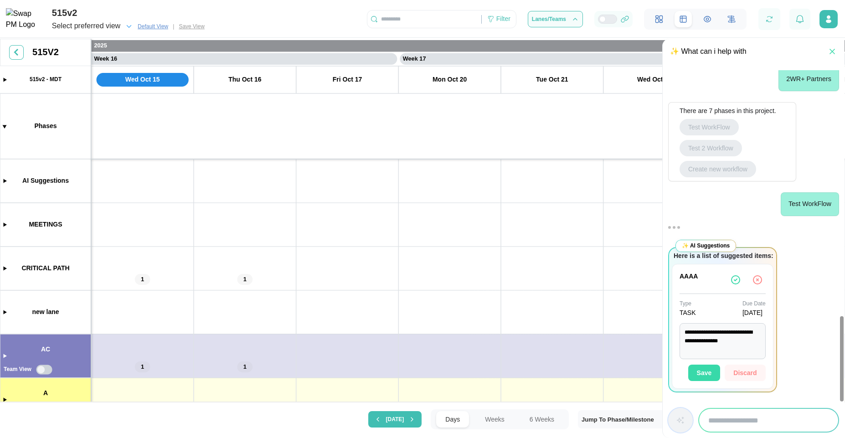
click at [706, 375] on span "Save" at bounding box center [704, 372] width 15 height 15
type textarea "*"
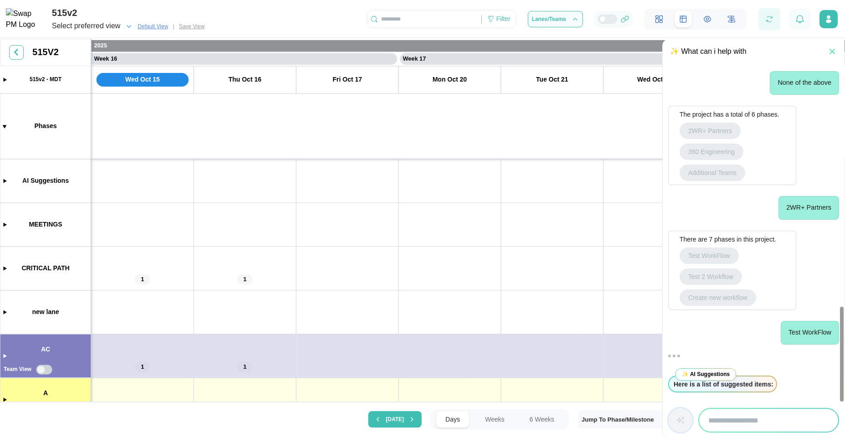
click at [773, 20] on button "button" at bounding box center [769, 19] width 13 height 13
click at [8, 182] on canvas at bounding box center [422, 221] width 845 height 365
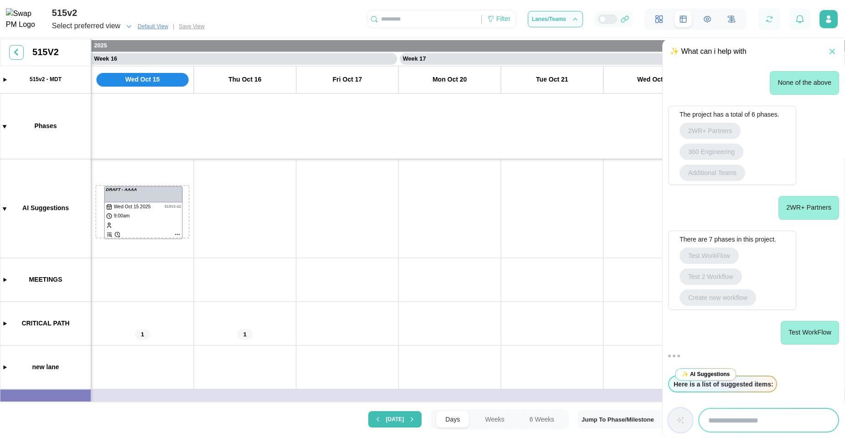
drag, startPoint x: 109, startPoint y: 224, endPoint x: 118, endPoint y: 225, distance: 8.7
click at [118, 225] on canvas at bounding box center [422, 221] width 845 height 365
click at [168, 232] on canvas at bounding box center [422, 221] width 845 height 365
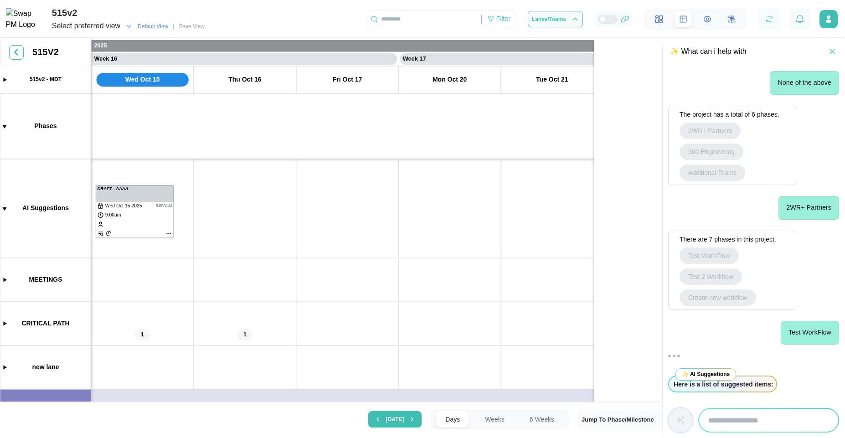
click at [831, 49] on icon "button" at bounding box center [832, 51] width 9 height 9
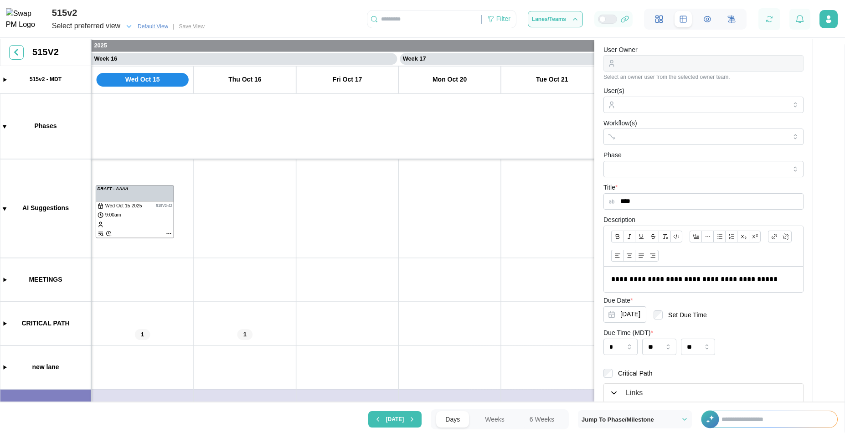
scroll to position [160, 0]
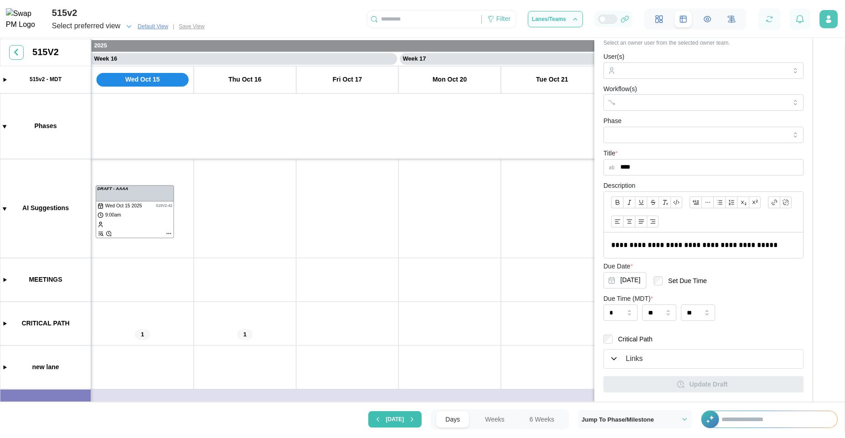
click at [834, 16] on button "button" at bounding box center [828, 19] width 18 height 18
click at [818, 192] on div "**********" at bounding box center [719, 139] width 251 height 523
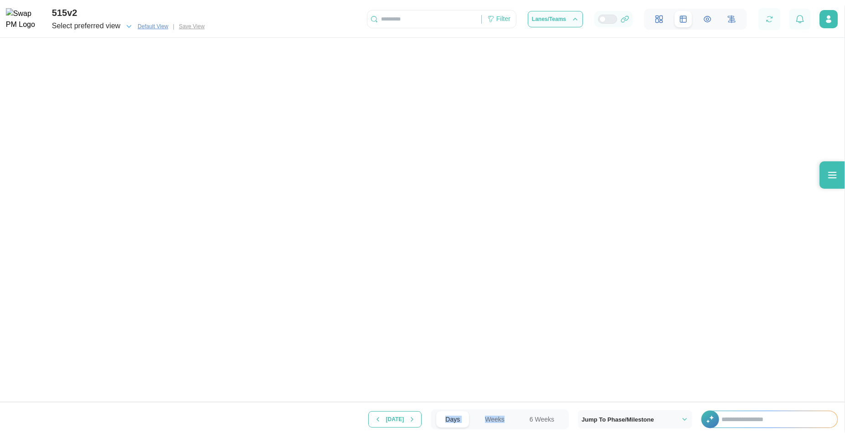
click at [450, 437] on main "✨ What can i help with Show me The total number of action items Phases which I …" at bounding box center [422, 219] width 845 height 438
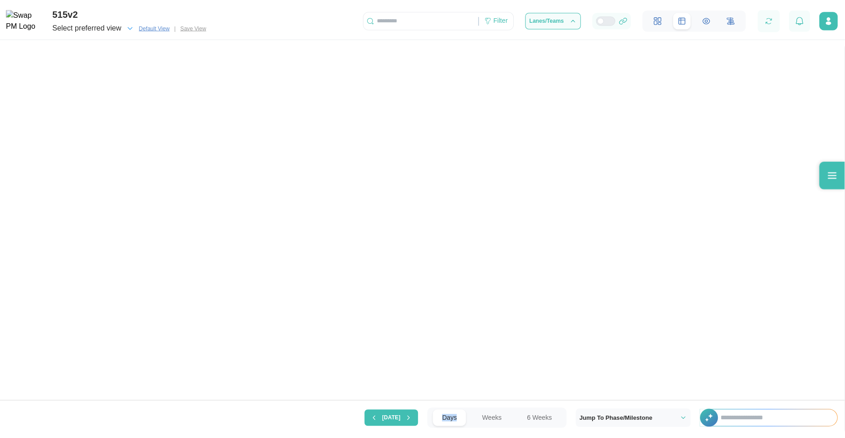
scroll to position [0, 7255]
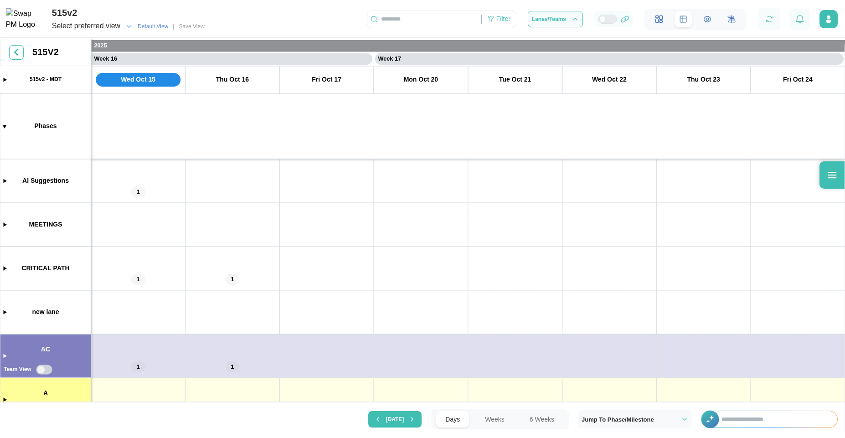
click at [772, 420] on input "text" at bounding box center [774, 419] width 125 height 16
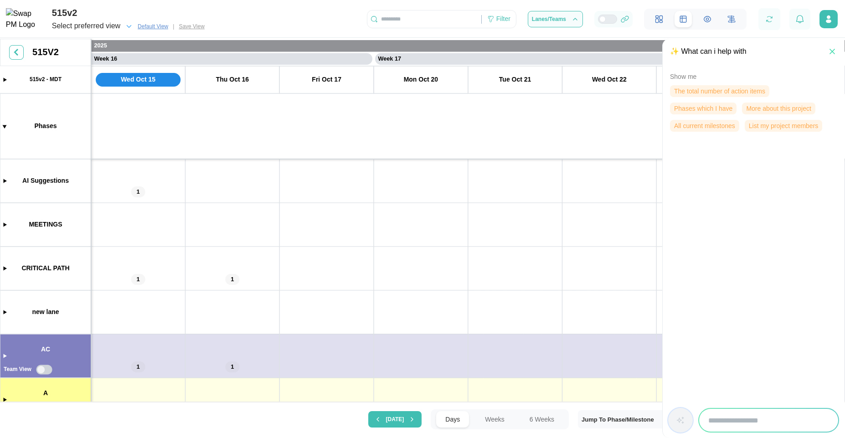
click at [844, 314] on canvas at bounding box center [422, 221] width 845 height 365
click at [783, 413] on input "search" at bounding box center [768, 420] width 139 height 23
type input "**********"
click at [676, 419] on icon "button" at bounding box center [680, 420] width 9 height 9
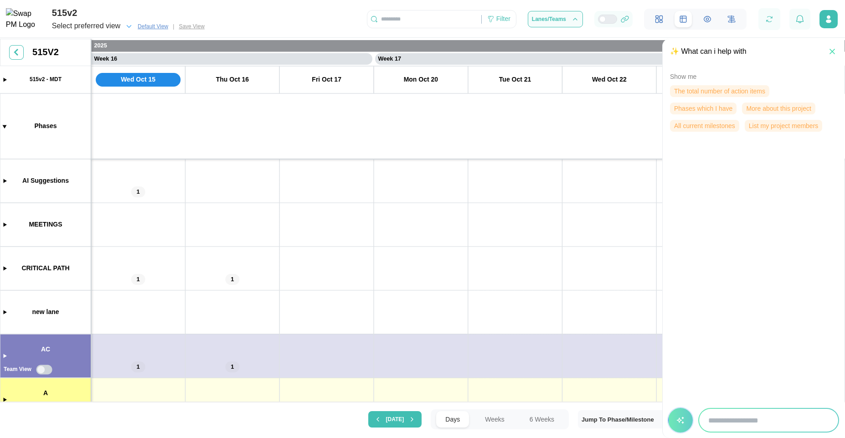
scroll to position [0, 0]
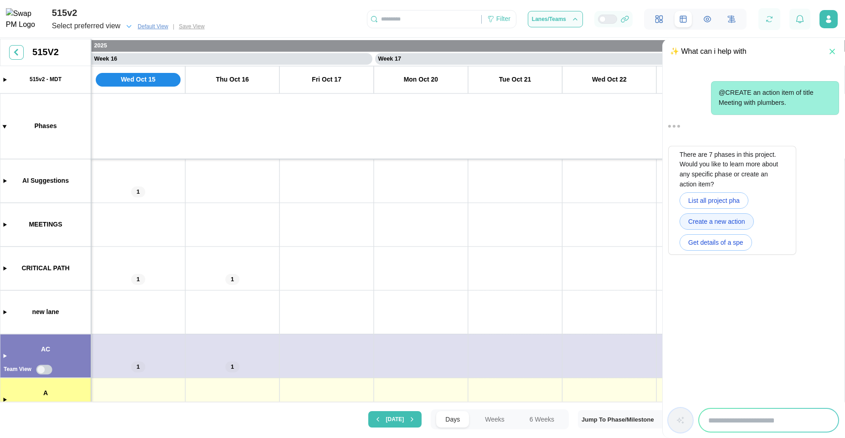
click at [720, 229] on span "Create a new action" at bounding box center [716, 221] width 57 height 15
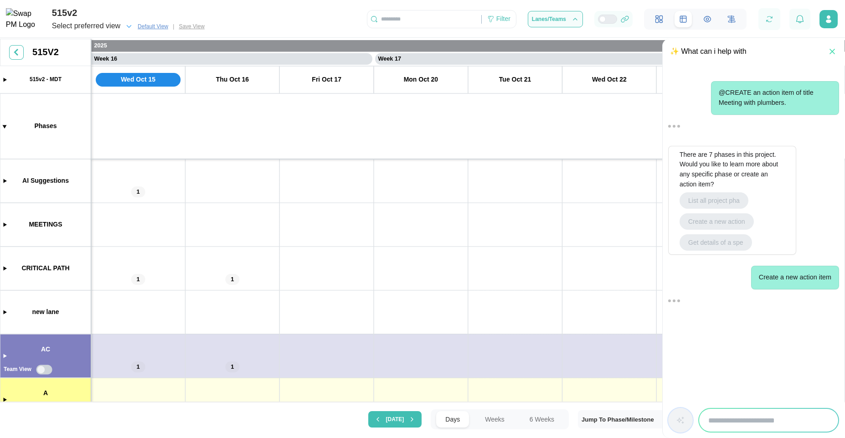
scroll to position [45, 0]
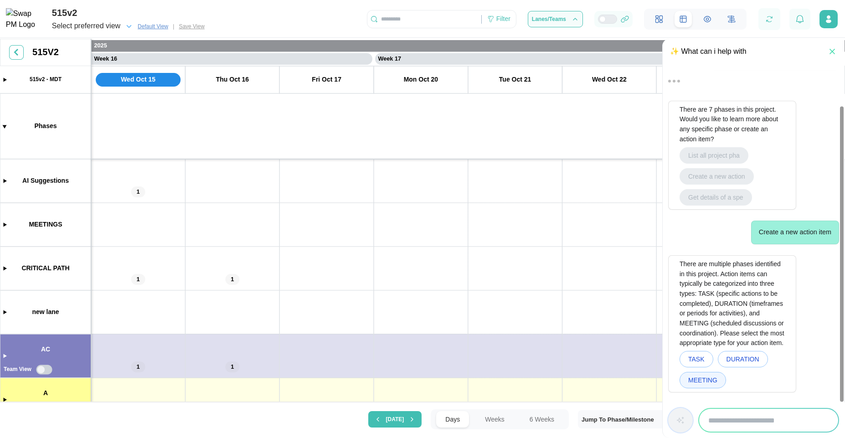
click at [706, 383] on span "MEETING" at bounding box center [702, 379] width 29 height 15
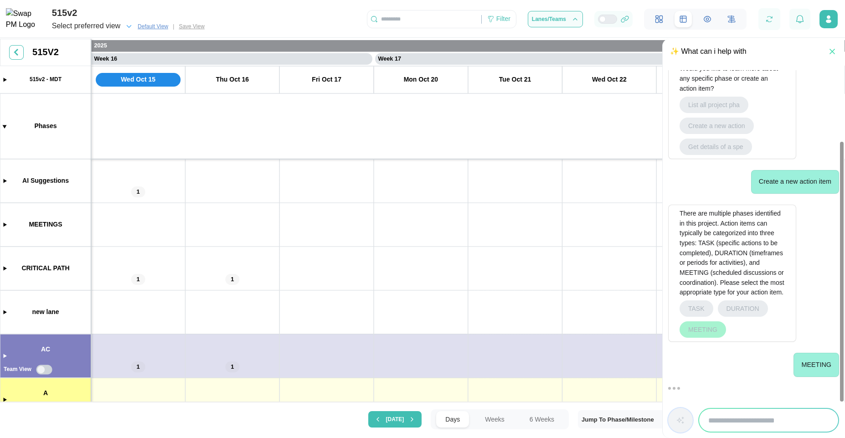
scroll to position [190, 0]
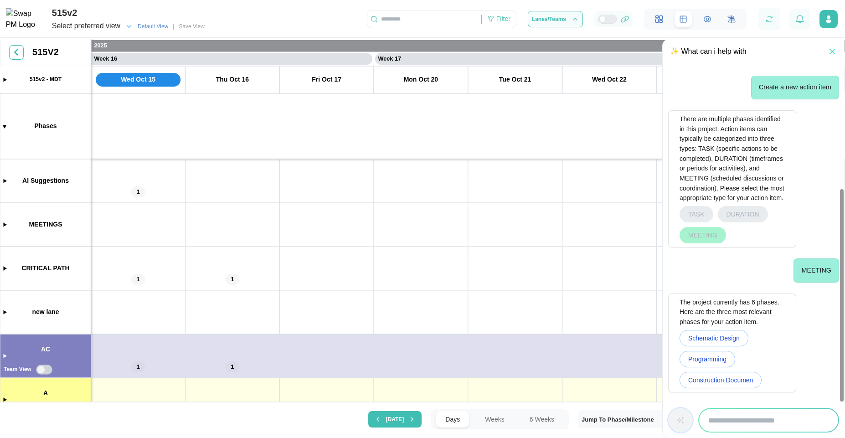
click at [706, 383] on span "Construction Documen" at bounding box center [720, 379] width 65 height 15
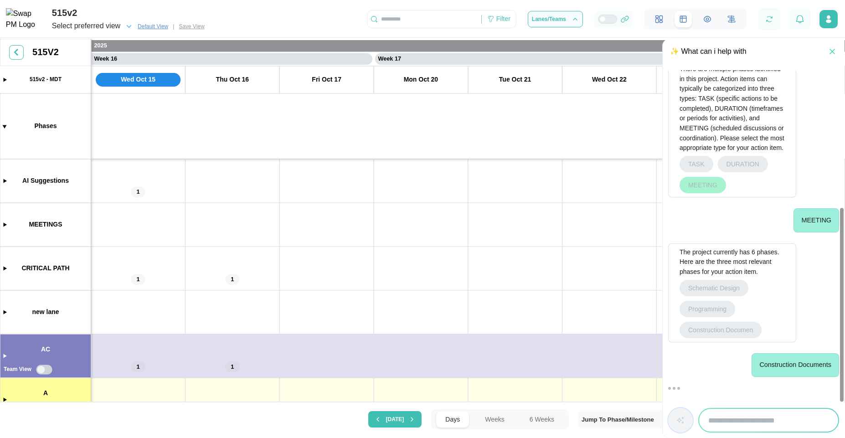
scroll to position [343, 0]
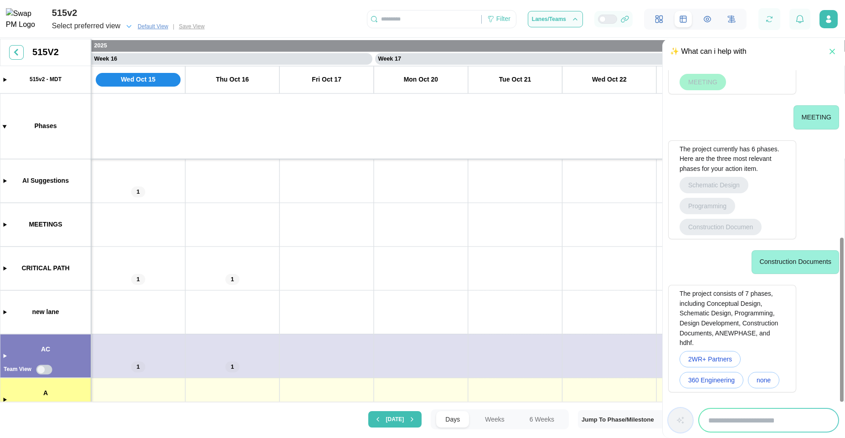
click at [706, 383] on span "360 Engineering" at bounding box center [711, 379] width 46 height 15
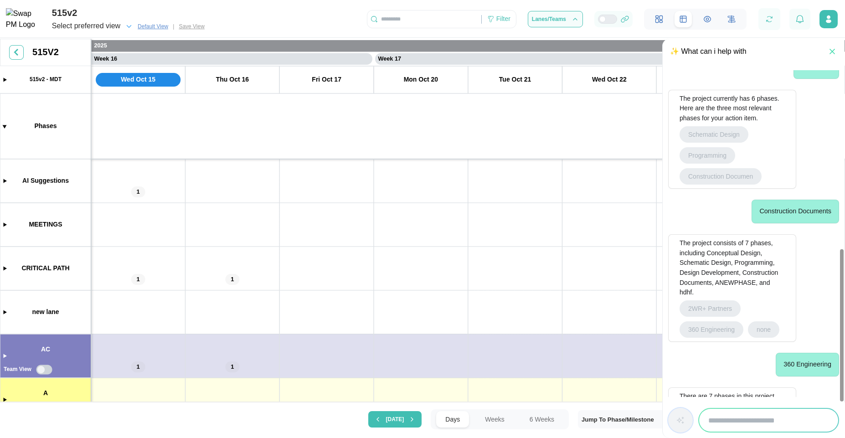
scroll to position [468, 0]
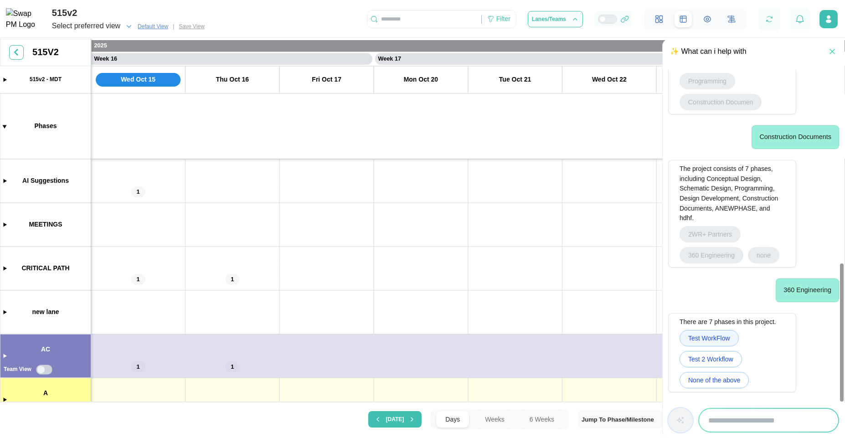
click at [727, 334] on span "Test WorkFlow" at bounding box center [709, 337] width 42 height 15
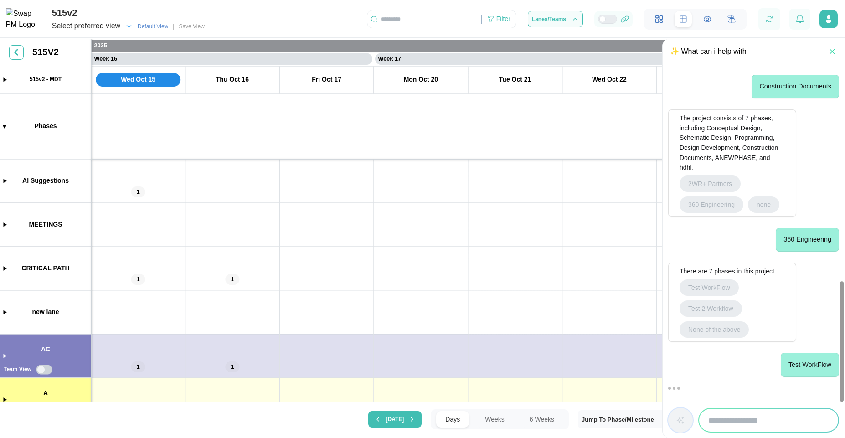
scroll to position [586, 0]
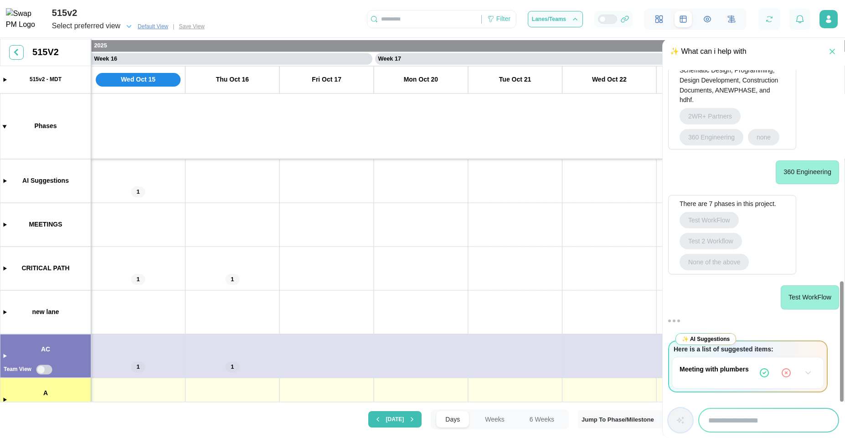
click at [813, 373] on button "button" at bounding box center [808, 373] width 16 height 16
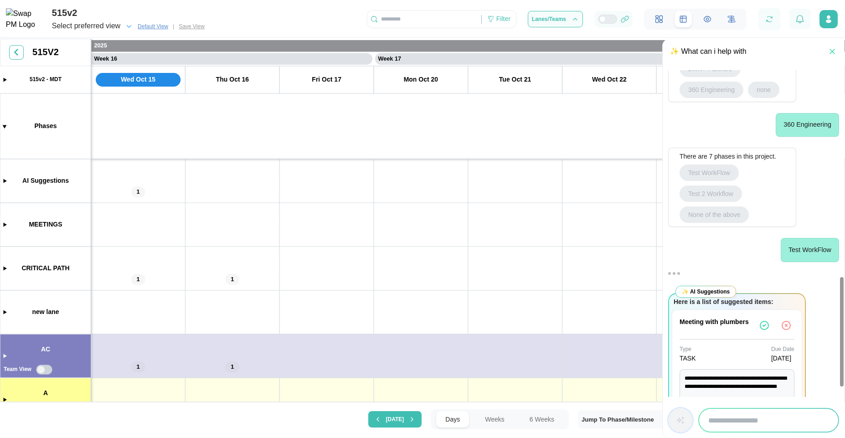
scroll to position [679, 0]
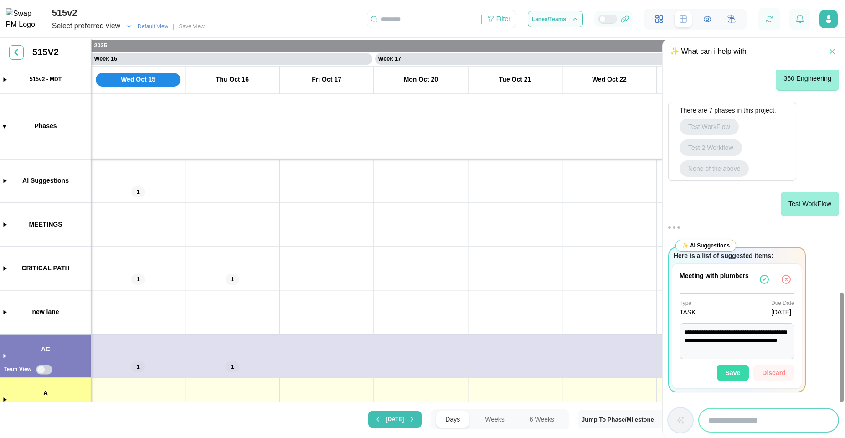
click at [742, 375] on button "Save" at bounding box center [733, 373] width 32 height 16
type textarea "*"
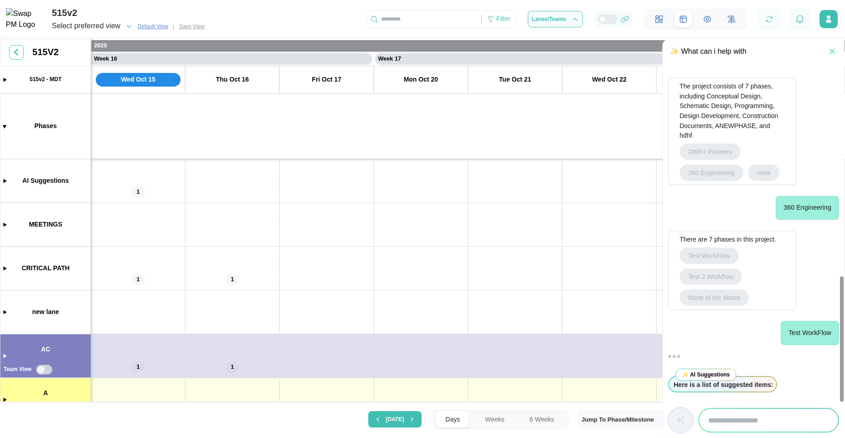
scroll to position [550, 0]
click at [776, 22] on div at bounding box center [769, 19] width 22 height 22
click at [769, 21] on icon "button" at bounding box center [769, 19] width 8 height 8
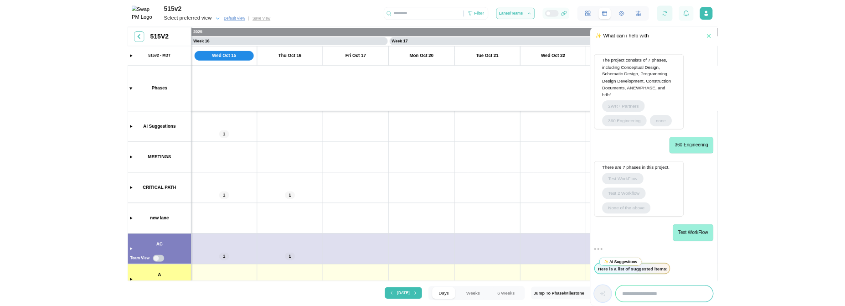
scroll to position [0, 0]
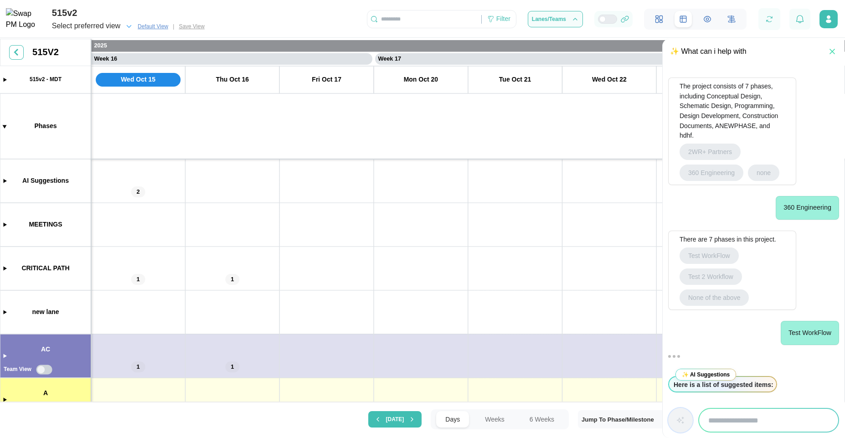
click at [8, 182] on canvas at bounding box center [422, 221] width 845 height 365
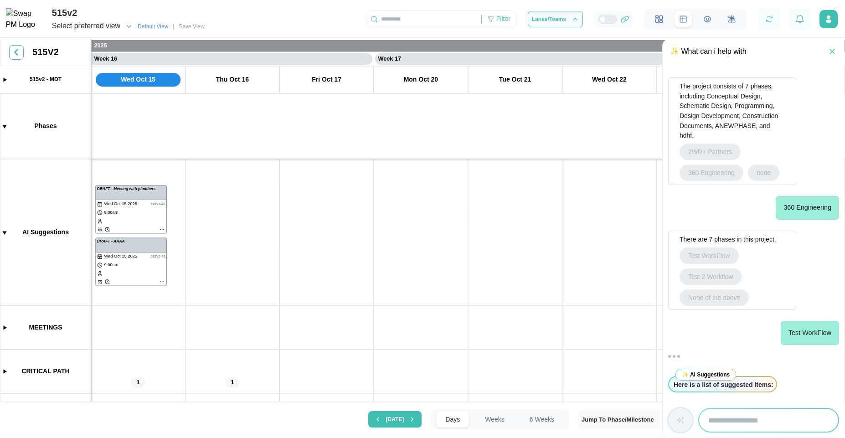
click at [145, 268] on canvas at bounding box center [422, 221] width 845 height 365
drag, startPoint x: 129, startPoint y: 228, endPoint x: 148, endPoint y: 228, distance: 18.2
click at [148, 228] on canvas at bounding box center [422, 221] width 845 height 365
click at [149, 262] on canvas at bounding box center [422, 221] width 845 height 365
drag, startPoint x: 130, startPoint y: 227, endPoint x: 150, endPoint y: 230, distance: 19.8
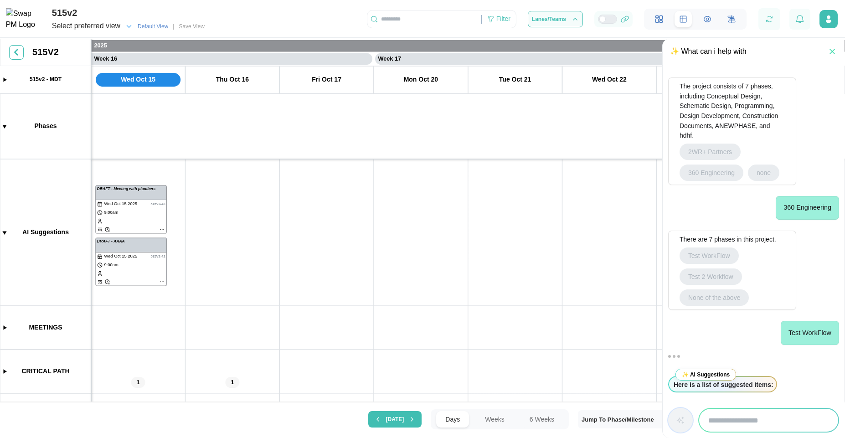
click at [150, 230] on canvas at bounding box center [422, 221] width 845 height 365
drag, startPoint x: 139, startPoint y: 252, endPoint x: 150, endPoint y: 256, distance: 12.1
click at [150, 256] on canvas at bounding box center [422, 221] width 845 height 365
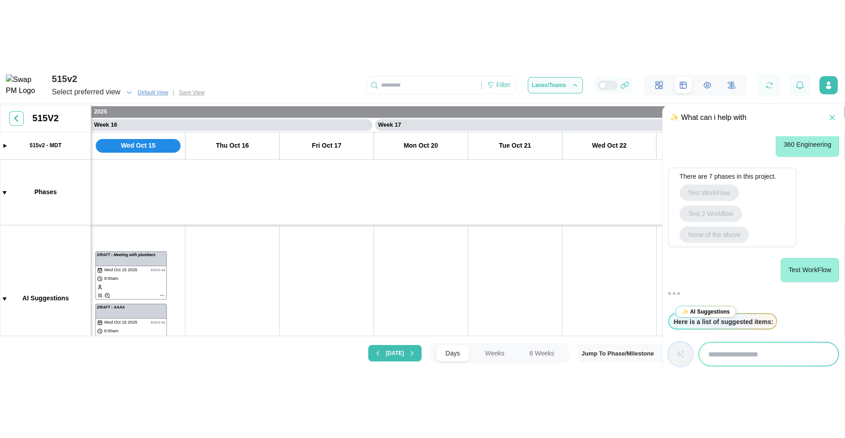
scroll to position [550, 0]
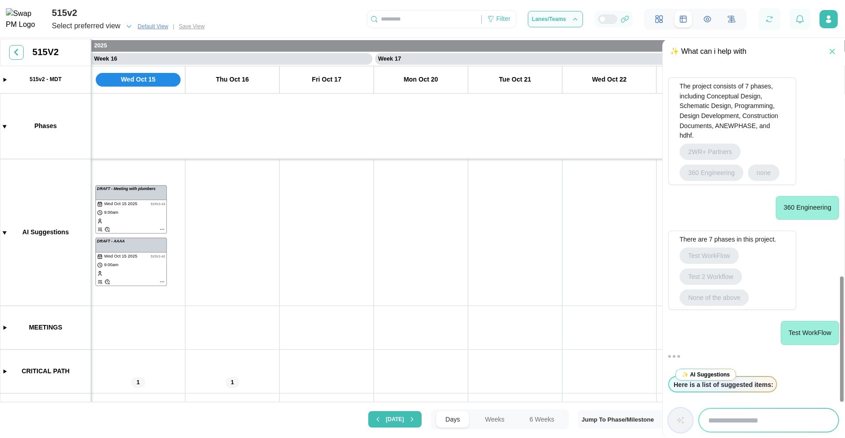
click at [745, 422] on input "search" at bounding box center [768, 420] width 139 height 23
click at [18, 55] on canvas at bounding box center [422, 221] width 845 height 365
click at [15, 50] on canvas at bounding box center [422, 221] width 845 height 365
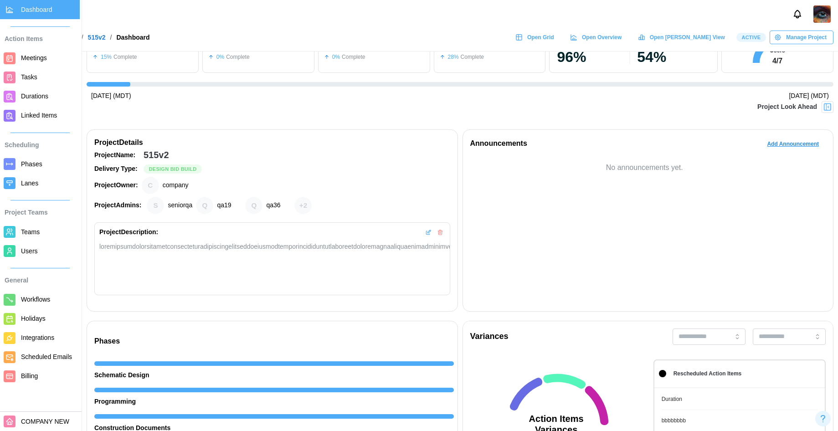
scroll to position [0, 1352]
click at [554, 44] on span "Open Grid" at bounding box center [540, 37] width 27 height 13
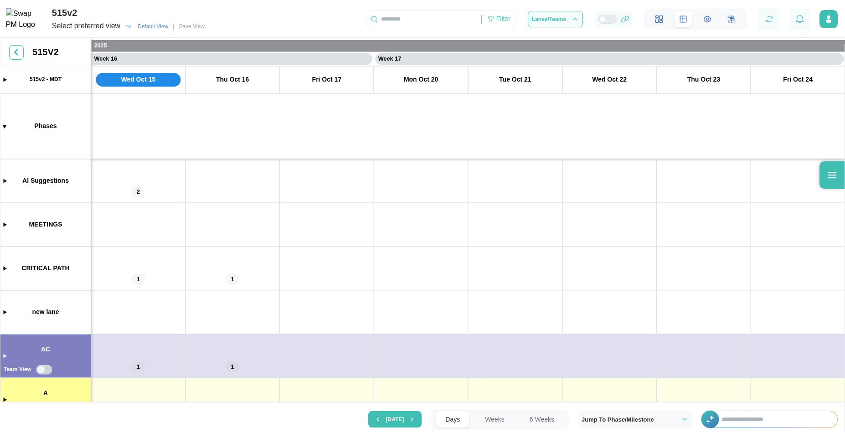
scroll to position [0, 7255]
click at [775, 417] on input "text" at bounding box center [774, 419] width 125 height 16
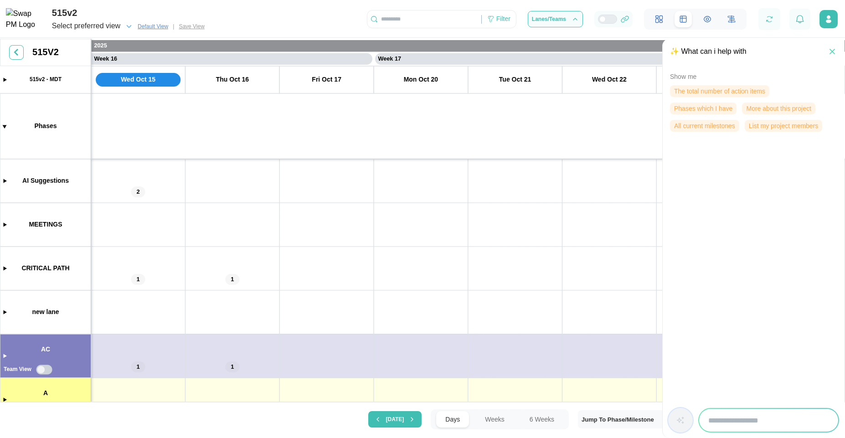
click at [780, 417] on input "search" at bounding box center [768, 420] width 139 height 23
click at [822, 422] on input "**********" at bounding box center [768, 420] width 139 height 23
click at [810, 420] on input "**********" at bounding box center [768, 420] width 139 height 23
type input "**********"
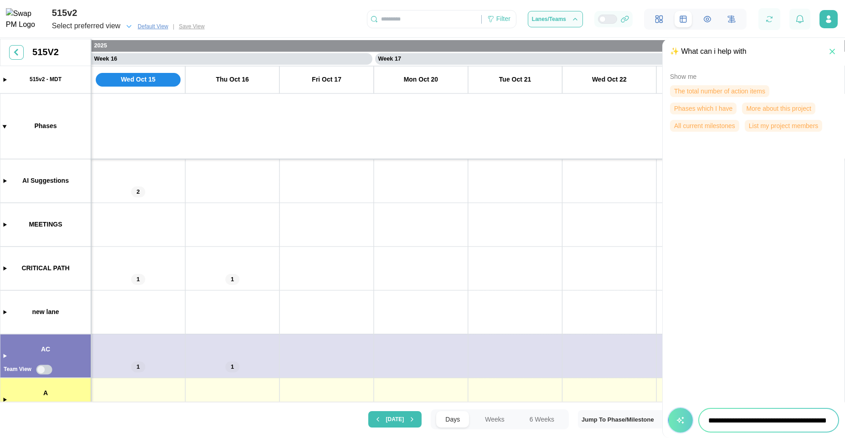
scroll to position [0, 0]
click at [680, 421] on icon "button" at bounding box center [680, 420] width 9 height 9
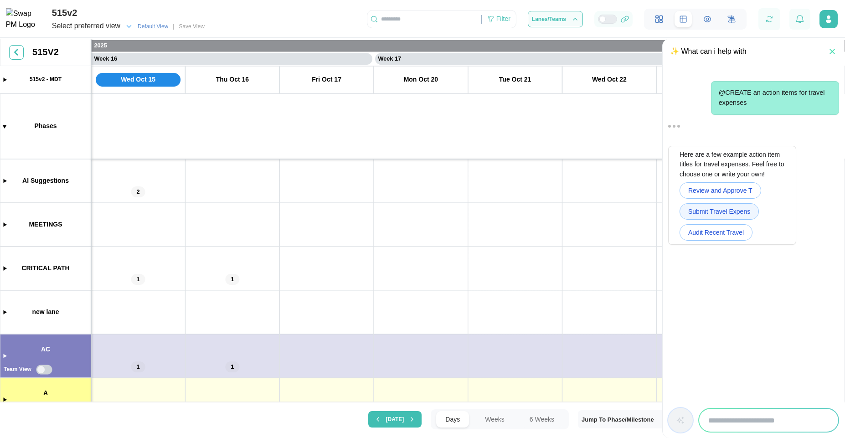
click at [714, 213] on span "Submit Travel Expens" at bounding box center [719, 211] width 62 height 15
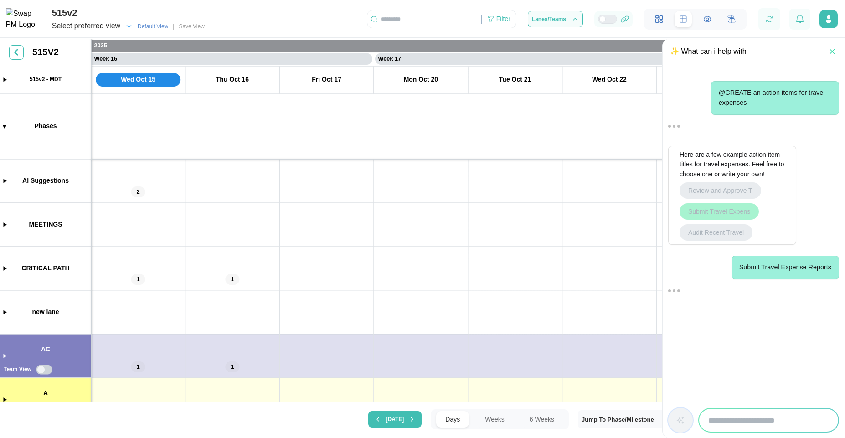
scroll to position [75, 0]
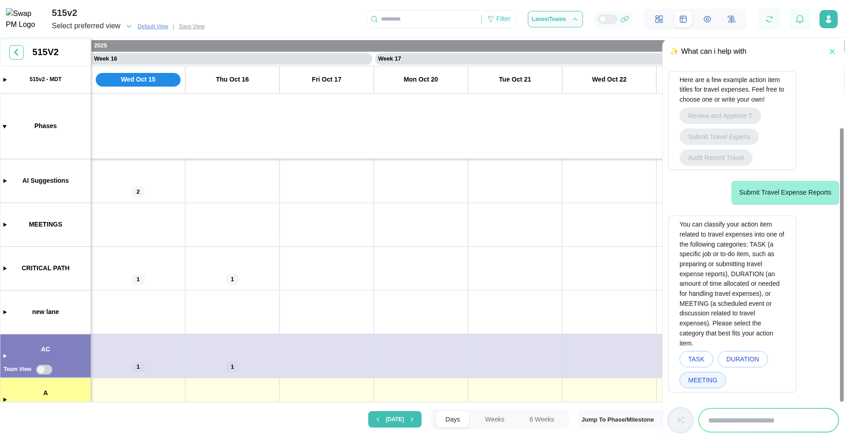
click at [705, 381] on span "MEETING" at bounding box center [702, 379] width 29 height 15
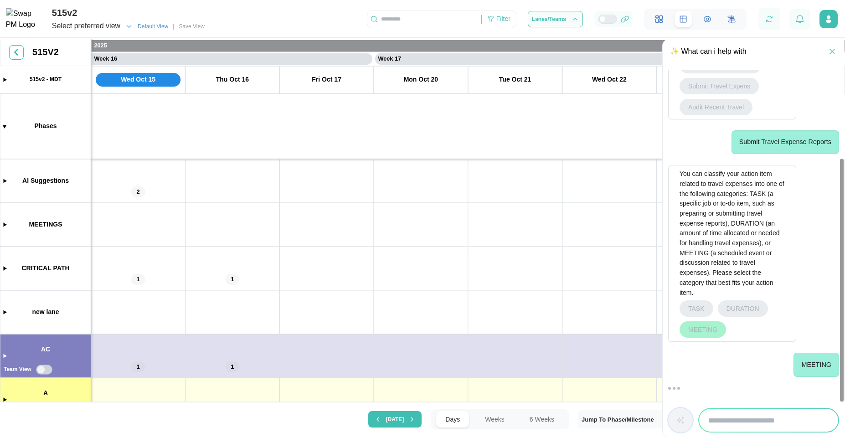
scroll to position [220, 0]
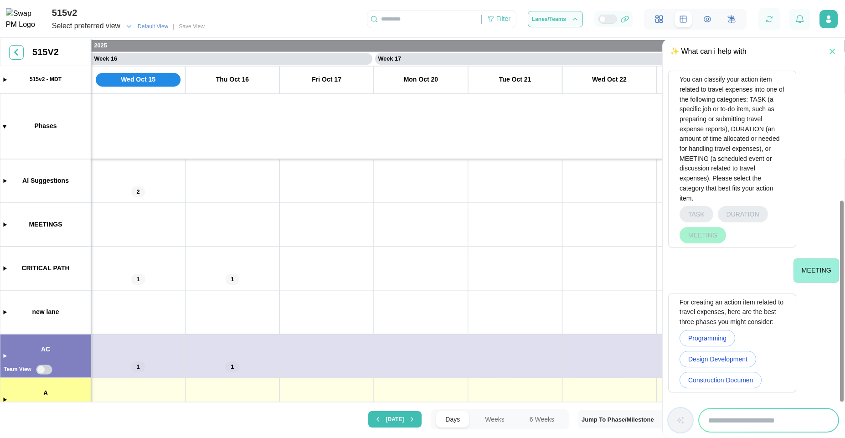
click at [705, 381] on span "Construction Documen" at bounding box center [720, 379] width 65 height 15
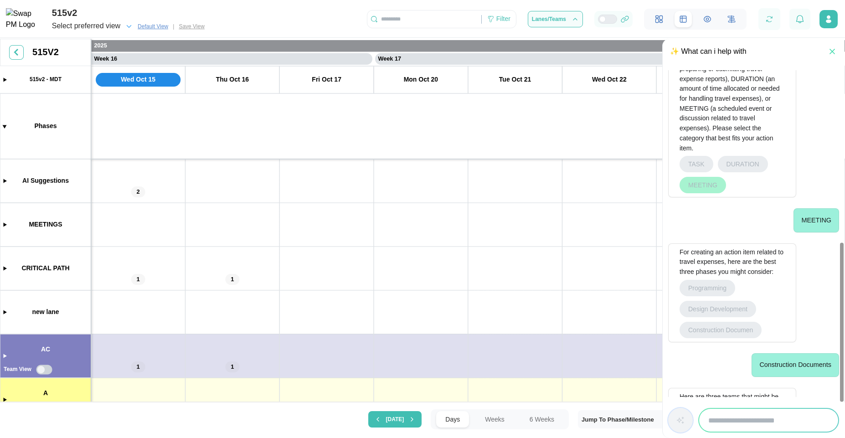
scroll to position [364, 0]
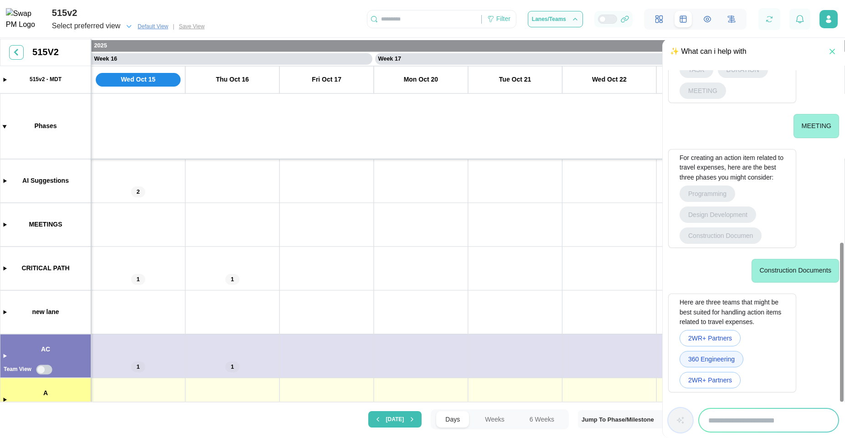
click at [721, 360] on span "360 Engineering" at bounding box center [711, 358] width 46 height 15
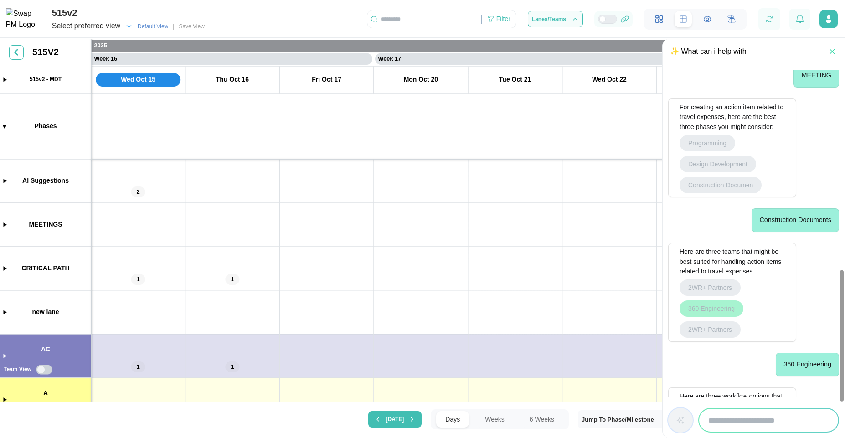
scroll to position [509, 0]
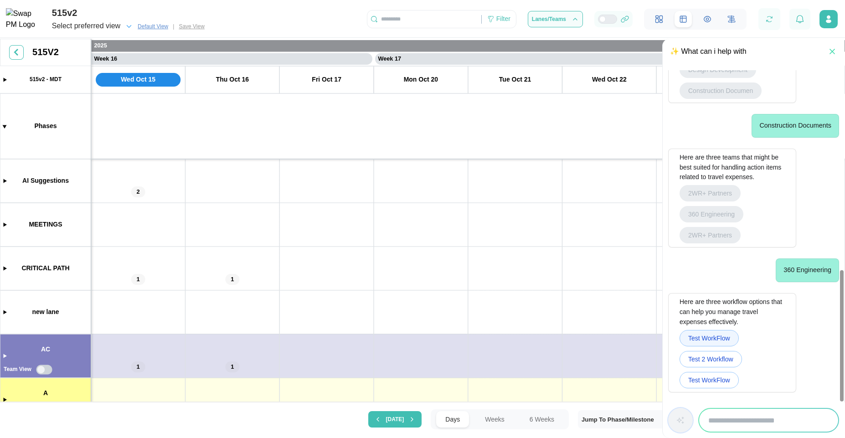
click at [711, 341] on span "Test WorkFlow" at bounding box center [709, 337] width 42 height 15
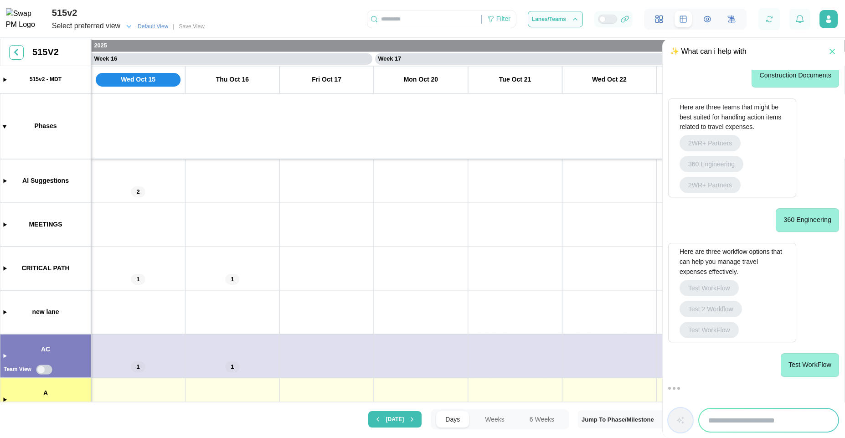
scroll to position [630, 0]
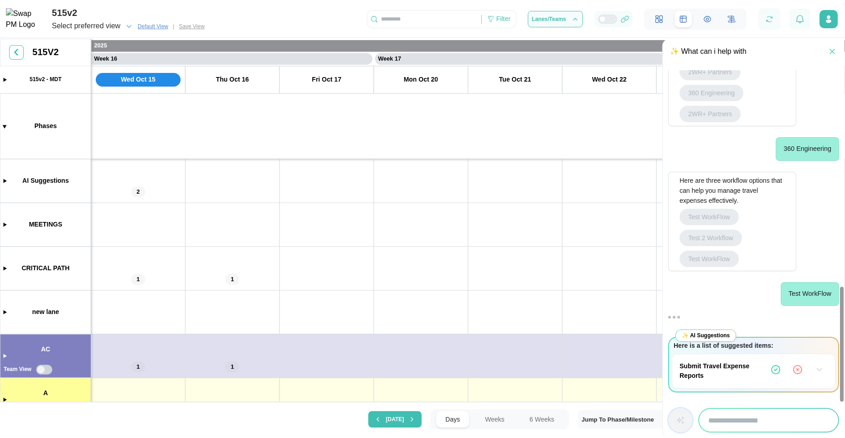
click at [817, 368] on icon "button" at bounding box center [819, 369] width 9 height 9
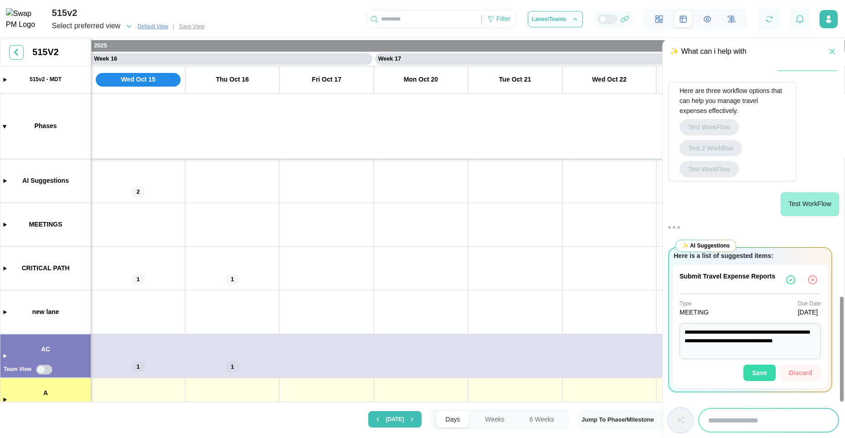
click at [761, 370] on span "Save" at bounding box center [759, 372] width 15 height 15
type textarea "*"
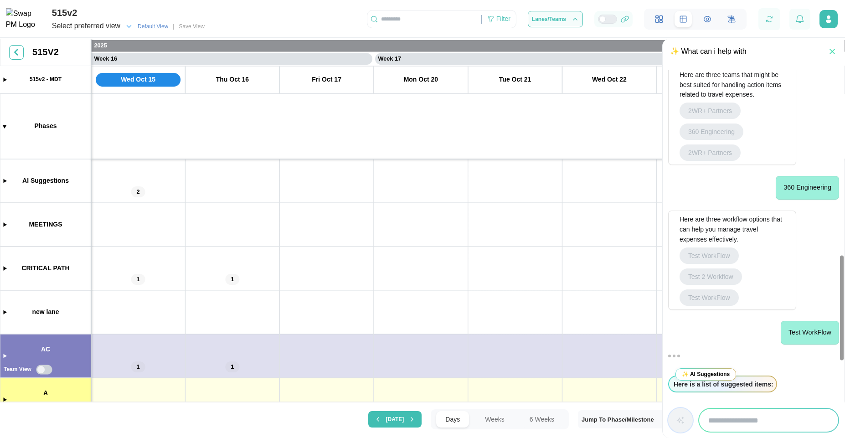
scroll to position [591, 0]
click at [769, 19] on icon "button" at bounding box center [769, 19] width 8 height 8
click at [4, 183] on canvas at bounding box center [422, 221] width 845 height 365
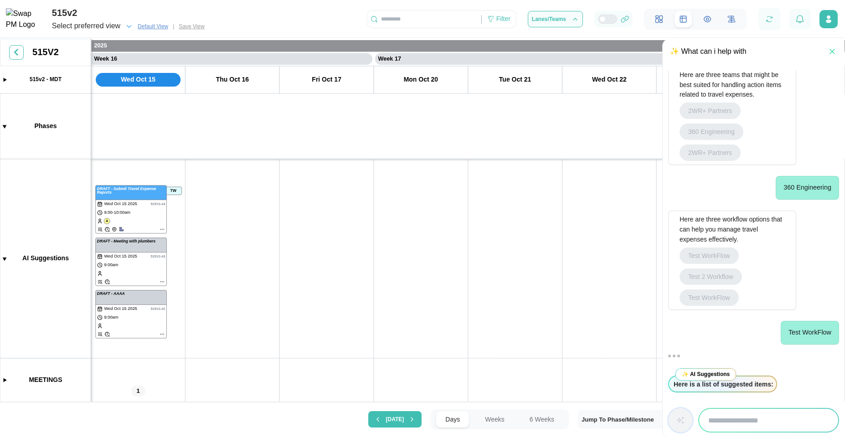
scroll to position [0, 7107]
drag, startPoint x: 272, startPoint y: 237, endPoint x: 378, endPoint y: 237, distance: 105.7
click at [378, 237] on canvas at bounding box center [422, 221] width 845 height 365
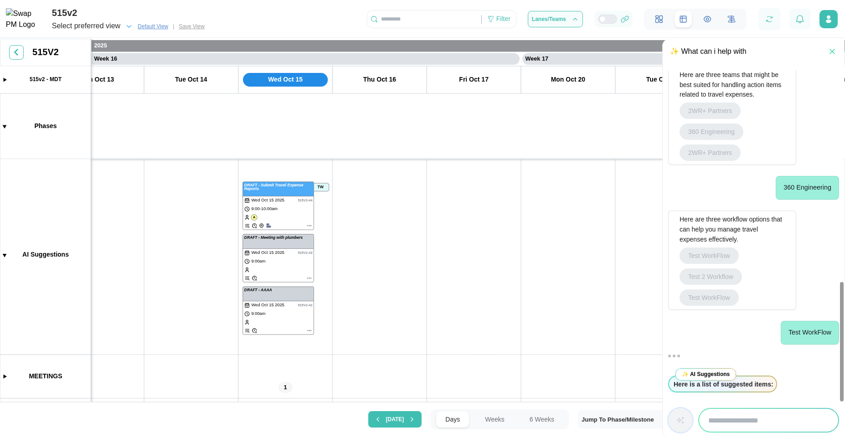
click at [740, 411] on input "search" at bounding box center [768, 420] width 139 height 23
type input "**********"
click at [674, 414] on button "button" at bounding box center [680, 420] width 25 height 25
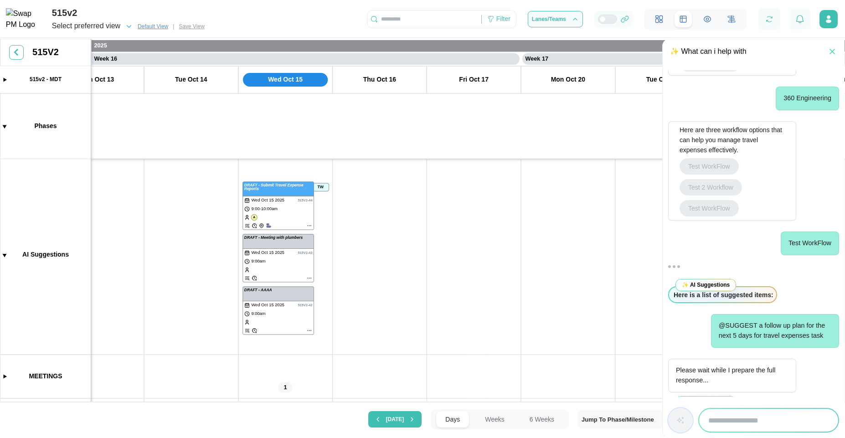
scroll to position [900, 0]
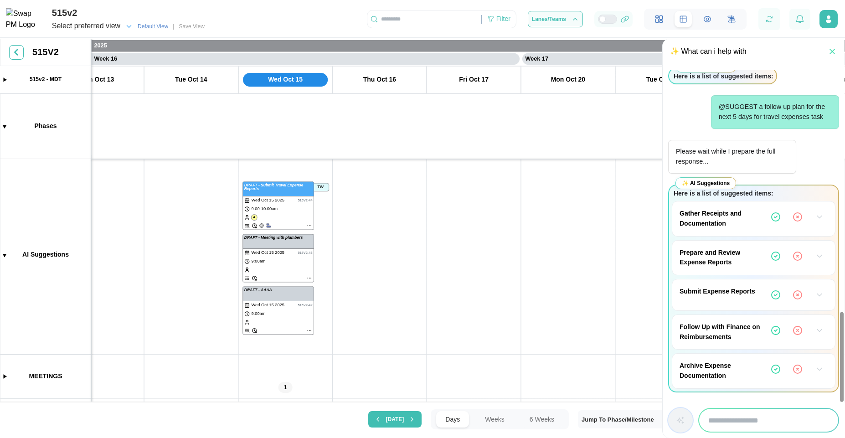
click at [817, 221] on button "button" at bounding box center [819, 217] width 16 height 16
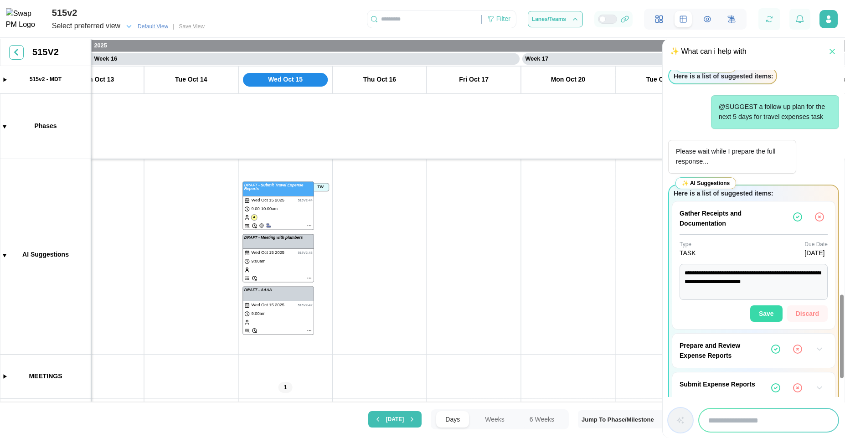
click at [777, 311] on button "Save" at bounding box center [766, 313] width 32 height 16
click at [814, 345] on button "button" at bounding box center [819, 349] width 16 height 16
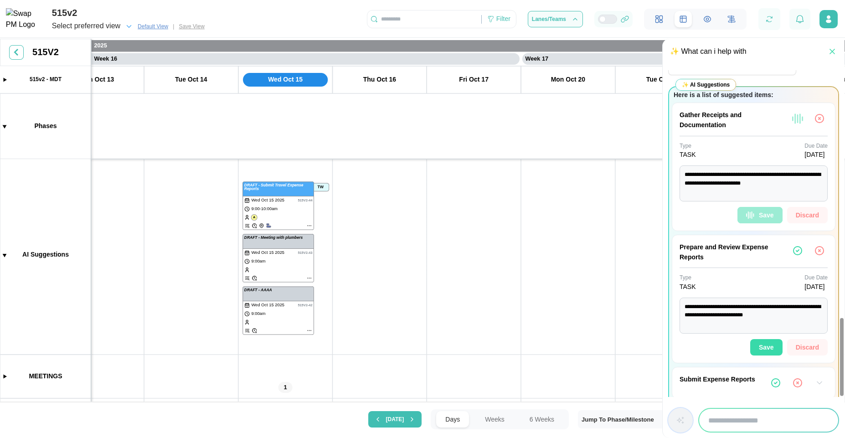
scroll to position [1064, 0]
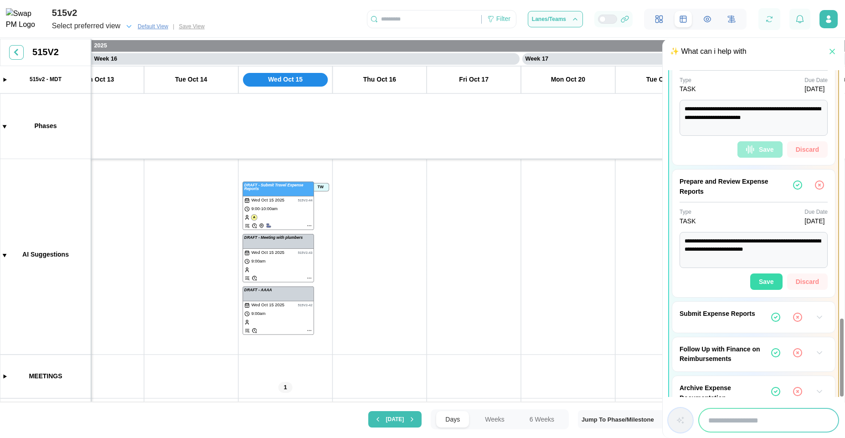
click at [774, 284] on button "Save" at bounding box center [766, 281] width 32 height 16
click at [816, 319] on icon "button" at bounding box center [819, 317] width 9 height 9
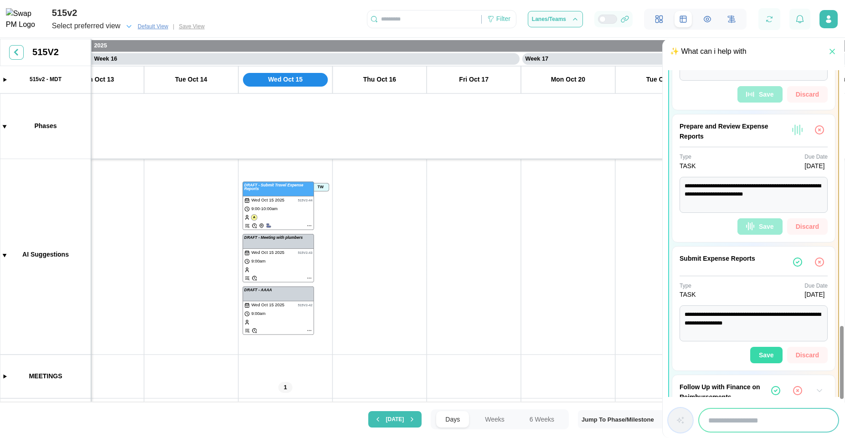
scroll to position [1173, 0]
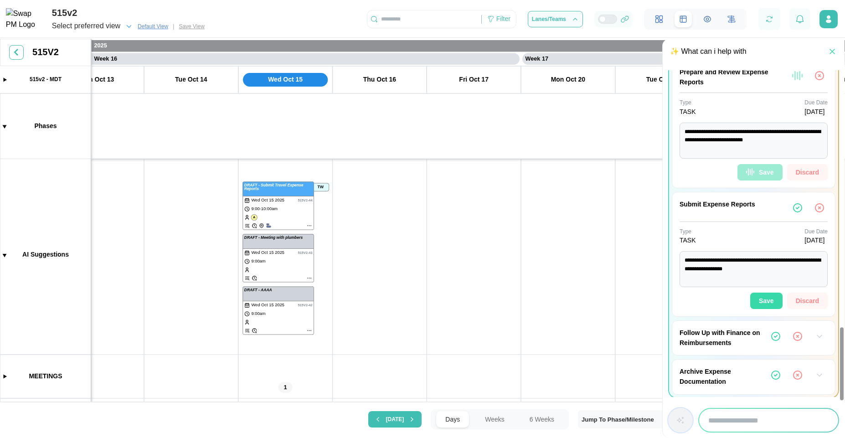
click at [759, 303] on span "Save" at bounding box center [766, 300] width 15 height 15
click at [815, 338] on button "button" at bounding box center [819, 336] width 16 height 16
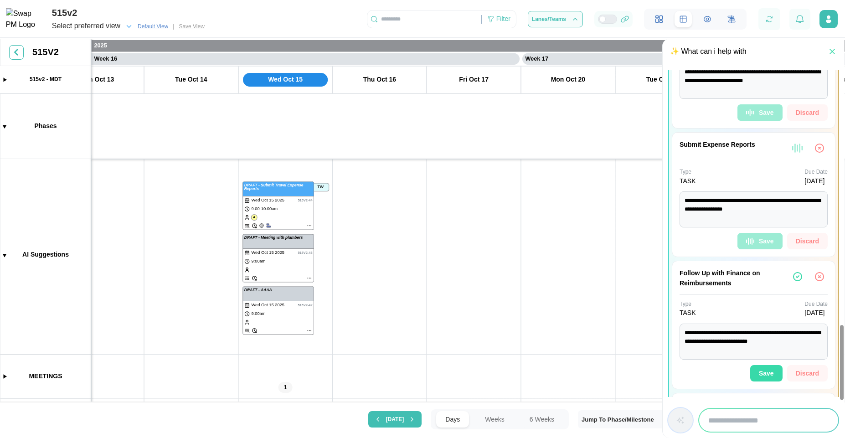
scroll to position [1140, 0]
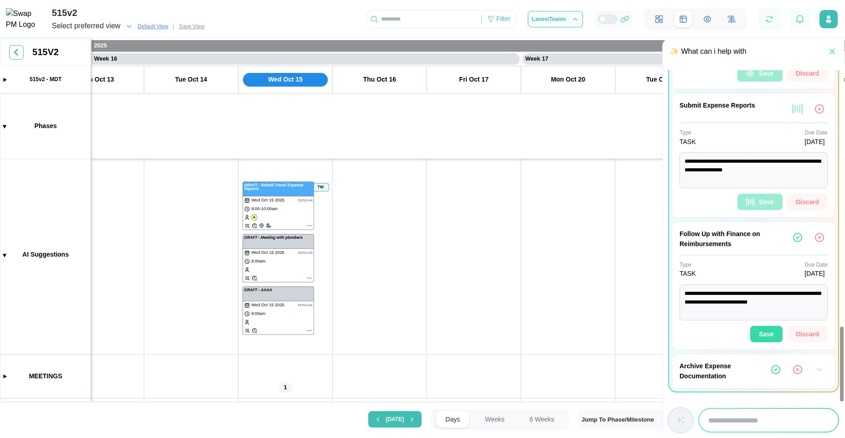
click at [772, 335] on span "Save" at bounding box center [766, 333] width 15 height 15
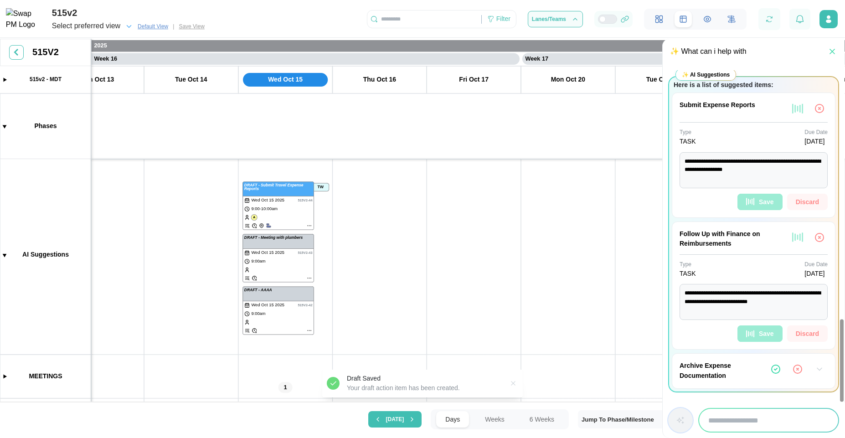
click at [817, 367] on icon "button" at bounding box center [819, 369] width 9 height 9
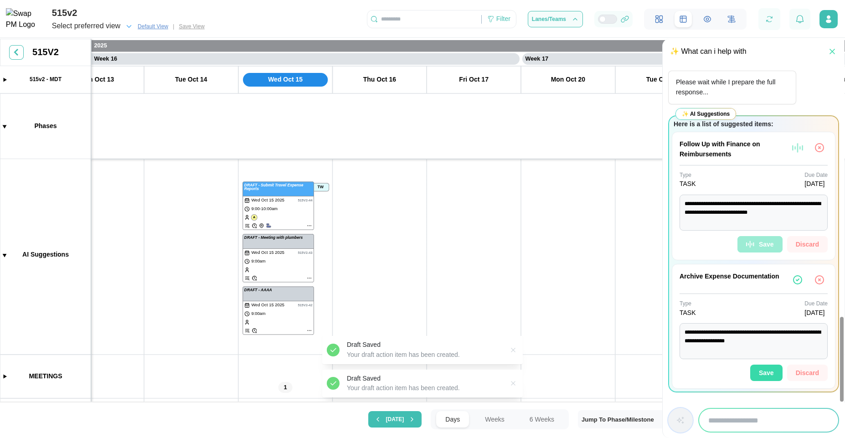
scroll to position [969, 0]
click at [771, 370] on span "Save" at bounding box center [766, 372] width 15 height 15
type textarea "*"
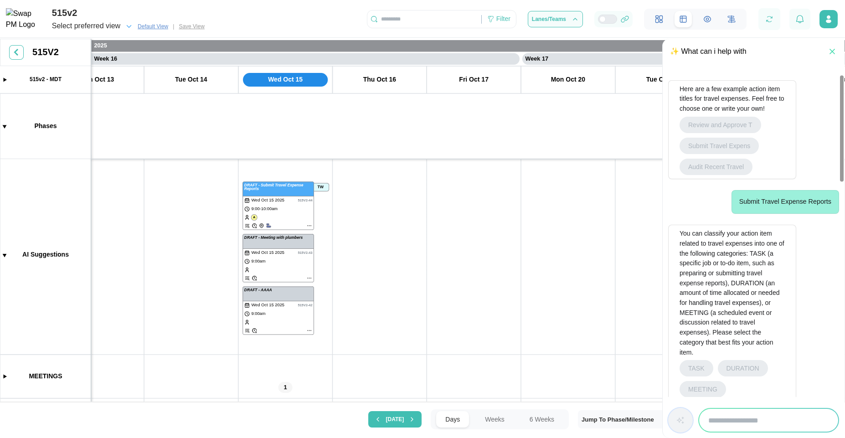
scroll to position [164, 0]
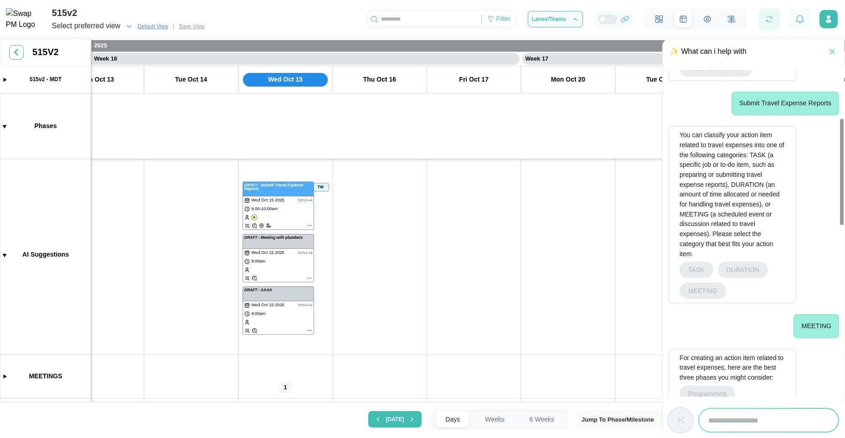
click at [777, 24] on div at bounding box center [769, 19] width 22 height 22
click at [767, 18] on icon "button" at bounding box center [769, 19] width 8 height 8
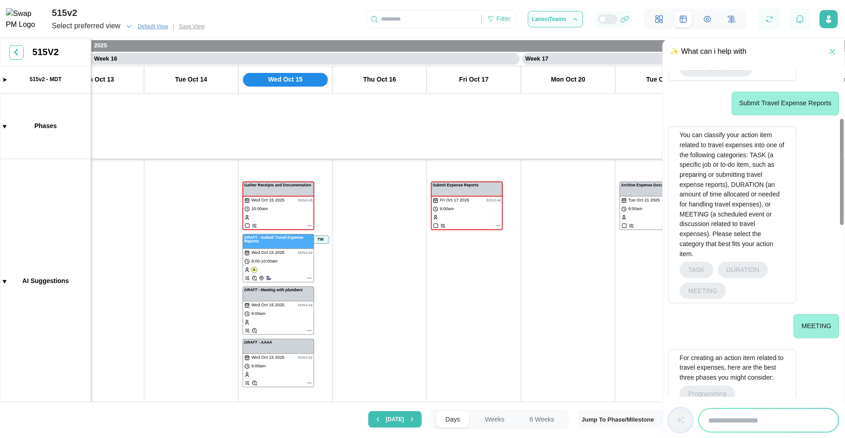
scroll to position [6, 0]
drag, startPoint x: 489, startPoint y: 276, endPoint x: 151, endPoint y: 274, distance: 337.7
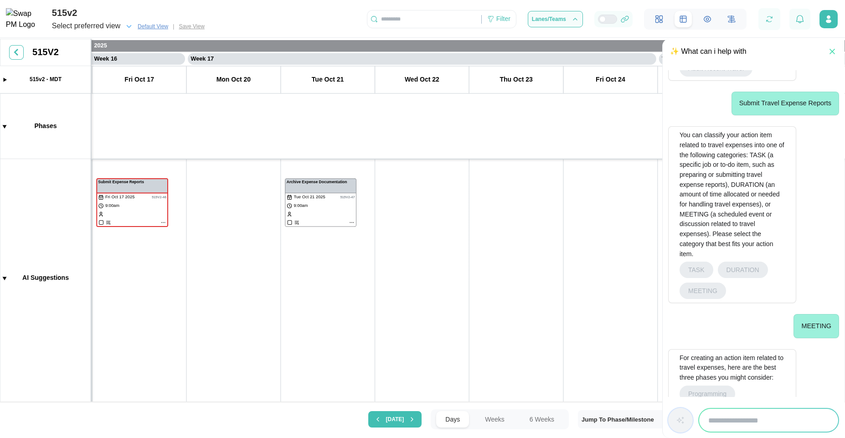
scroll to position [0, 0]
drag, startPoint x: 262, startPoint y: 304, endPoint x: 601, endPoint y: 311, distance: 338.2
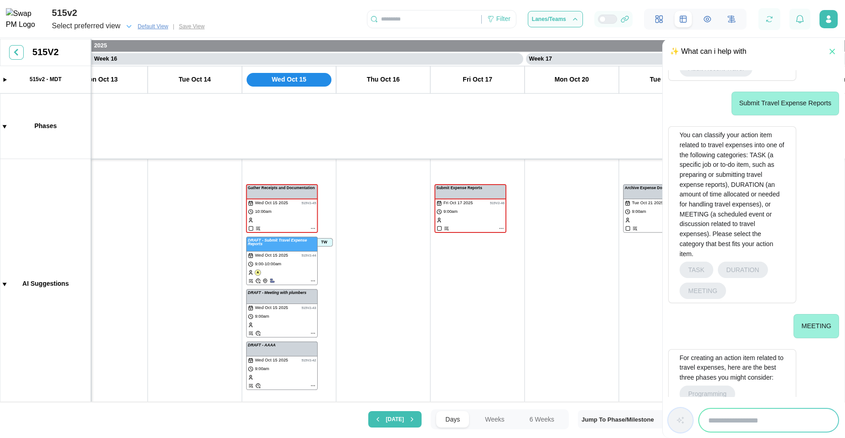
scroll to position [24, 0]
drag, startPoint x: 432, startPoint y: 347, endPoint x: 318, endPoint y: 324, distance: 117.2
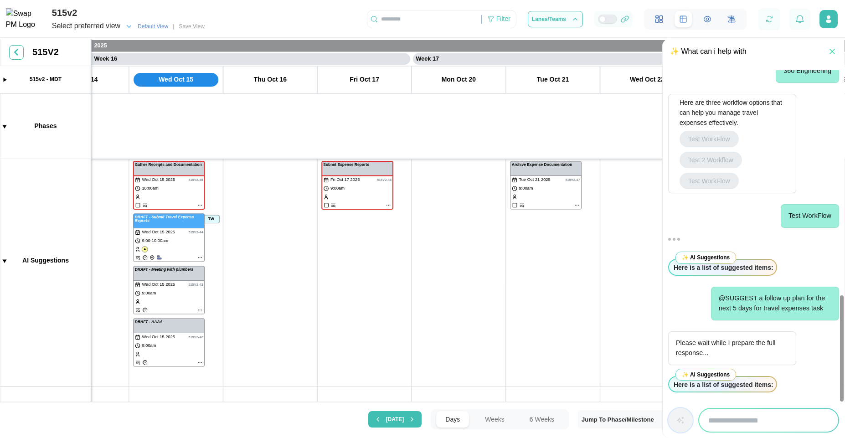
scroll to position [0, 0]
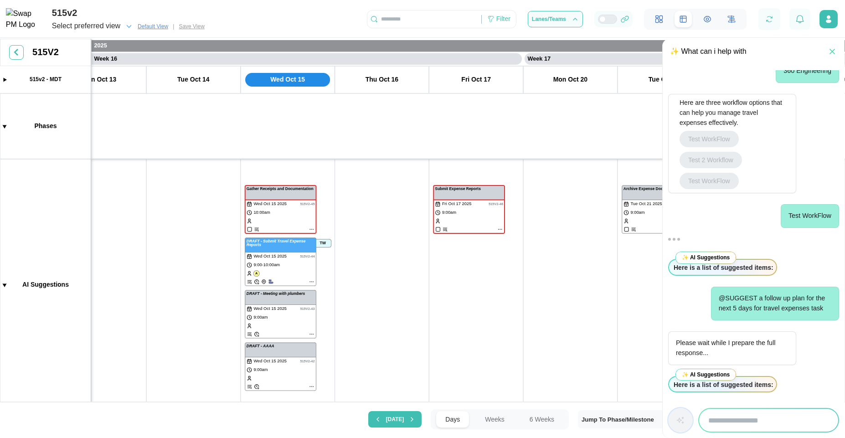
drag, startPoint x: 353, startPoint y: 256, endPoint x: 168, endPoint y: 339, distance: 202.8
drag, startPoint x: 438, startPoint y: 326, endPoint x: 317, endPoint y: 323, distance: 121.3
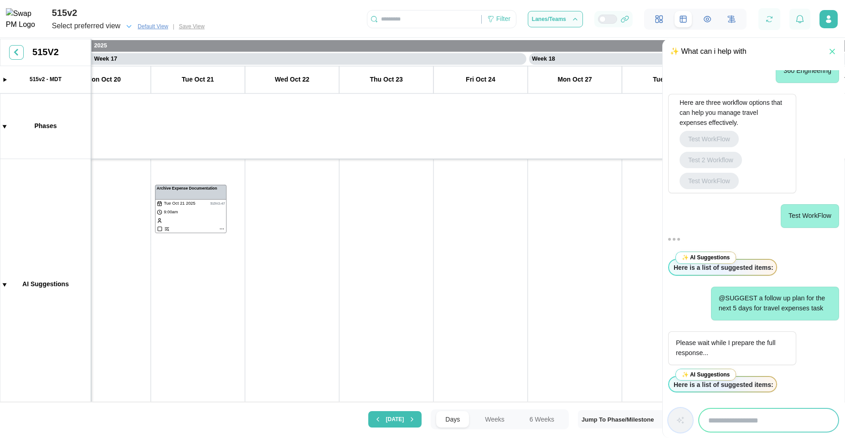
drag, startPoint x: 452, startPoint y: 321, endPoint x: 174, endPoint y: 273, distance: 282.5
drag, startPoint x: 464, startPoint y: 270, endPoint x: 187, endPoint y: 266, distance: 277.1
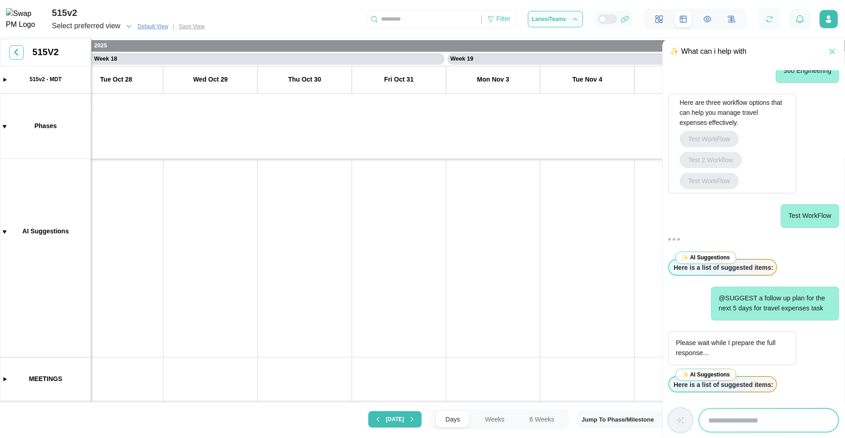
drag, startPoint x: 438, startPoint y: 283, endPoint x: 235, endPoint y: 303, distance: 204.7
drag, startPoint x: 408, startPoint y: 294, endPoint x: 153, endPoint y: 292, distance: 254.7
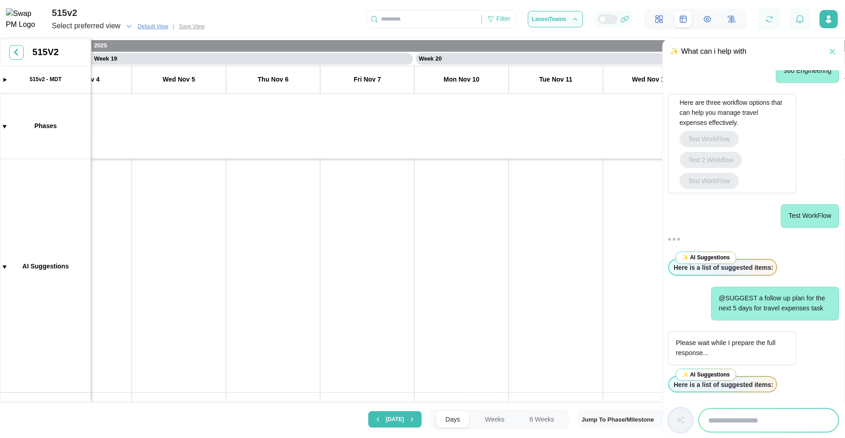
drag, startPoint x: 320, startPoint y: 324, endPoint x: 590, endPoint y: 334, distance: 270.0
drag, startPoint x: 385, startPoint y: 319, endPoint x: 475, endPoint y: 320, distance: 90.2
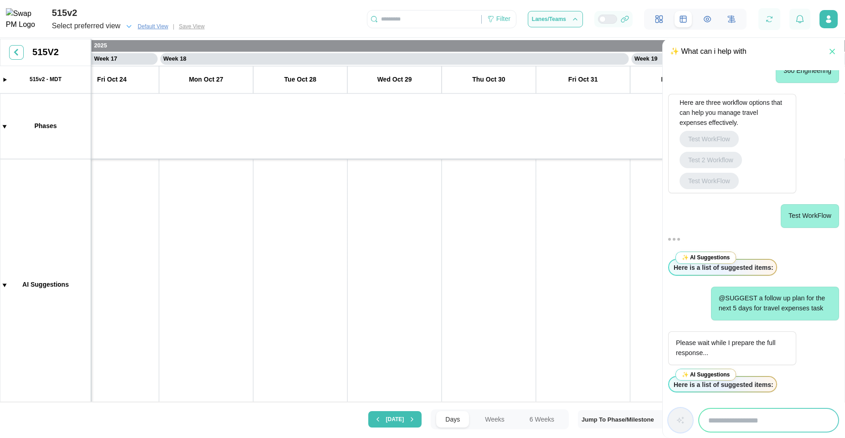
drag, startPoint x: 242, startPoint y: 329, endPoint x: 484, endPoint y: 352, distance: 243.5
drag, startPoint x: 173, startPoint y: 332, endPoint x: 551, endPoint y: 333, distance: 378.2
drag, startPoint x: 373, startPoint y: 336, endPoint x: 548, endPoint y: 336, distance: 175.0
drag, startPoint x: 164, startPoint y: 303, endPoint x: 417, endPoint y: 311, distance: 252.6
drag, startPoint x: 272, startPoint y: 286, endPoint x: 471, endPoint y: 286, distance: 199.1
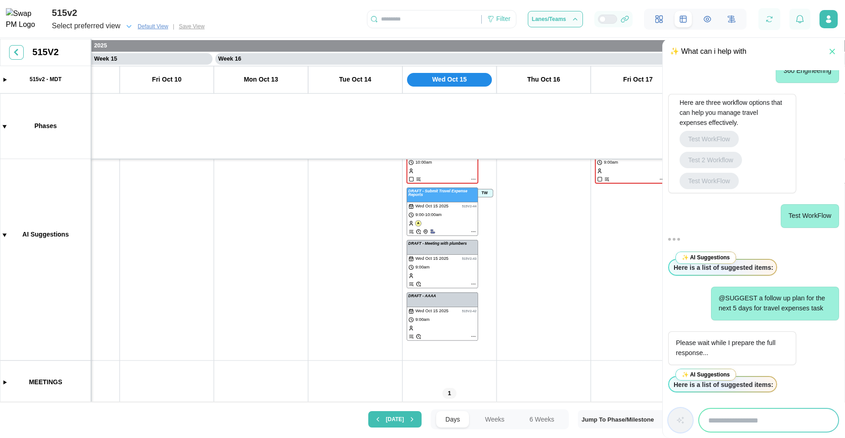
drag, startPoint x: 364, startPoint y: 303, endPoint x: 324, endPoint y: 252, distance: 64.3
drag, startPoint x: 325, startPoint y: 237, endPoint x: 268, endPoint y: 307, distance: 90.0
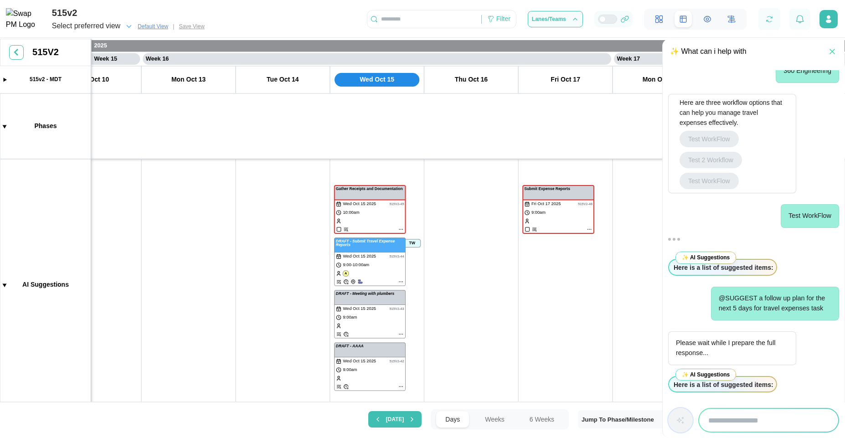
drag, startPoint x: 305, startPoint y: 253, endPoint x: 207, endPoint y: 245, distance: 97.9
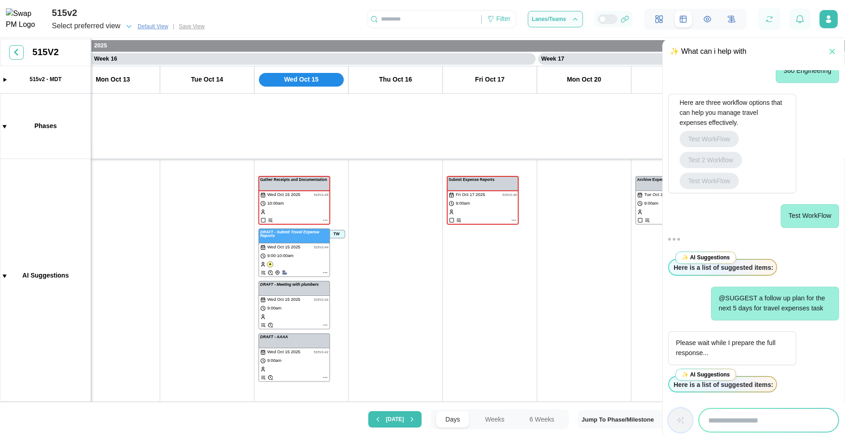
click at [4, 276] on canvas at bounding box center [422, 221] width 845 height 365
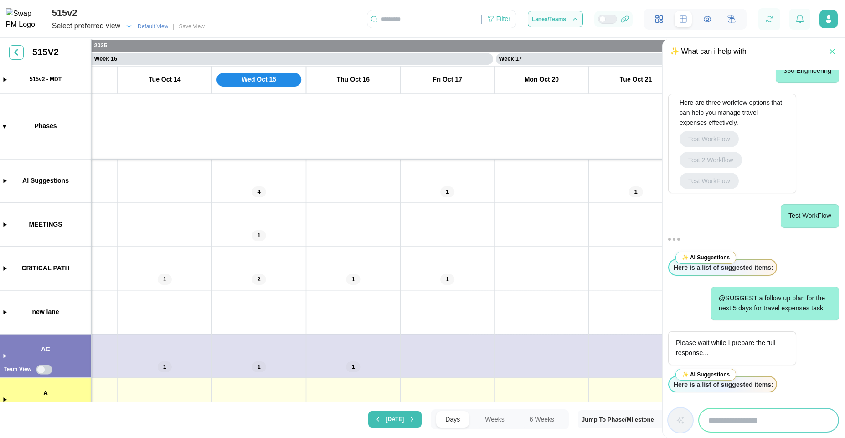
drag, startPoint x: 367, startPoint y: 248, endPoint x: 309, endPoint y: 327, distance: 97.4
drag, startPoint x: 499, startPoint y: 282, endPoint x: 267, endPoint y: 347, distance: 240.6
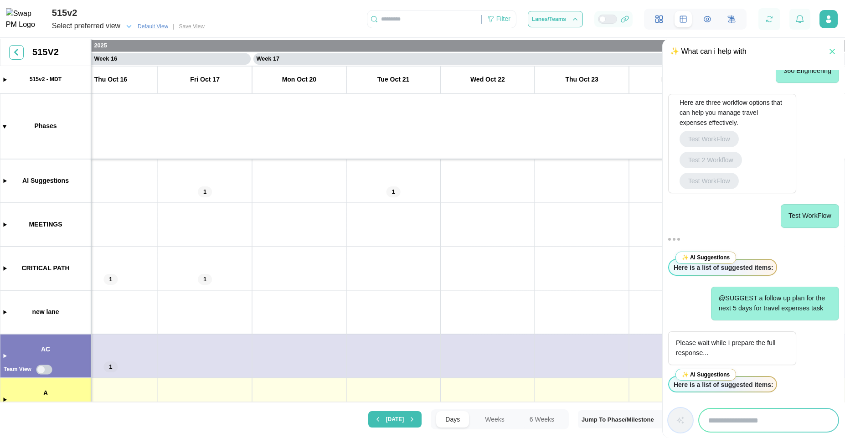
drag, startPoint x: 295, startPoint y: 324, endPoint x: 498, endPoint y: 324, distance: 202.8
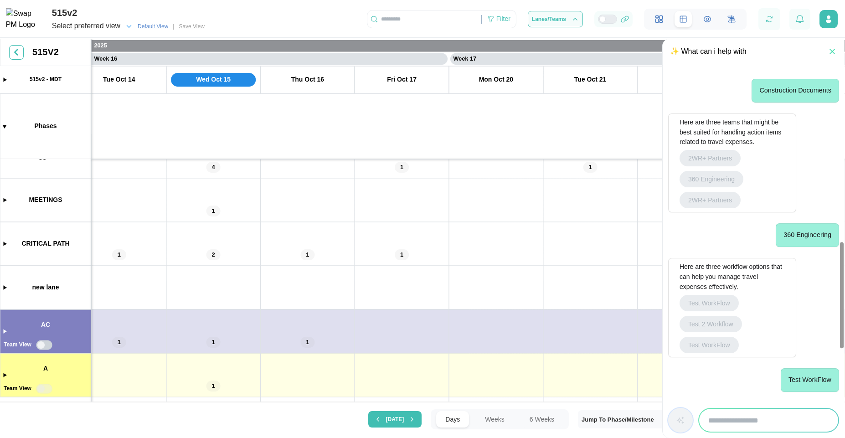
drag, startPoint x: 386, startPoint y: 308, endPoint x: 414, endPoint y: 313, distance: 28.7
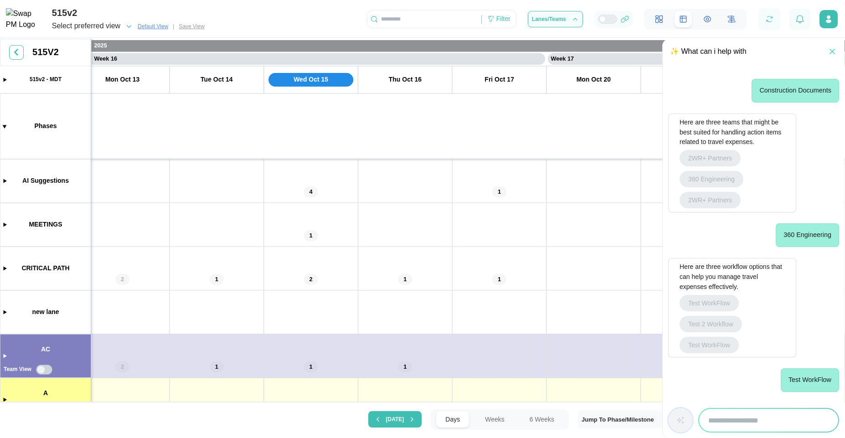
drag, startPoint x: 318, startPoint y: 225, endPoint x: 416, endPoint y: 331, distance: 144.2
click at [310, 190] on canvas at bounding box center [422, 221] width 845 height 365
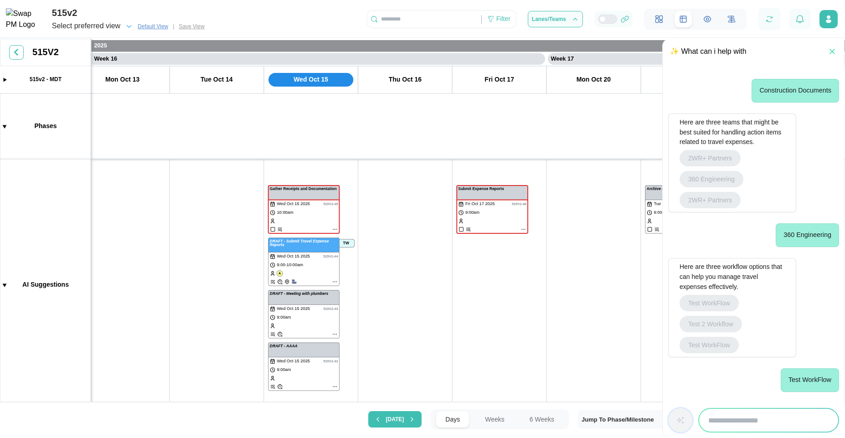
drag, startPoint x: 358, startPoint y: 267, endPoint x: 371, endPoint y: 248, distance: 23.2
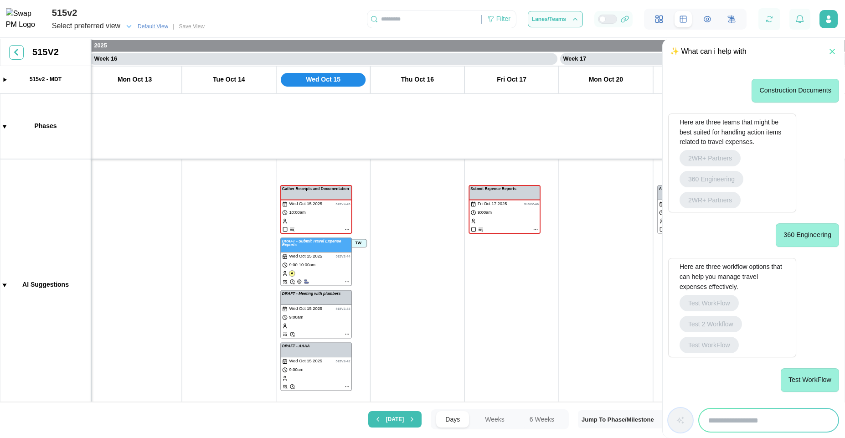
drag, startPoint x: 457, startPoint y: 300, endPoint x: 272, endPoint y: 315, distance: 185.2
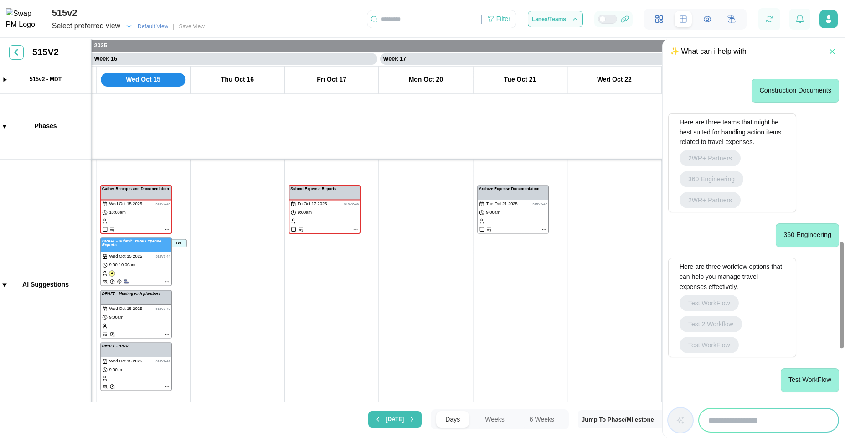
click at [828, 55] on icon "button" at bounding box center [832, 51] width 9 height 9
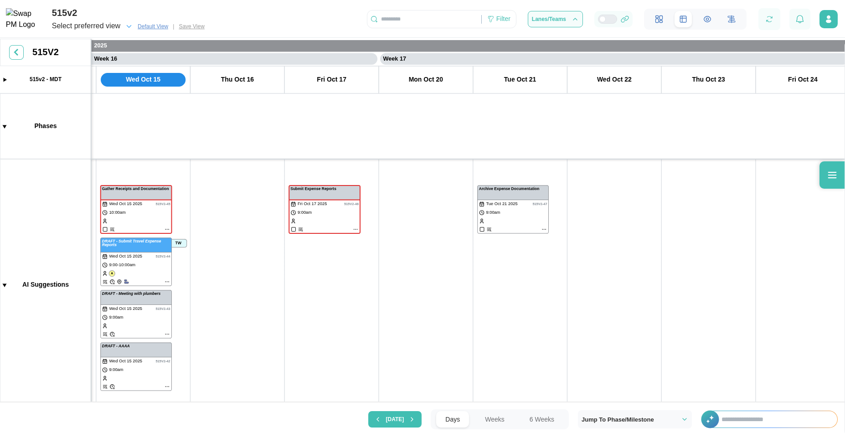
click at [746, 427] on div "+" at bounding box center [769, 419] width 137 height 17
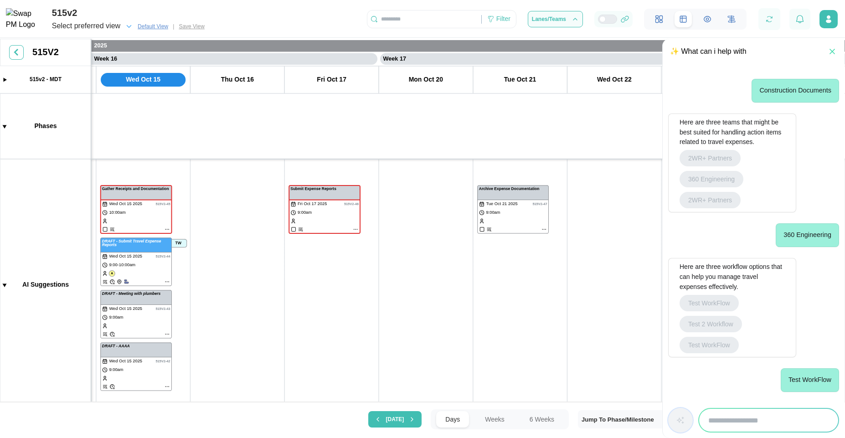
click at [758, 416] on input "search" at bounding box center [768, 420] width 139 height 23
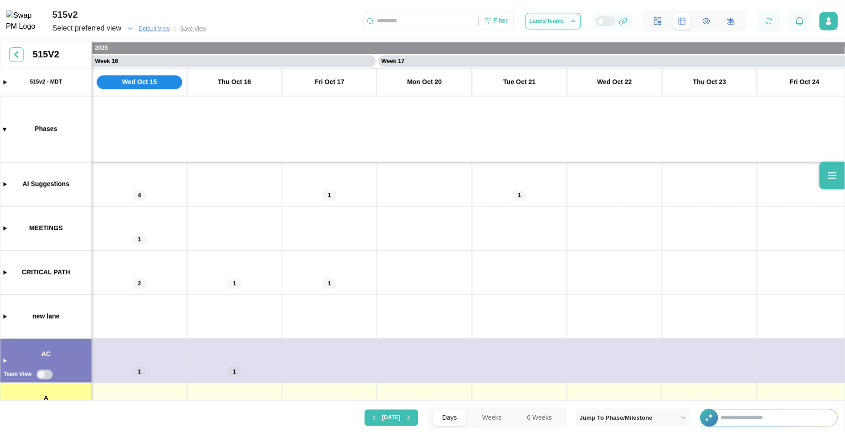
scroll to position [0, 7255]
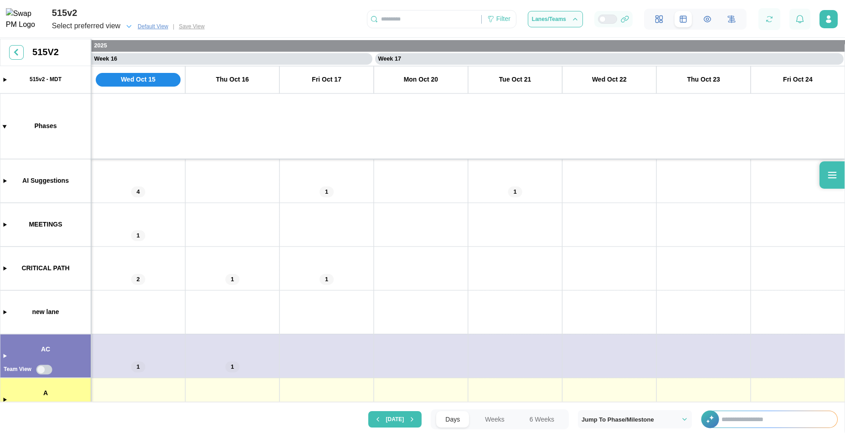
click at [770, 413] on input "text" at bounding box center [774, 419] width 125 height 16
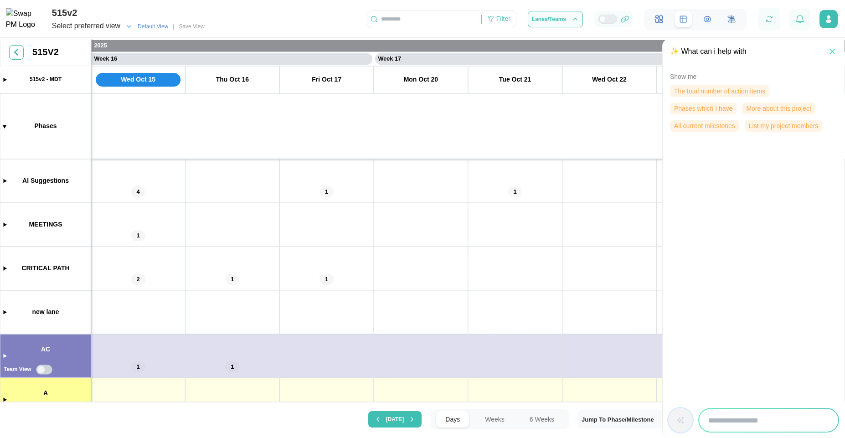
click at [761, 417] on input "search" at bounding box center [768, 420] width 139 height 23
type input "**********"
click at [686, 421] on button "button" at bounding box center [680, 420] width 25 height 25
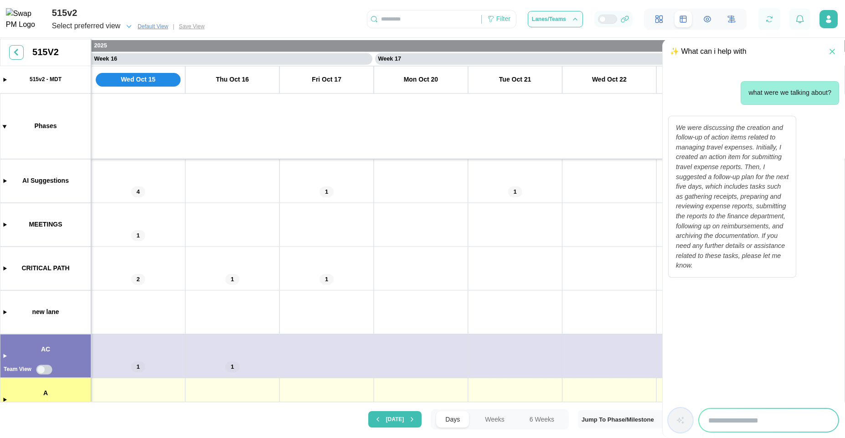
click at [734, 418] on input "search" at bounding box center [768, 420] width 139 height 23
type input "**********"
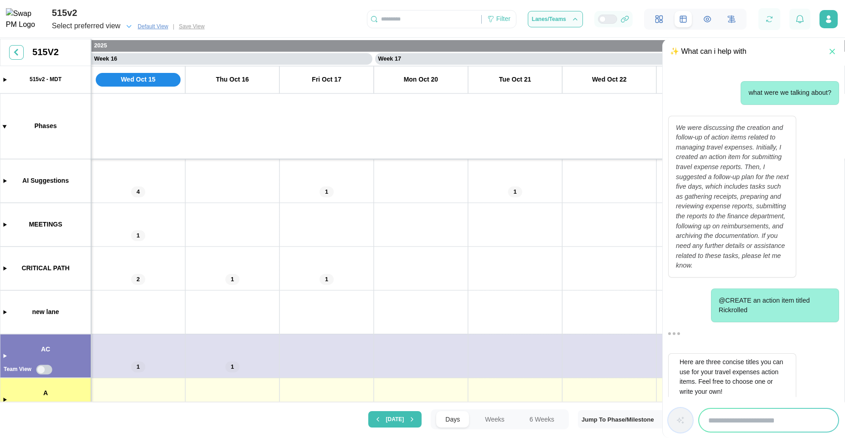
scroll to position [70, 0]
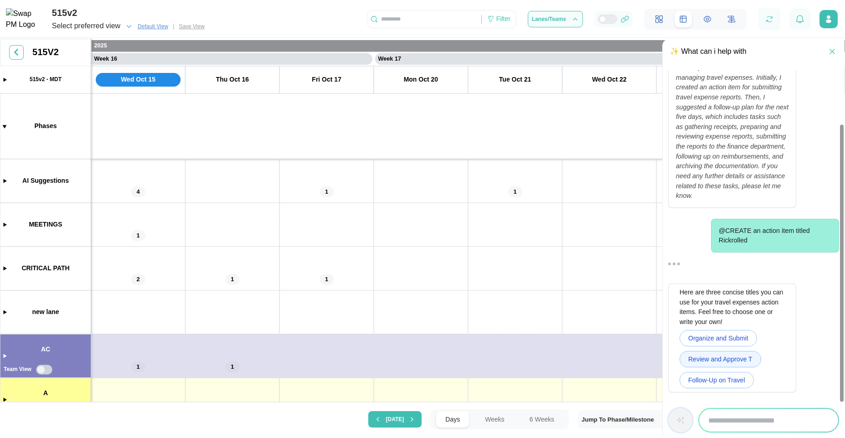
click at [723, 364] on span "Review and Approve T" at bounding box center [720, 358] width 64 height 15
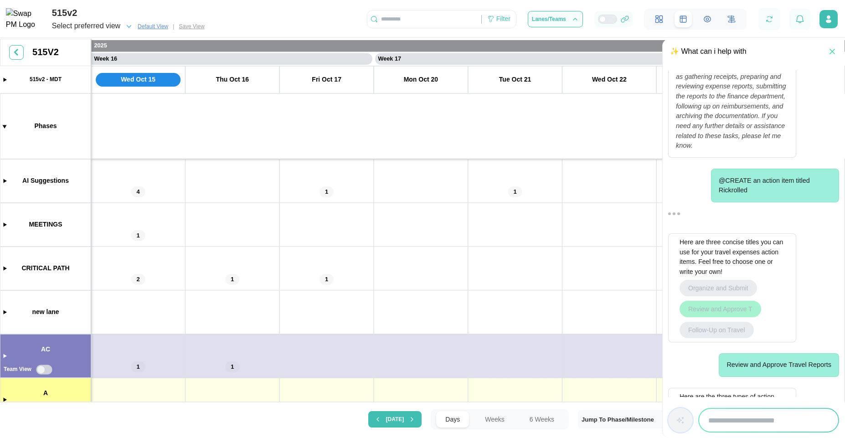
scroll to position [283, 0]
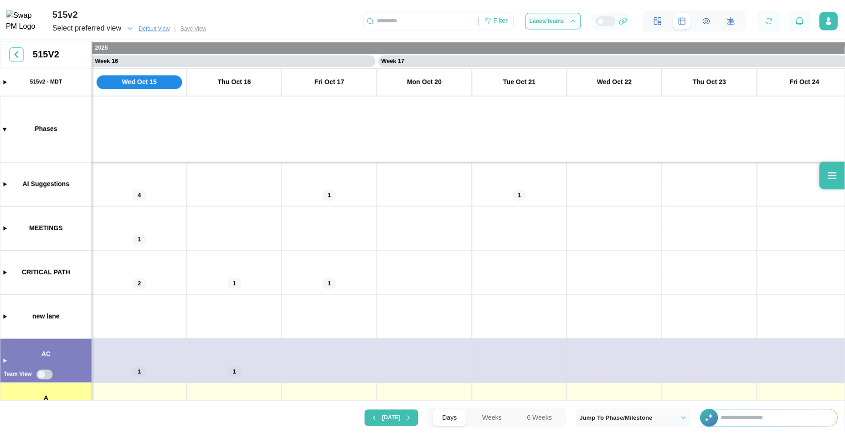
scroll to position [0, 7255]
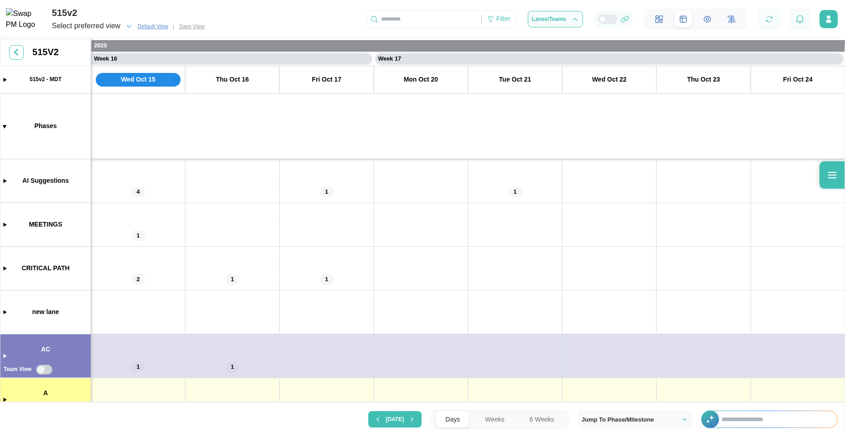
click at [743, 417] on input "text" at bounding box center [774, 419] width 125 height 16
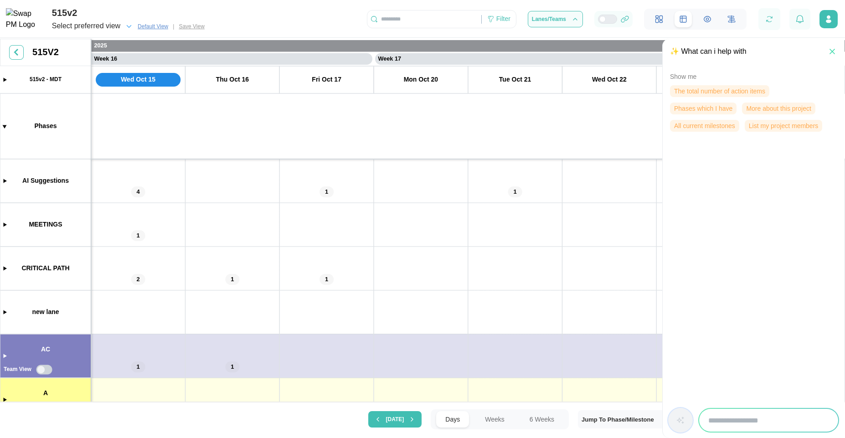
click at [741, 91] on span "The total number of action items" at bounding box center [719, 91] width 91 height 11
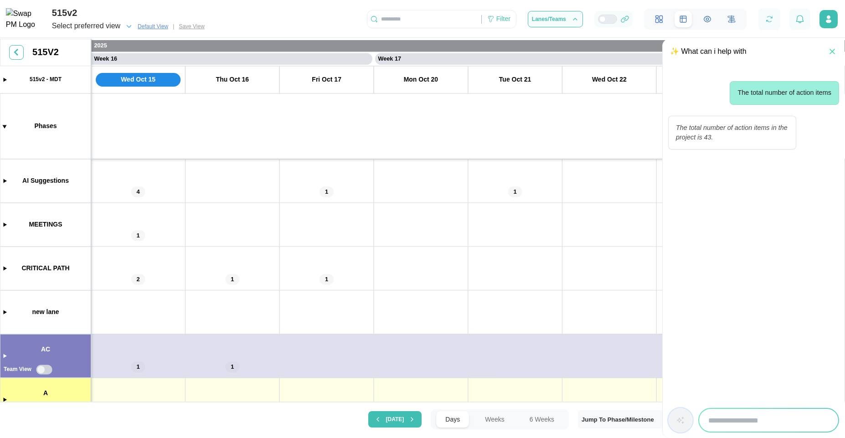
click at [776, 419] on input "search" at bounding box center [768, 420] width 139 height 23
type input "**********"
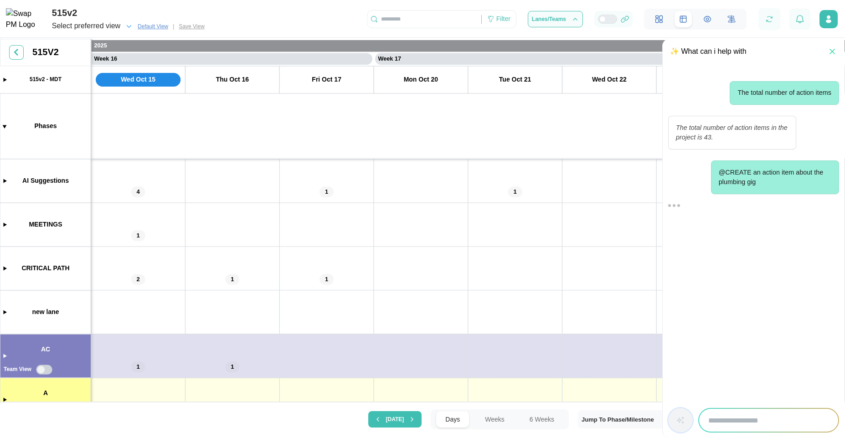
scroll to position [0, 0]
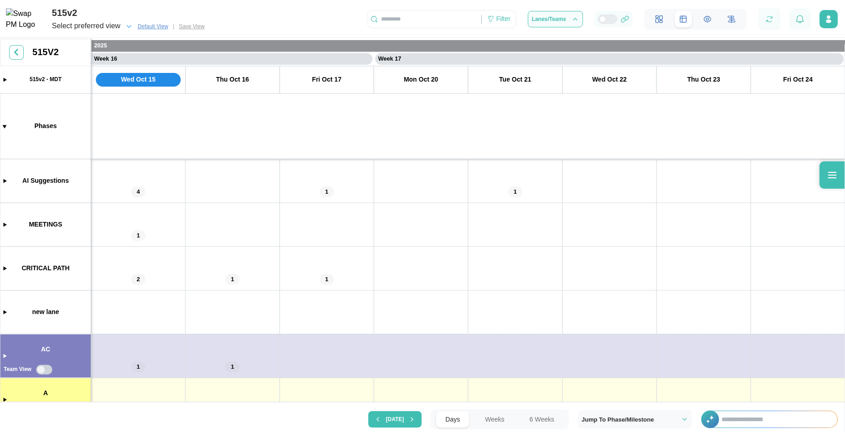
scroll to position [0, 7255]
click at [771, 422] on input "text" at bounding box center [774, 419] width 125 height 16
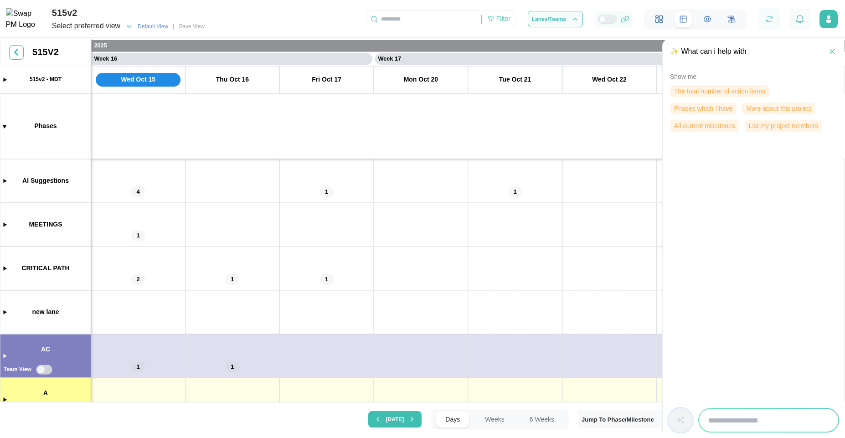
click at [742, 425] on input "search" at bounding box center [768, 420] width 139 height 23
click at [719, 127] on span "All current milestones" at bounding box center [704, 125] width 61 height 11
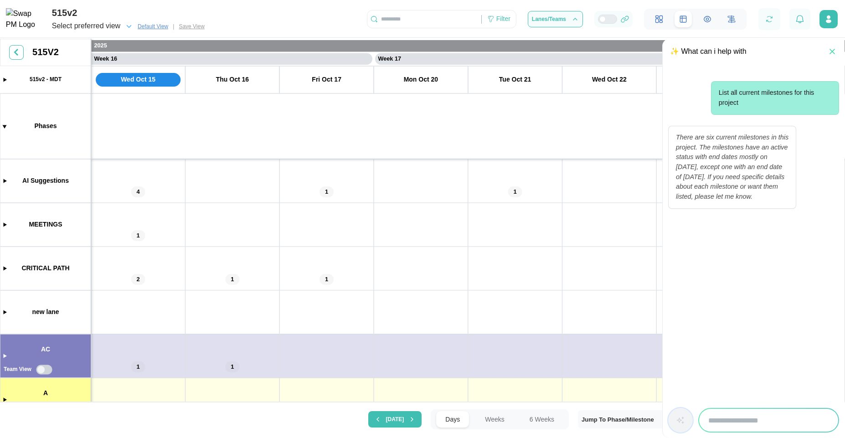
click at [747, 423] on input "search" at bounding box center [768, 420] width 139 height 23
type input "*"
type input "**********"
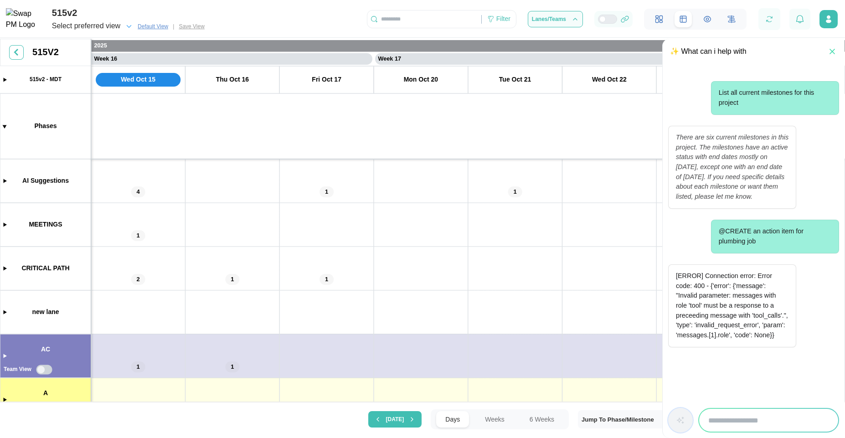
click at [747, 423] on input "search" at bounding box center [768, 420] width 139 height 23
type input "**********"
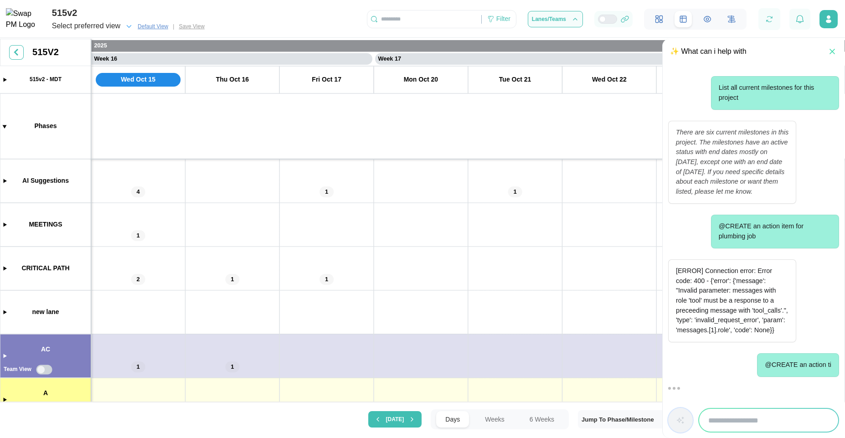
scroll to position [120, 0]
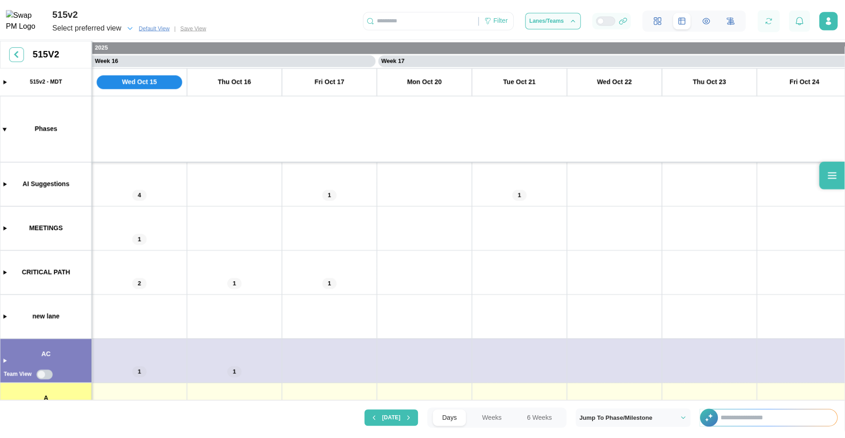
scroll to position [0, 7255]
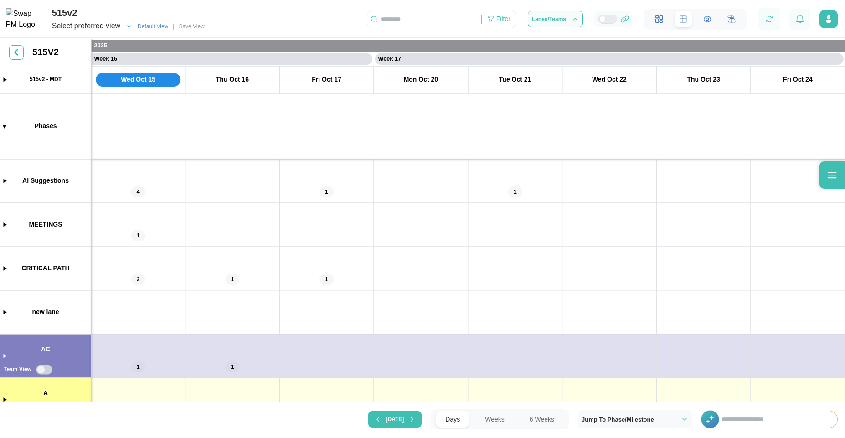
click at [734, 413] on input "text" at bounding box center [774, 419] width 125 height 16
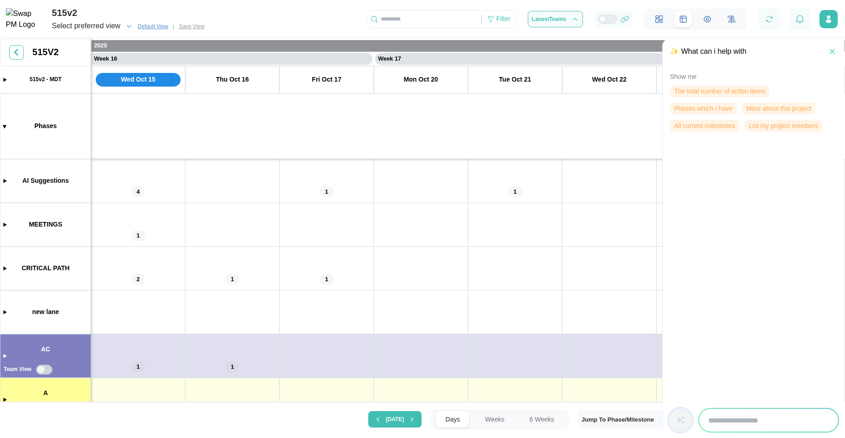
click at [751, 421] on input "search" at bounding box center [768, 420] width 139 height 23
type input "**********"
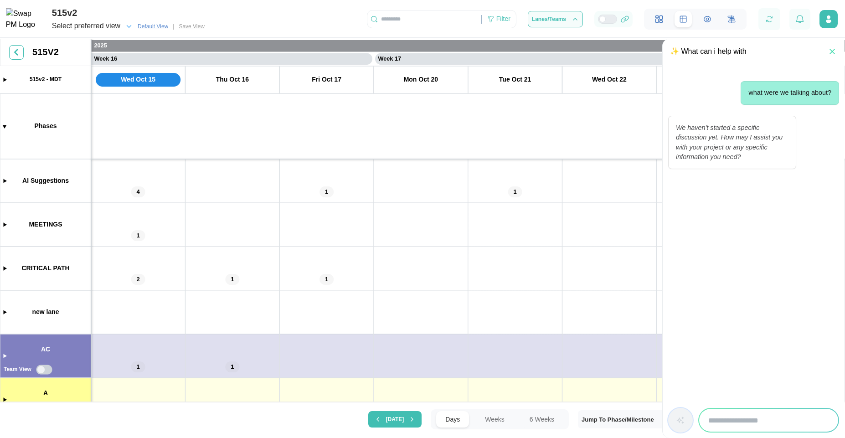
click at [759, 417] on input "search" at bounding box center [768, 420] width 139 height 23
type input "*******"
click at [368, 411] on button "[DATE]" at bounding box center [395, 419] width 54 height 16
click at [759, 417] on input "*******" at bounding box center [768, 420] width 139 height 23
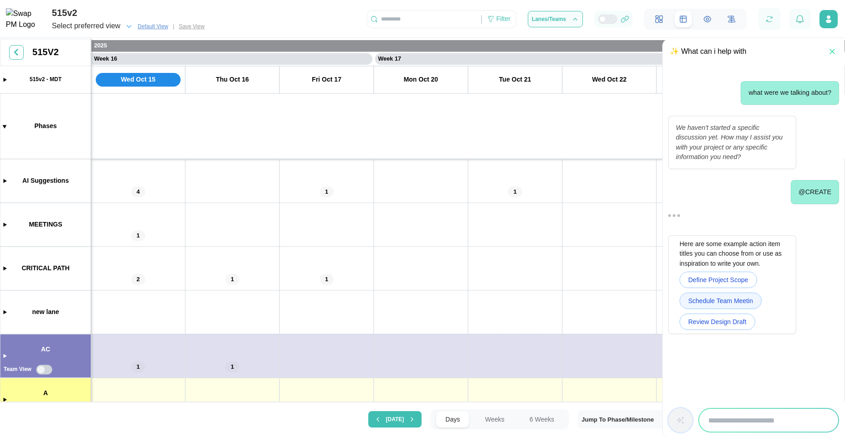
click at [723, 303] on span "Schedule Team Meetin" at bounding box center [720, 300] width 65 height 15
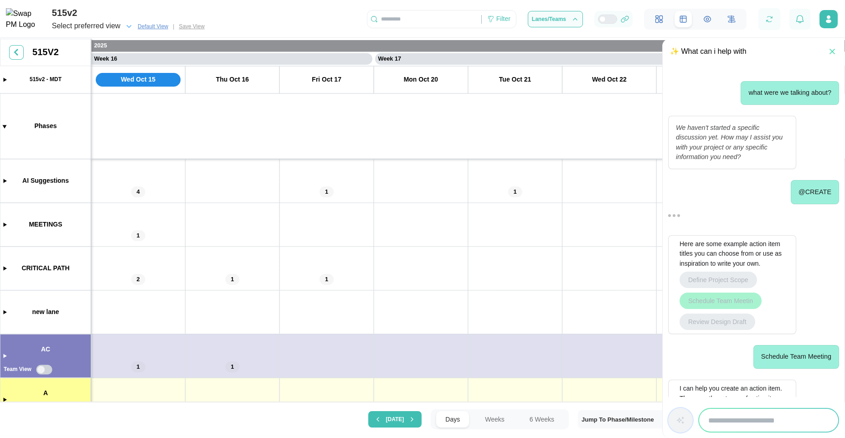
scroll to position [115, 0]
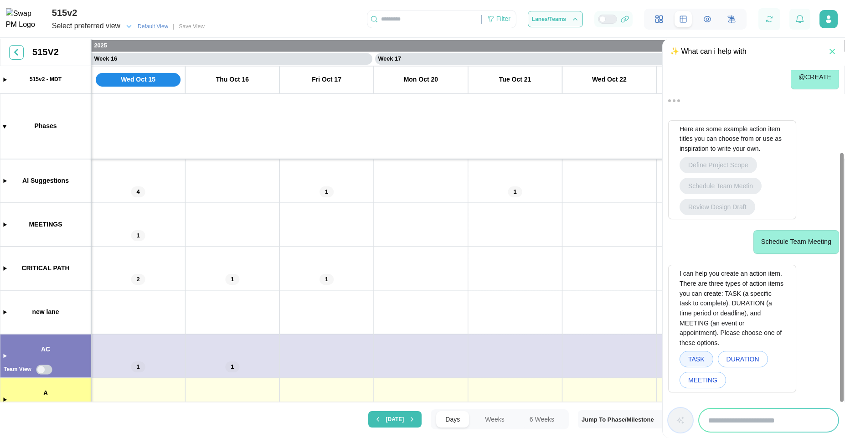
click at [708, 364] on button "TASK" at bounding box center [696, 359] width 34 height 16
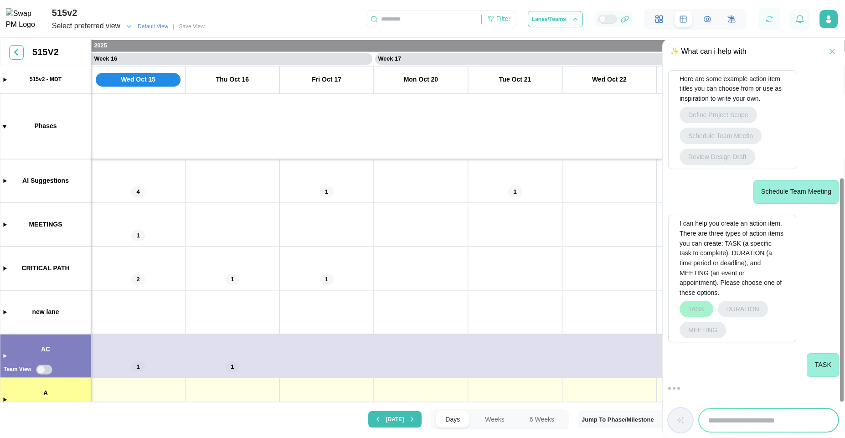
scroll to position [269, 0]
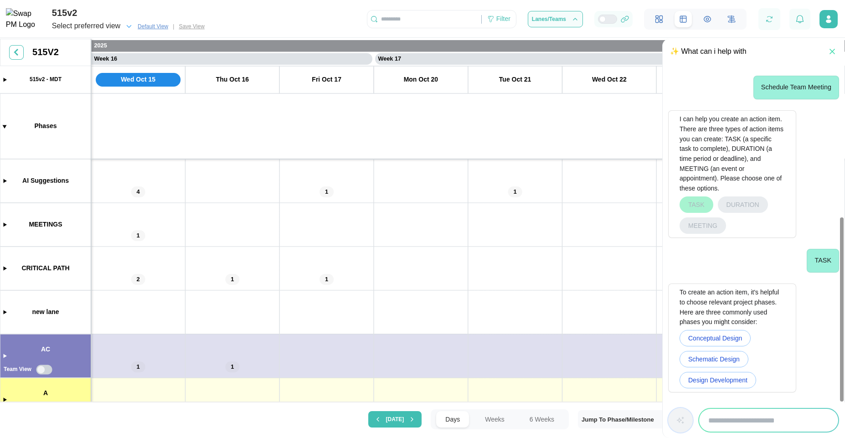
click at [708, 364] on span "Schematic Design" at bounding box center [713, 358] width 51 height 15
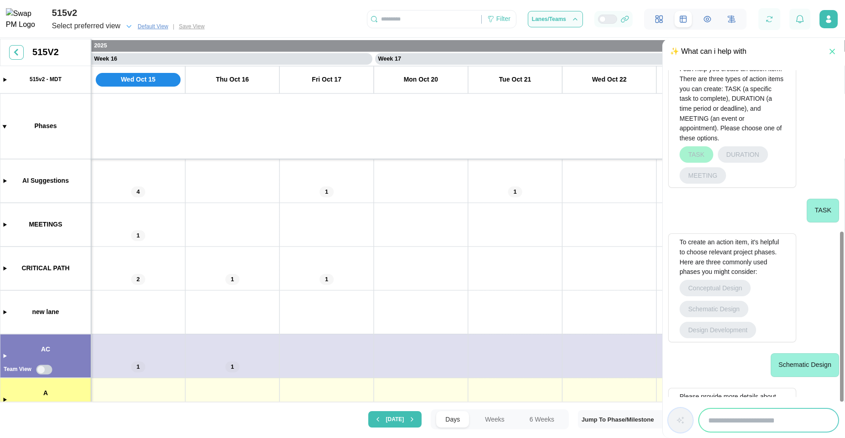
scroll to position [434, 0]
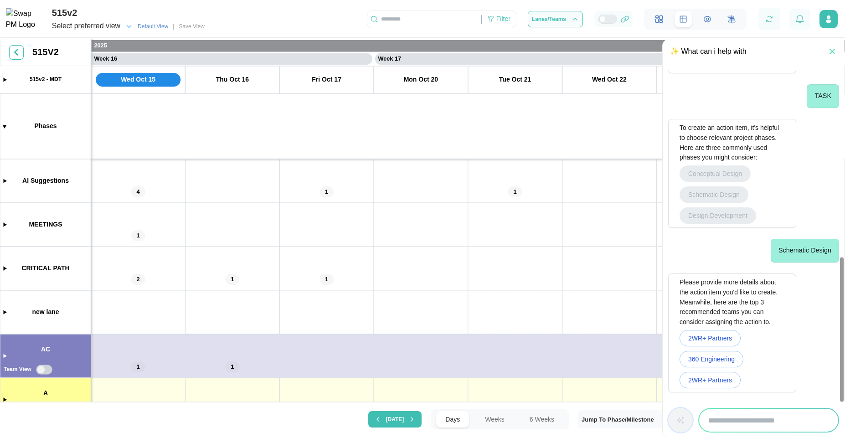
click at [708, 364] on span "360 Engineering" at bounding box center [711, 358] width 46 height 15
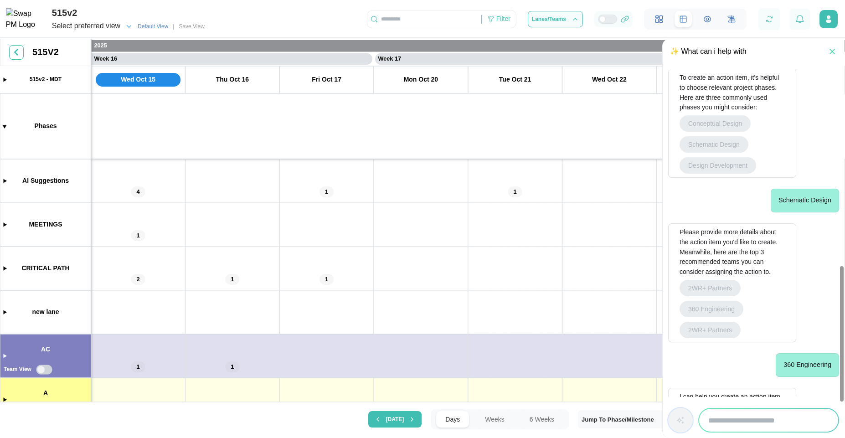
scroll to position [588, 0]
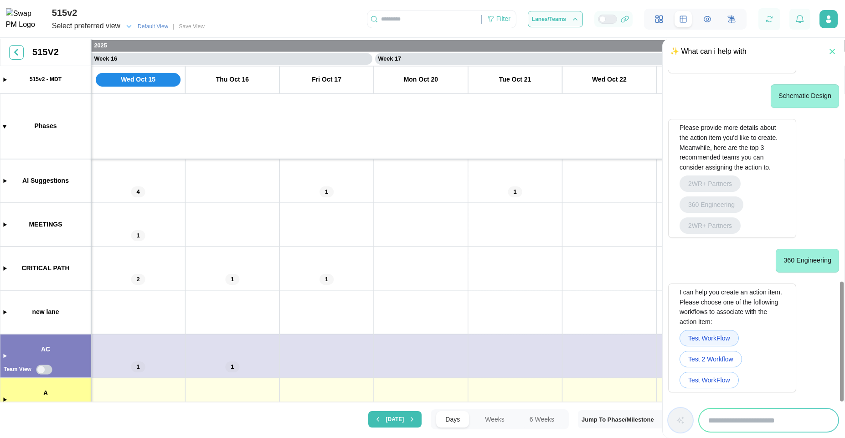
click at [716, 334] on span "Test WorkFlow" at bounding box center [709, 337] width 42 height 15
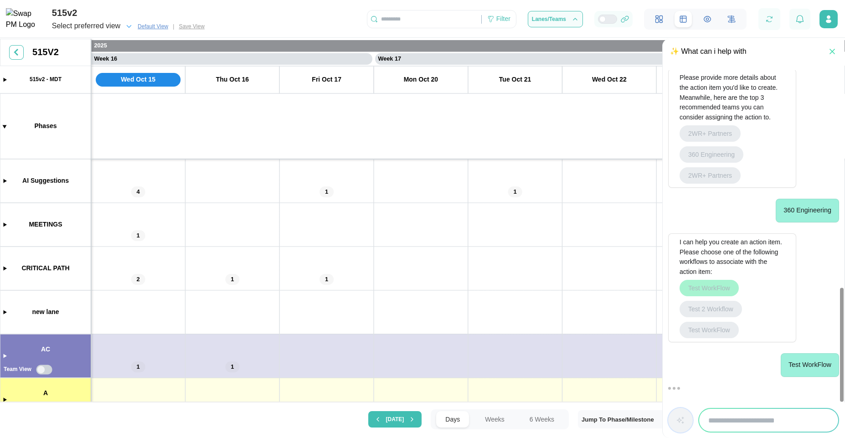
scroll to position [706, 0]
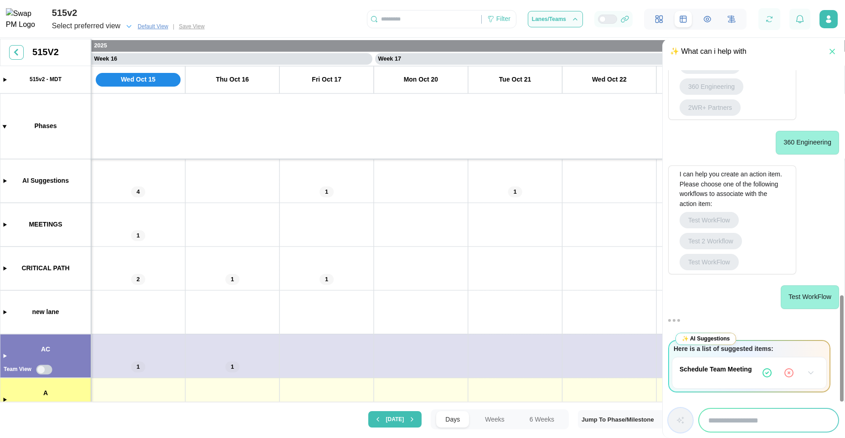
click at [813, 373] on icon "button" at bounding box center [810, 372] width 9 height 9
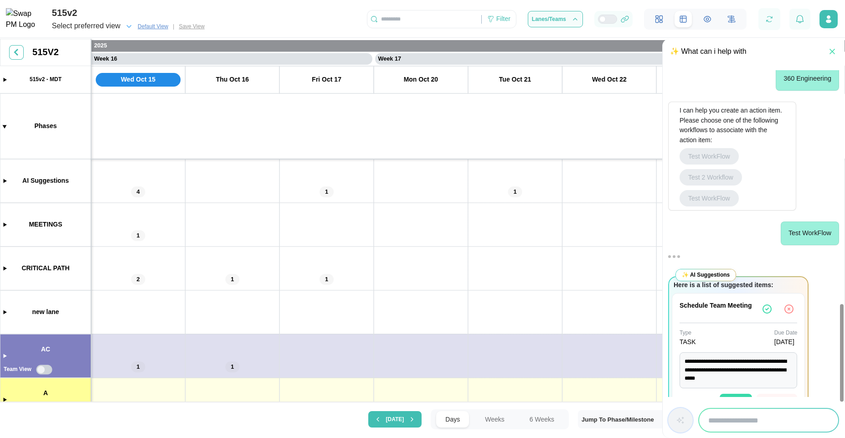
scroll to position [799, 0]
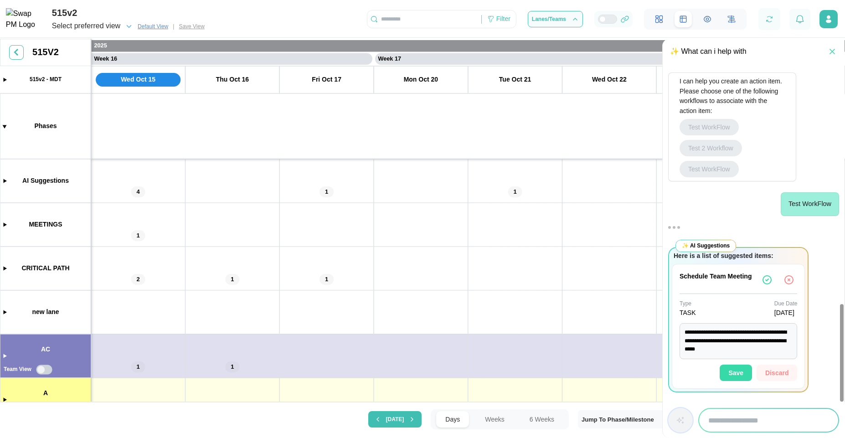
click at [741, 375] on span "Save" at bounding box center [735, 372] width 15 height 15
type textarea "*"
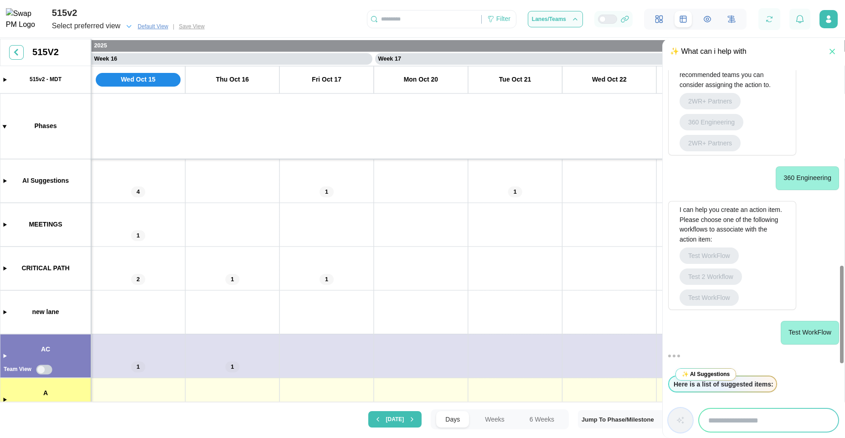
scroll to position [671, 0]
click at [770, 25] on button "button" at bounding box center [769, 19] width 13 height 13
click at [736, 418] on input "search" at bounding box center [768, 420] width 139 height 23
type input "**********"
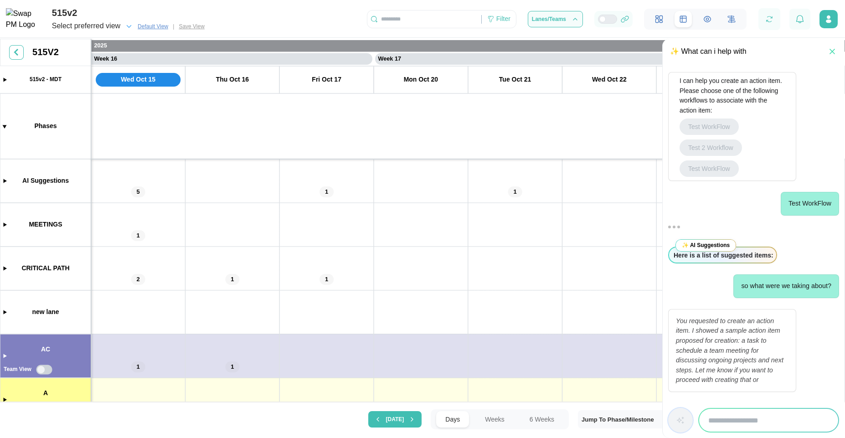
scroll to position [819, 0]
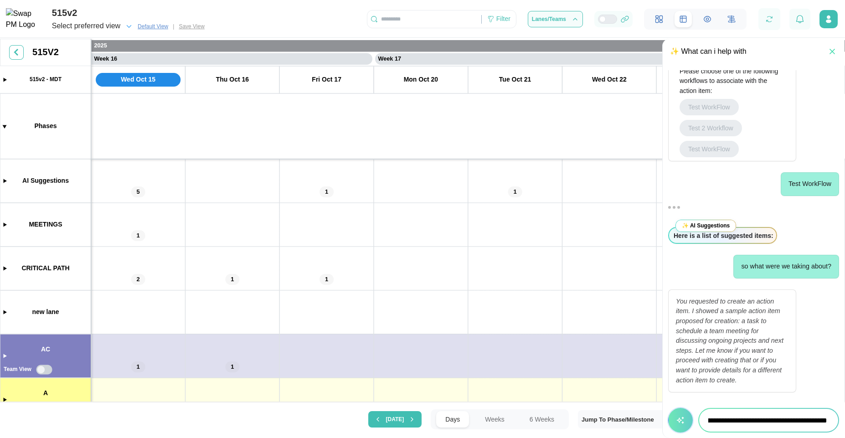
type input "**********"
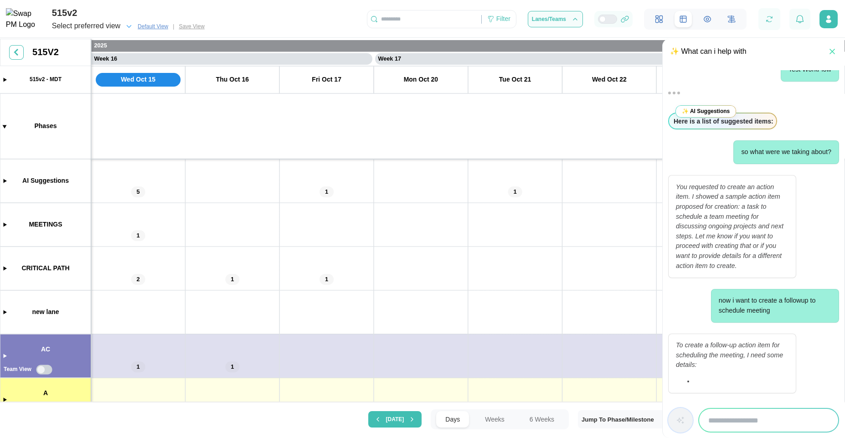
scroll to position [1099, 0]
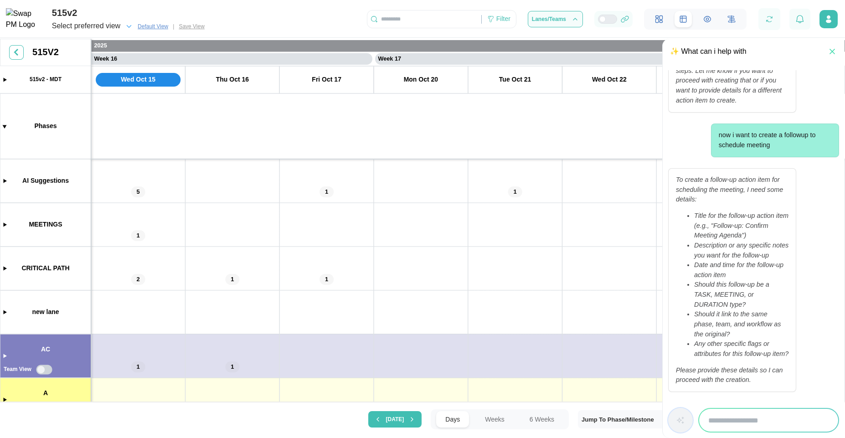
click at [737, 417] on input "search" at bounding box center [768, 420] width 139 height 23
type input "**********"
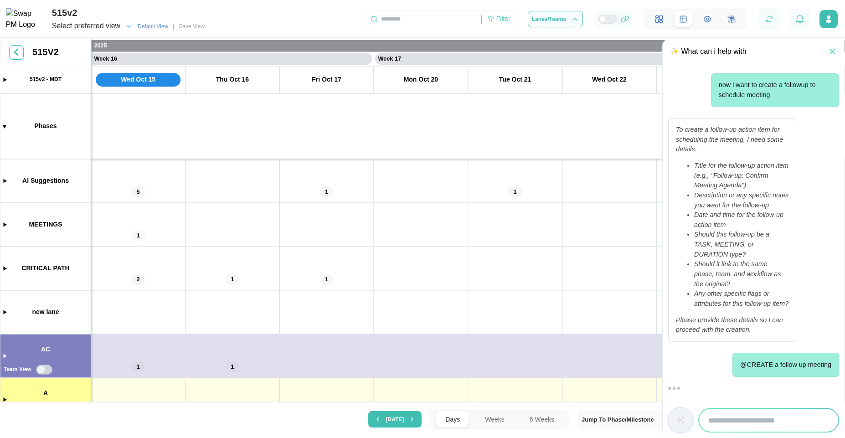
scroll to position [1274, 0]
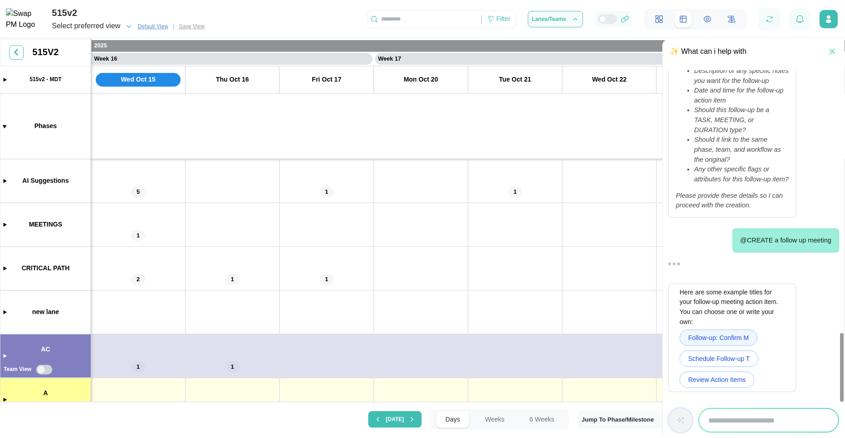
click at [726, 342] on span "Follow-up: Confirm M" at bounding box center [718, 337] width 61 height 15
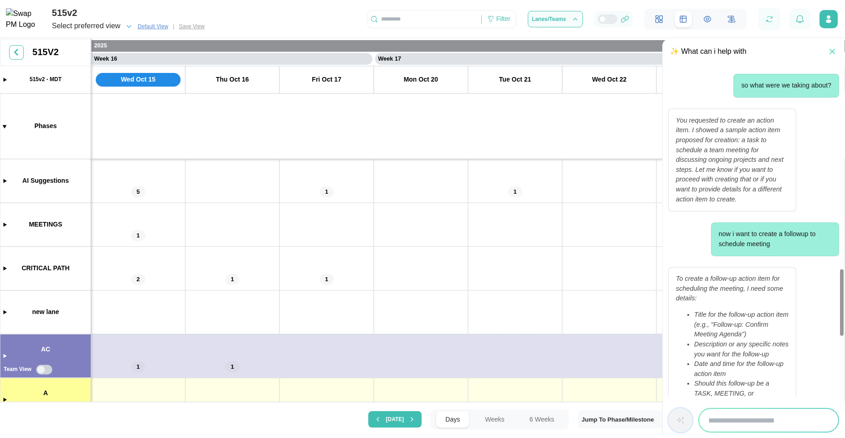
scroll to position [1496, 0]
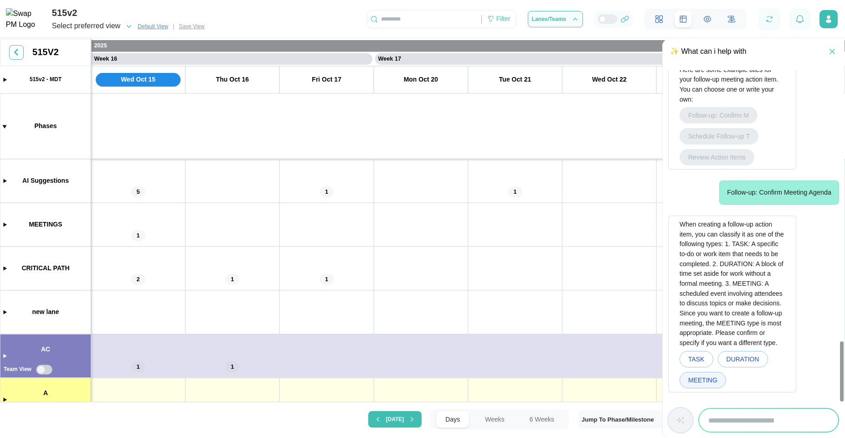
click at [699, 377] on span "MEETING" at bounding box center [702, 379] width 29 height 15
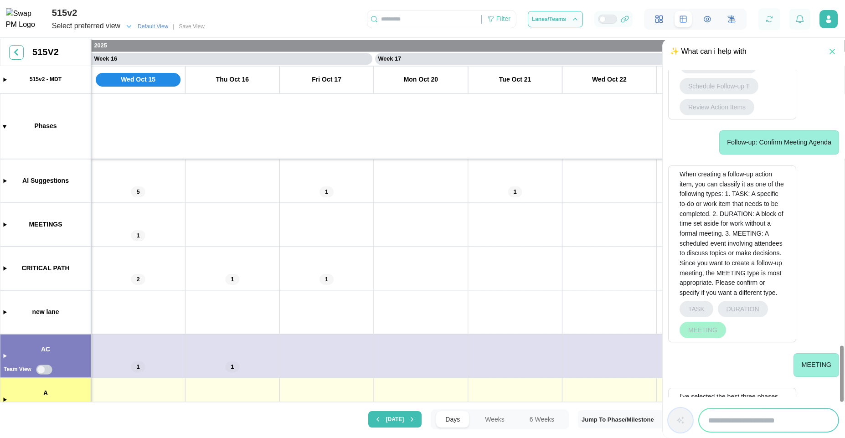
scroll to position [1641, 0]
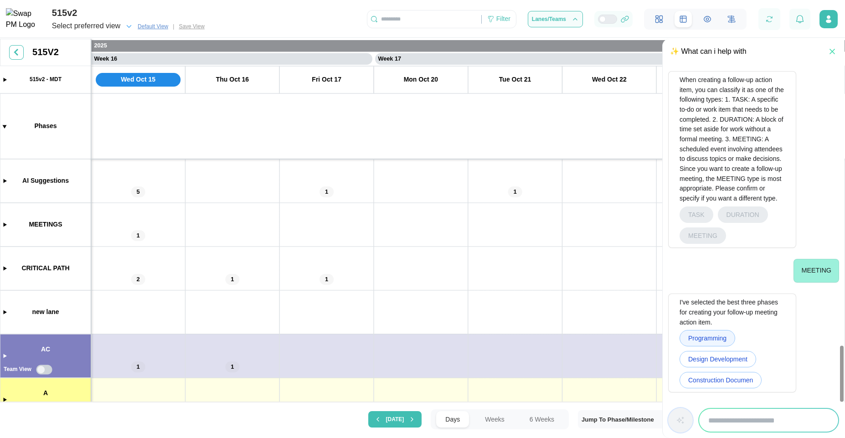
click at [702, 337] on span "Programming" at bounding box center [707, 337] width 38 height 15
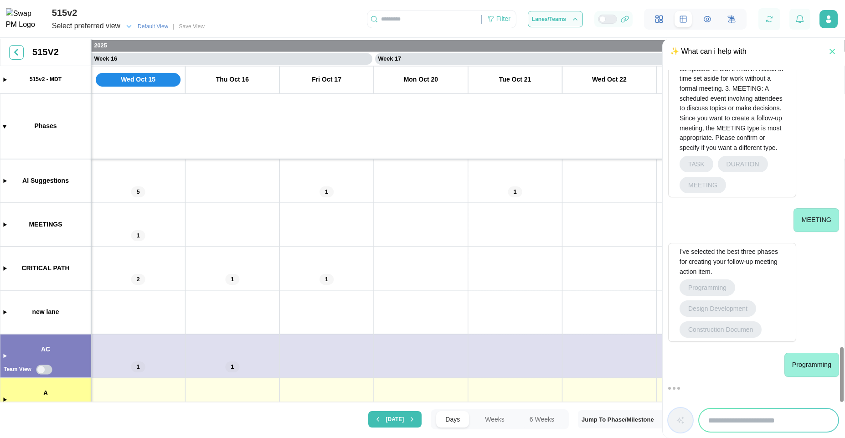
scroll to position [1825, 0]
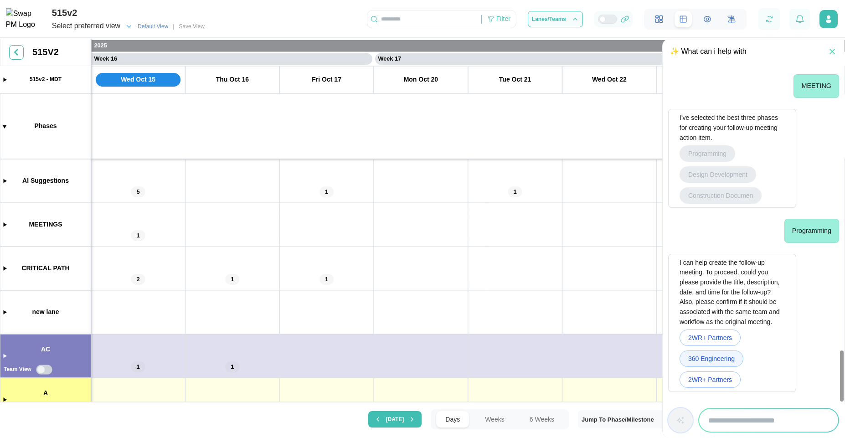
click at [712, 360] on span "360 Engineering" at bounding box center [711, 358] width 46 height 15
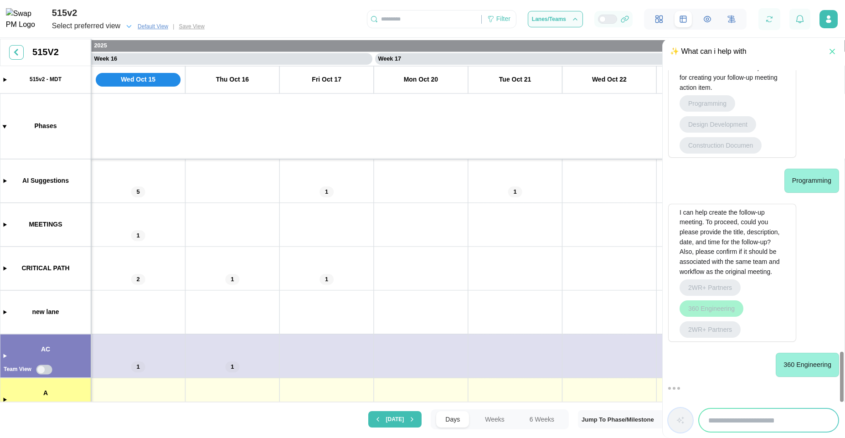
scroll to position [1980, 0]
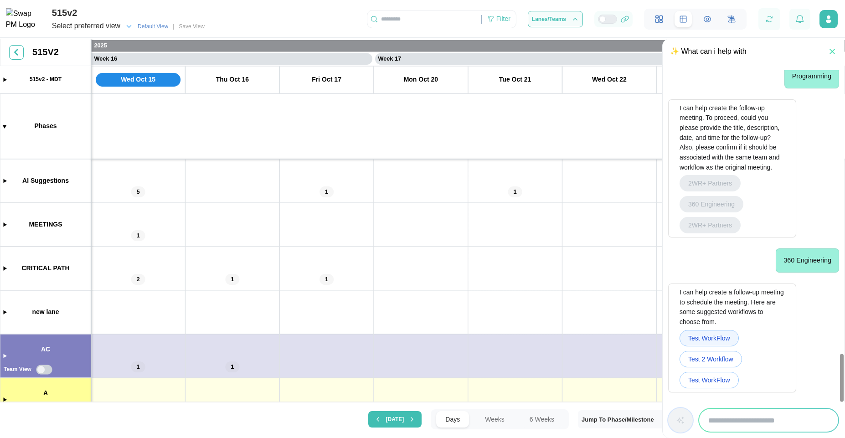
click at [710, 340] on span "Test WorkFlow" at bounding box center [709, 337] width 42 height 15
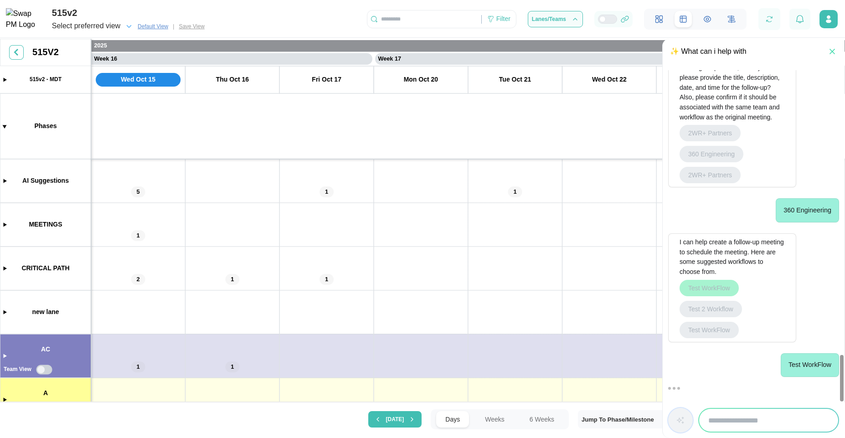
scroll to position [2101, 0]
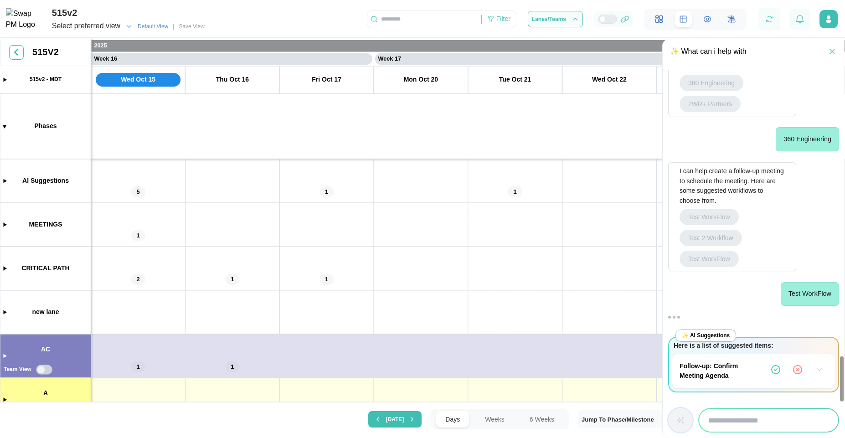
click at [819, 366] on icon "button" at bounding box center [819, 369] width 9 height 9
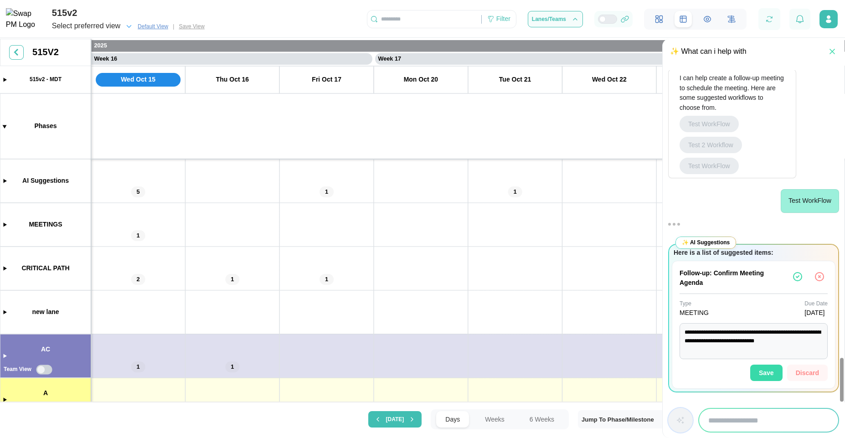
click at [761, 371] on span "Save" at bounding box center [766, 372] width 15 height 15
type textarea "*"
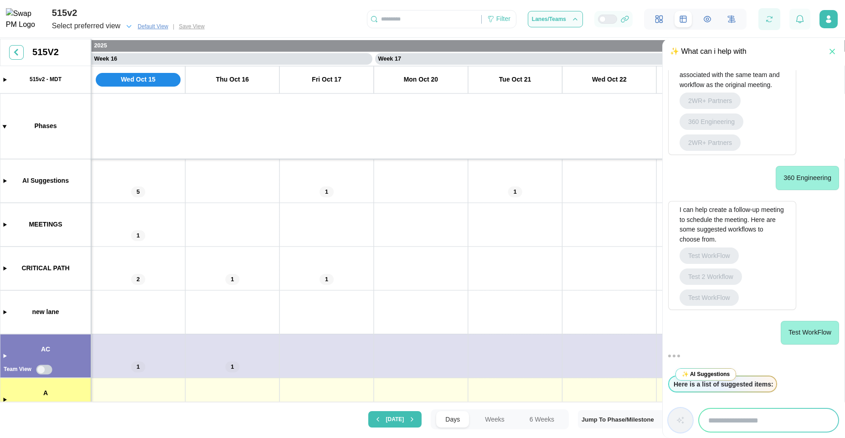
click at [777, 17] on div at bounding box center [769, 19] width 22 height 22
click at [772, 21] on icon "button" at bounding box center [769, 19] width 8 height 8
click at [5, 184] on canvas at bounding box center [422, 221] width 845 height 365
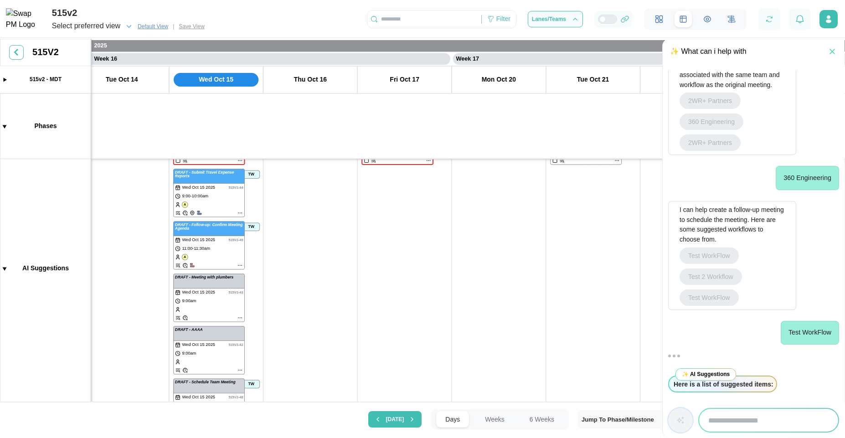
scroll to position [86, 0]
drag, startPoint x: 203, startPoint y: 268, endPoint x: 298, endPoint y: 178, distance: 130.2
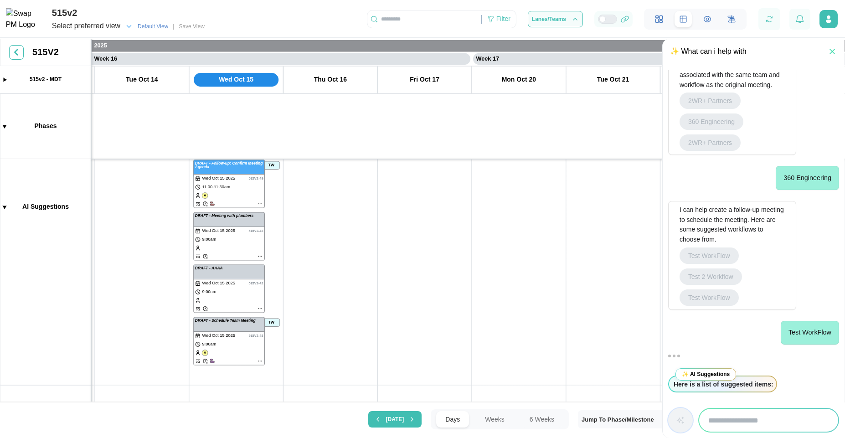
scroll to position [140, 0]
drag, startPoint x: 296, startPoint y: 297, endPoint x: 296, endPoint y: 241, distance: 56.1
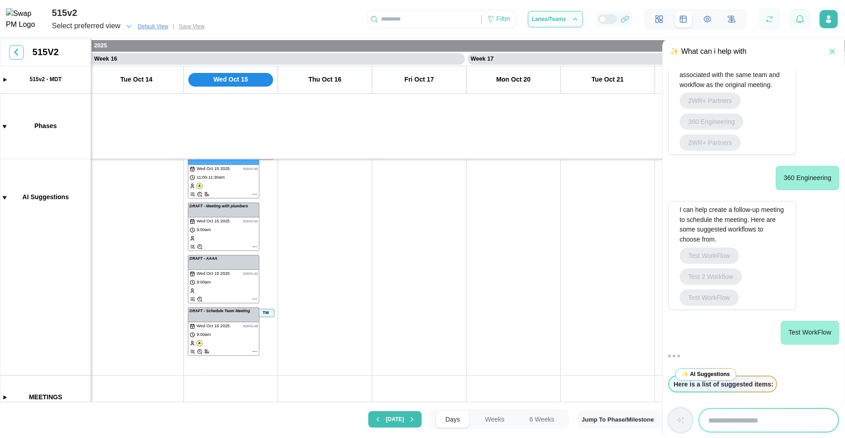
scroll to position [73, 0]
drag, startPoint x: 296, startPoint y: 241, endPoint x: 289, endPoint y: 310, distance: 70.1
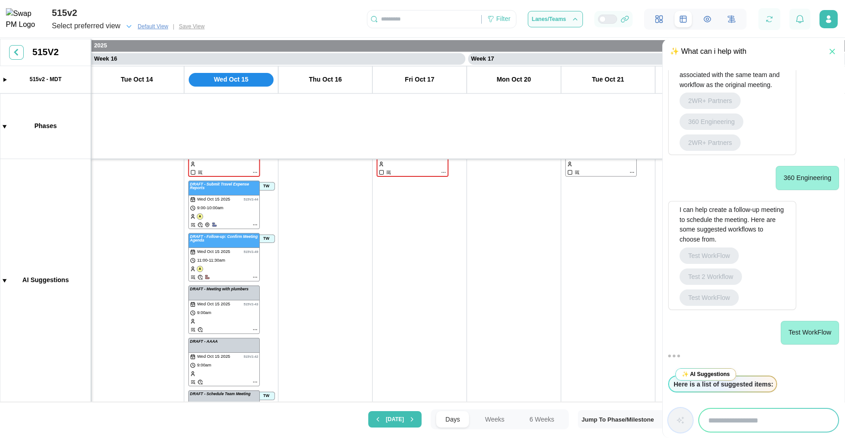
scroll to position [32, 0]
drag, startPoint x: 300, startPoint y: 250, endPoint x: 297, endPoint y: 291, distance: 40.6
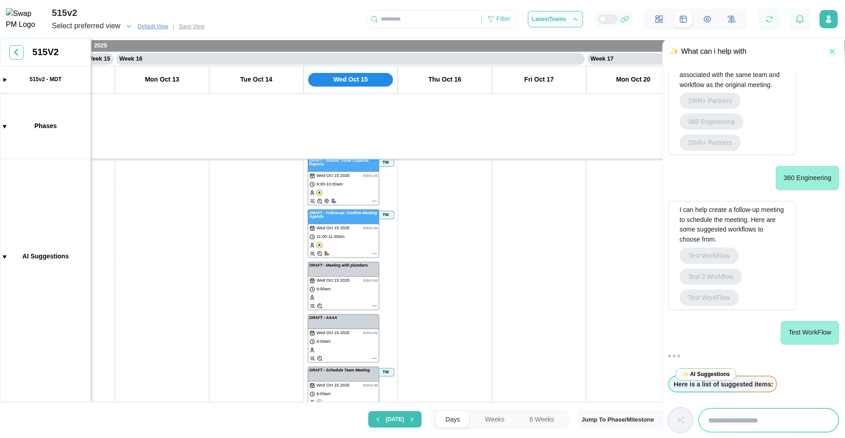
scroll to position [156, 0]
drag, startPoint x: 418, startPoint y: 335, endPoint x: 488, endPoint y: 206, distance: 146.2
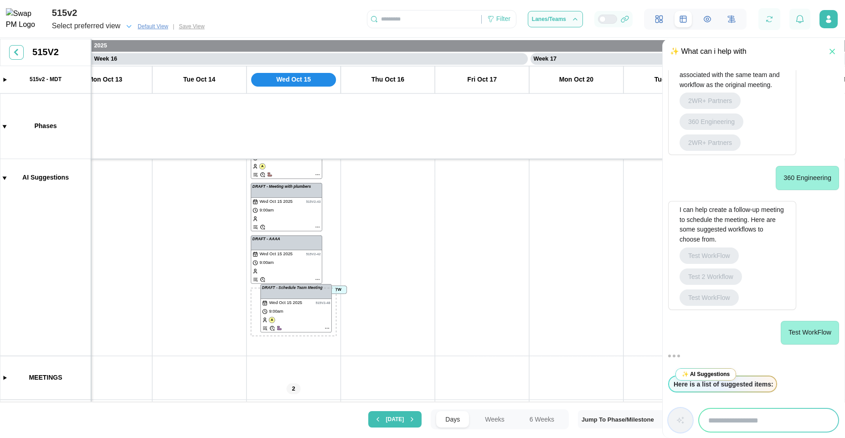
drag, startPoint x: 290, startPoint y: 309, endPoint x: 299, endPoint y: 305, distance: 10.2
click at [299, 305] on canvas at bounding box center [422, 221] width 845 height 365
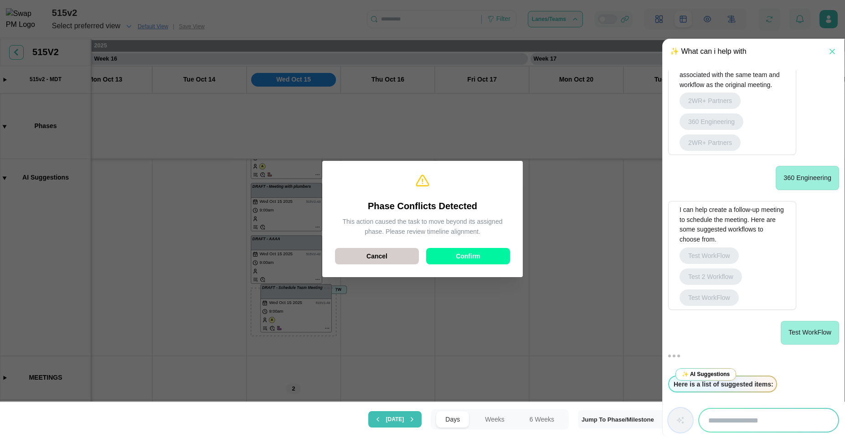
click at [388, 255] on div "Cancel" at bounding box center [377, 255] width 67 height 15
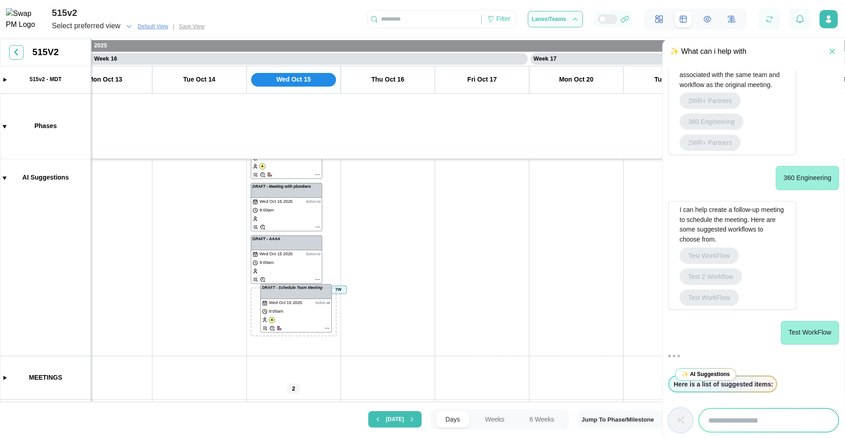
drag, startPoint x: 285, startPoint y: 263, endPoint x: 304, endPoint y: 265, distance: 19.3
click at [304, 265] on canvas at bounding box center [422, 221] width 845 height 365
click at [294, 218] on canvas at bounding box center [422, 221] width 845 height 365
drag, startPoint x: 386, startPoint y: 239, endPoint x: 409, endPoint y: 297, distance: 62.2
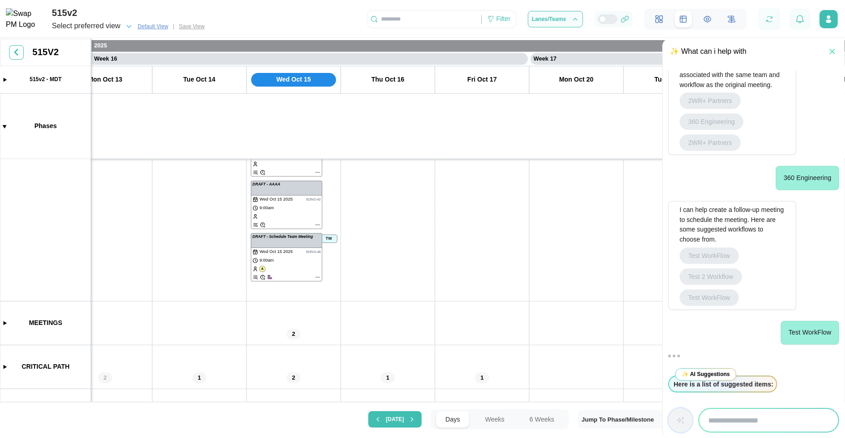
drag, startPoint x: 382, startPoint y: 205, endPoint x: 383, endPoint y: 312, distance: 107.1
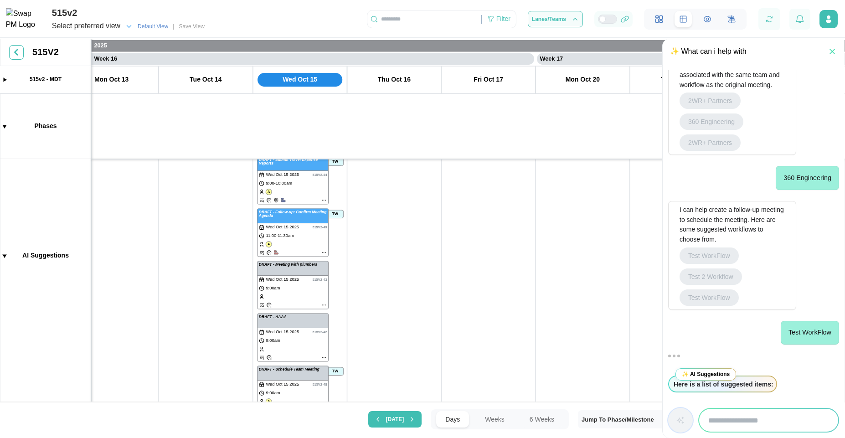
scroll to position [0, 7093]
drag, startPoint x: 382, startPoint y: 241, endPoint x: 382, endPoint y: 320, distance: 78.8
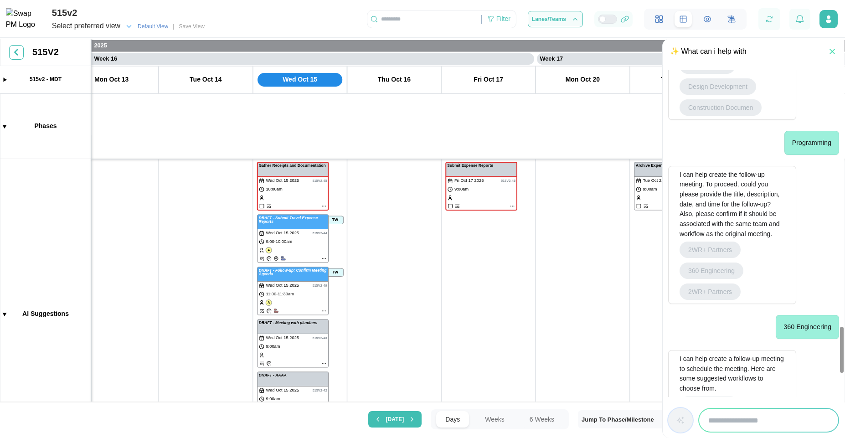
scroll to position [2062, 0]
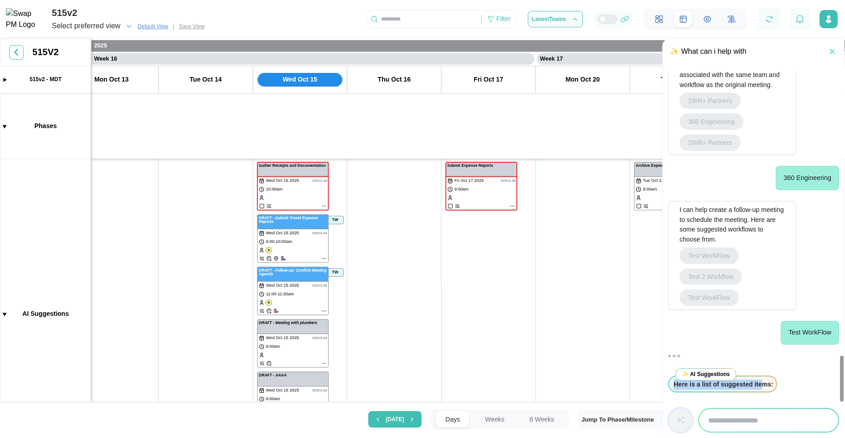
drag, startPoint x: 672, startPoint y: 386, endPoint x: 761, endPoint y: 386, distance: 88.4
click at [761, 386] on div "Here is a list of suggested items:" at bounding box center [723, 386] width 102 height 13
click at [701, 378] on div "✨ AI Suggestions" at bounding box center [705, 374] width 51 height 12
click at [697, 371] on div "✨ AI Suggestions" at bounding box center [705, 374] width 51 height 12
click at [723, 362] on div at bounding box center [753, 356] width 171 height 15
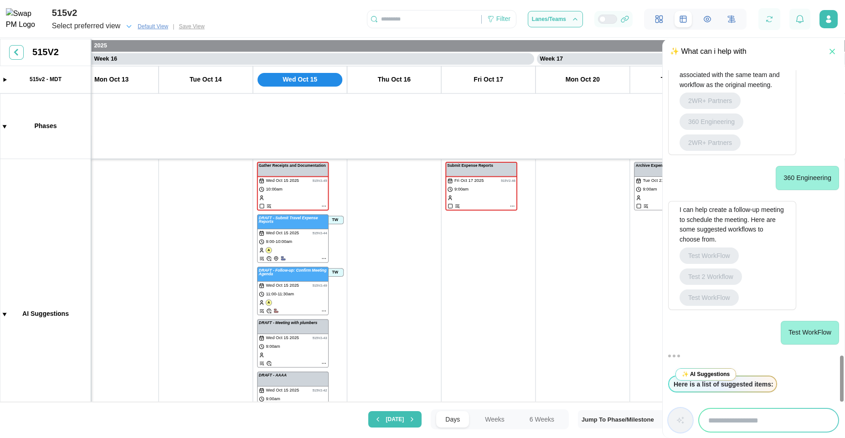
click at [726, 436] on div at bounding box center [754, 420] width 182 height 36
click at [732, 421] on input "search" at bounding box center [768, 420] width 139 height 23
type input "**********"
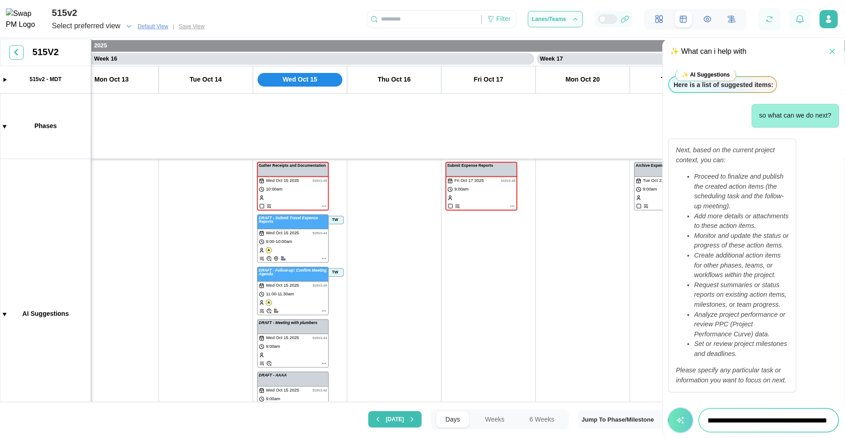
scroll to position [0, 55]
type input "**********"
click at [688, 416] on button "button" at bounding box center [680, 420] width 25 height 25
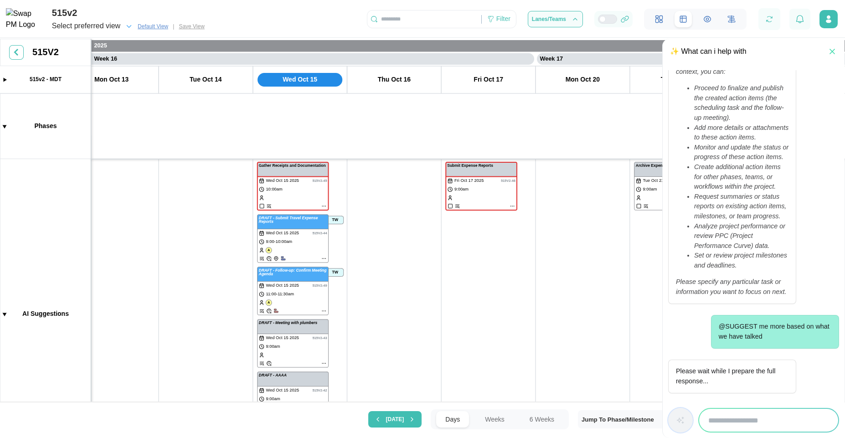
scroll to position [2585, 0]
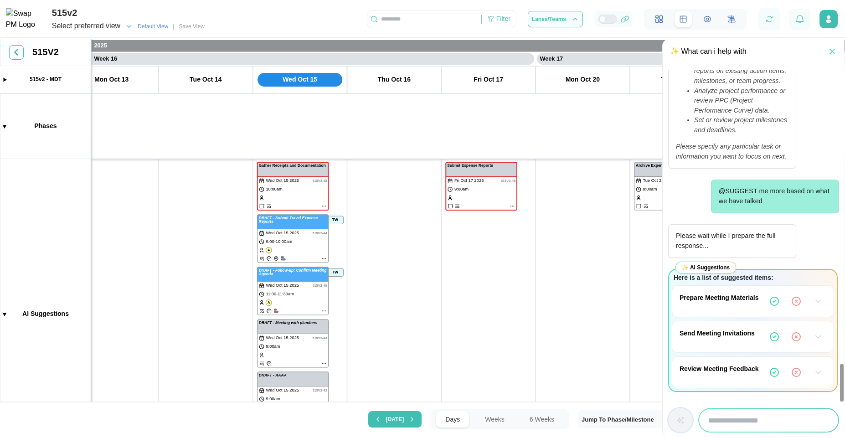
click at [819, 303] on icon "button" at bounding box center [817, 301] width 9 height 9
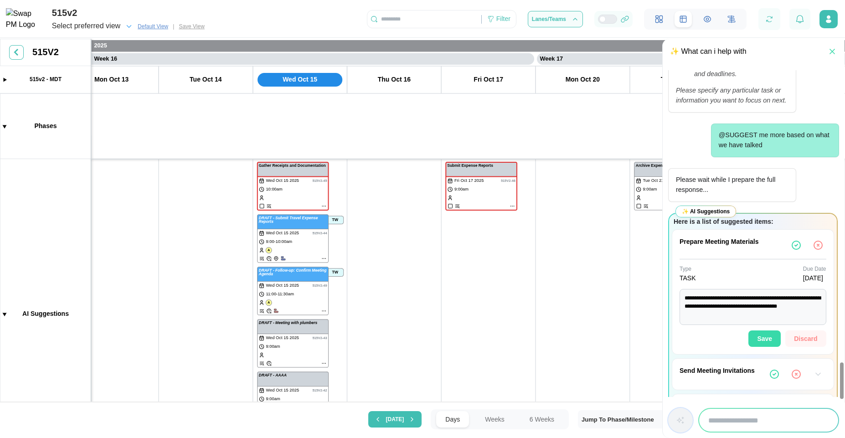
scroll to position [2678, 0]
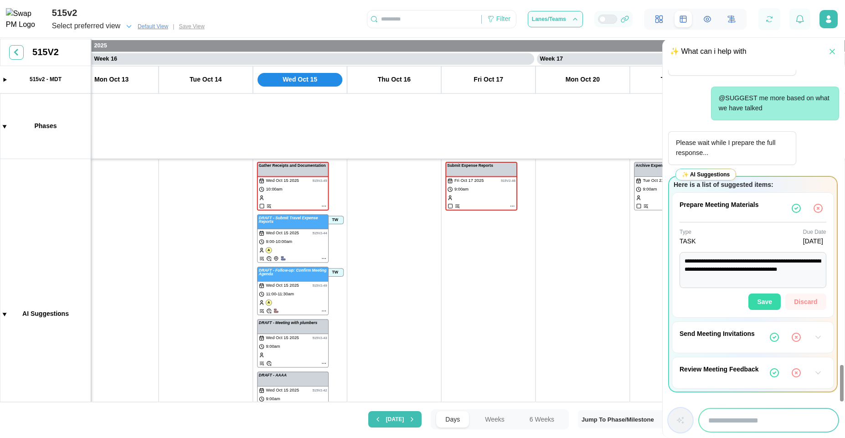
click at [765, 301] on span "Save" at bounding box center [764, 301] width 15 height 15
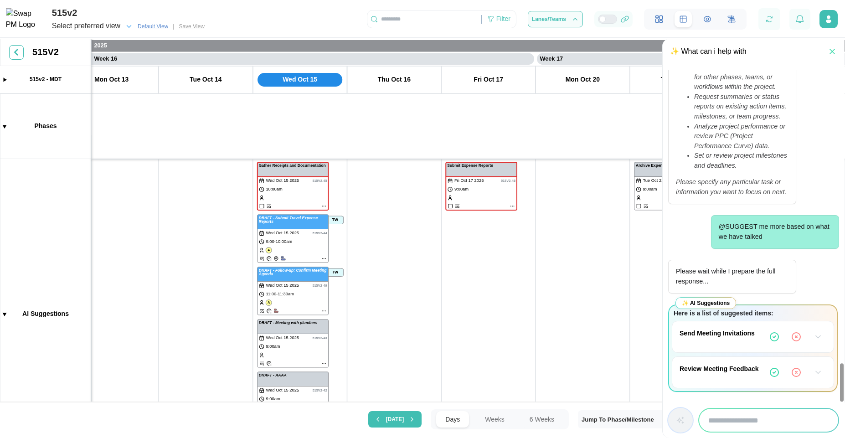
click at [816, 339] on icon "button" at bounding box center [817, 336] width 9 height 9
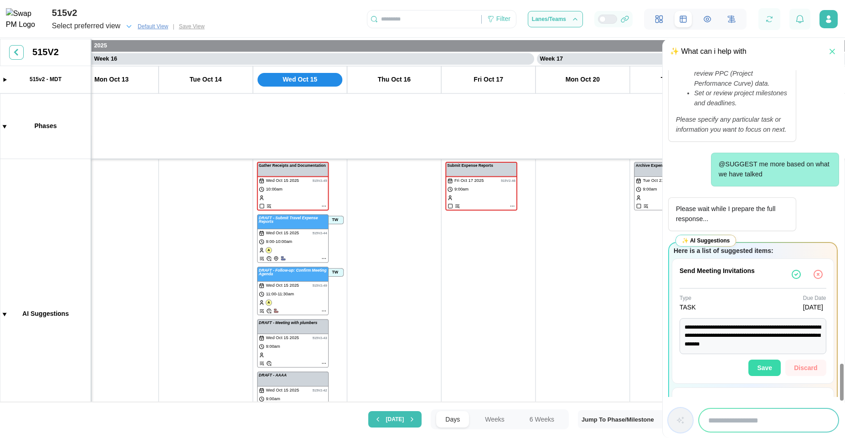
scroll to position [2643, 0]
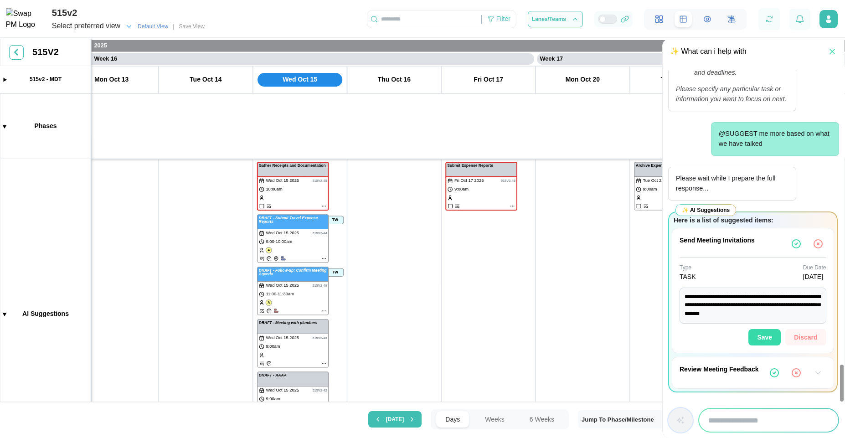
click at [816, 372] on icon "button" at bounding box center [818, 372] width 5 height 2
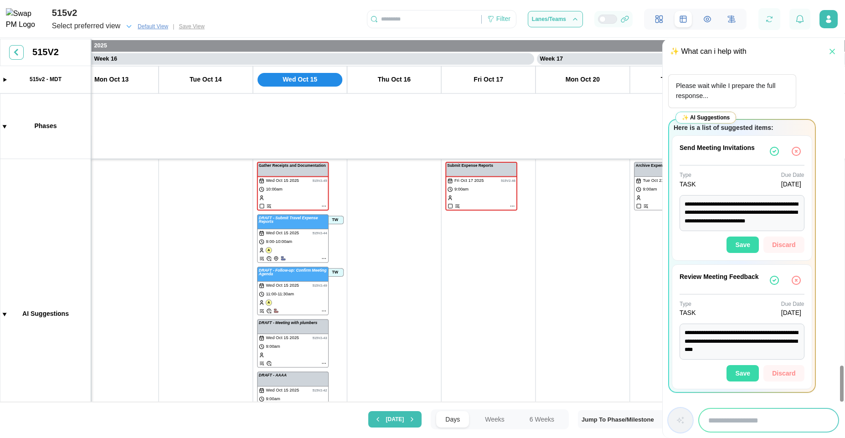
scroll to position [2736, 0]
click at [771, 21] on icon "button" at bounding box center [769, 19] width 8 height 8
drag, startPoint x: 435, startPoint y: 249, endPoint x: 516, endPoint y: 308, distance: 99.9
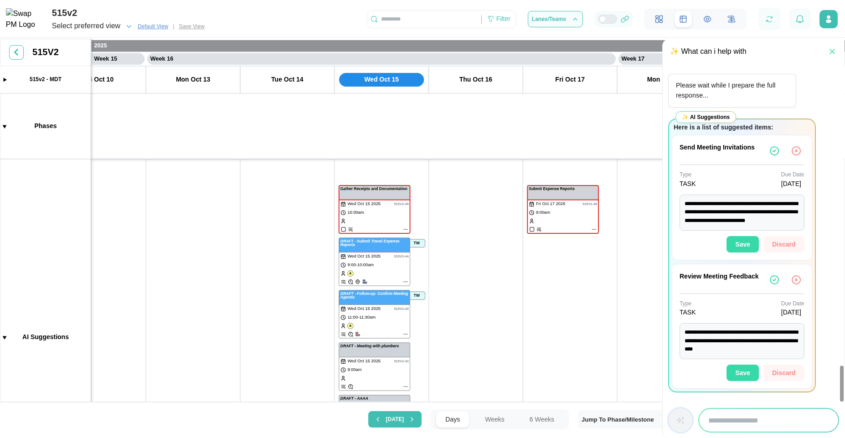
type textarea "*"
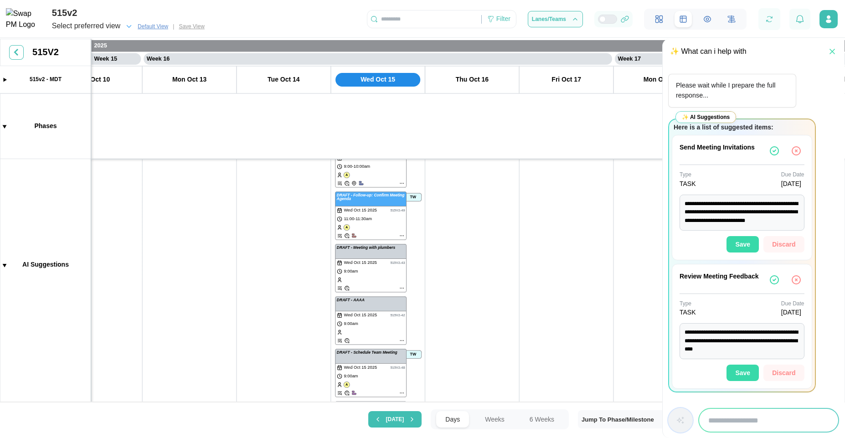
scroll to position [0, 7015]
drag, startPoint x: 462, startPoint y: 323, endPoint x: 459, endPoint y: 206, distance: 117.6
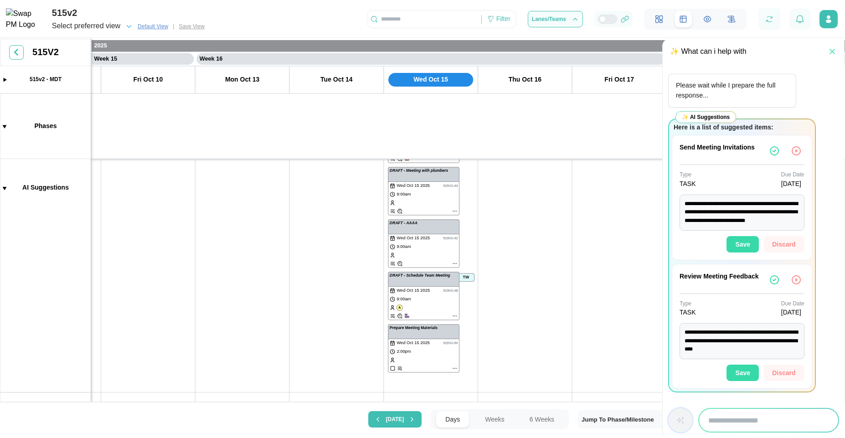
scroll to position [203, 0]
drag, startPoint x: 467, startPoint y: 310, endPoint x: 490, endPoint y: 221, distance: 91.5
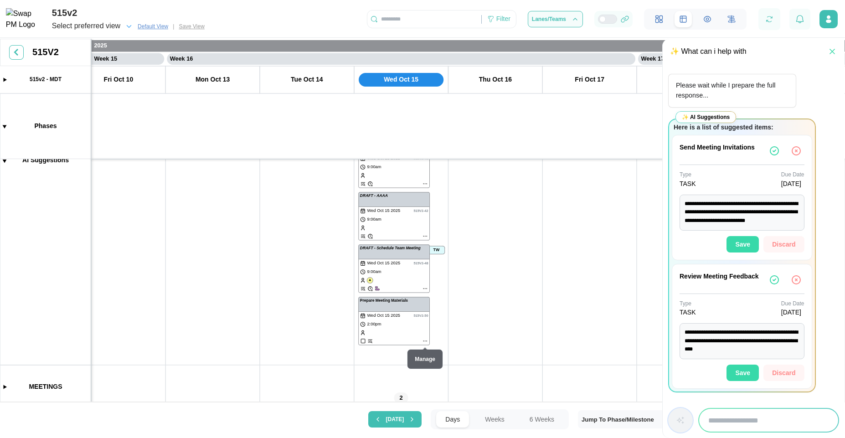
click at [397, 320] on canvas at bounding box center [422, 221] width 845 height 365
drag, startPoint x: 389, startPoint y: 323, endPoint x: 403, endPoint y: 326, distance: 14.5
click at [403, 326] on canvas at bounding box center [422, 221] width 845 height 365
drag, startPoint x: 387, startPoint y: 324, endPoint x: 399, endPoint y: 329, distance: 12.9
click at [399, 329] on canvas at bounding box center [422, 221] width 845 height 365
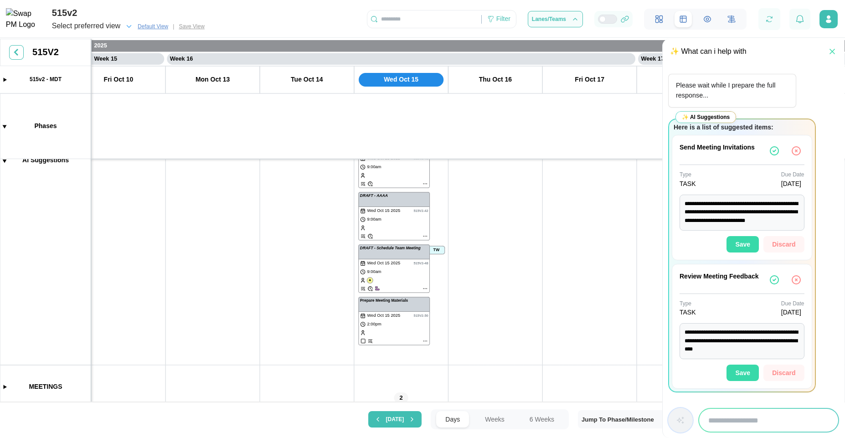
drag, startPoint x: 385, startPoint y: 321, endPoint x: 379, endPoint y: 323, distance: 5.8
click at [379, 323] on canvas at bounding box center [422, 221] width 845 height 365
click at [397, 327] on canvas at bounding box center [422, 221] width 845 height 365
click at [377, 329] on canvas at bounding box center [422, 221] width 845 height 365
drag, startPoint x: 380, startPoint y: 327, endPoint x: 396, endPoint y: 331, distance: 16.8
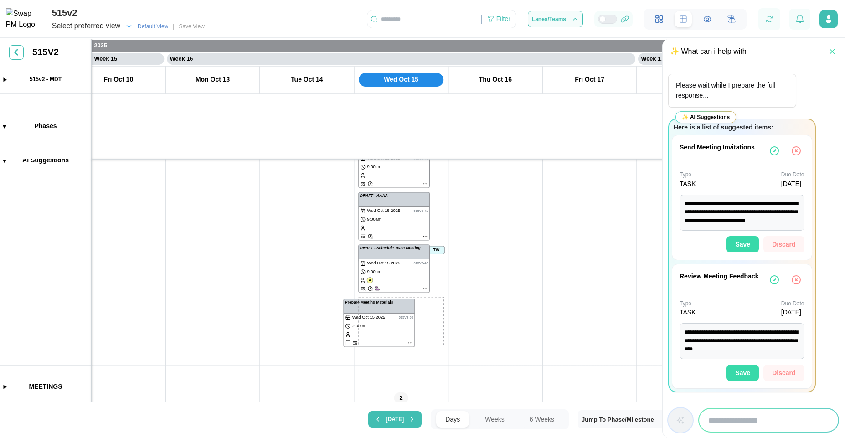
click at [396, 331] on canvas at bounding box center [422, 221] width 845 height 365
drag, startPoint x: 389, startPoint y: 329, endPoint x: 377, endPoint y: 330, distance: 12.3
click at [377, 330] on canvas at bounding box center [422, 221] width 845 height 365
drag, startPoint x: 390, startPoint y: 328, endPoint x: 397, endPoint y: 337, distance: 11.3
click at [397, 337] on canvas at bounding box center [422, 221] width 845 height 365
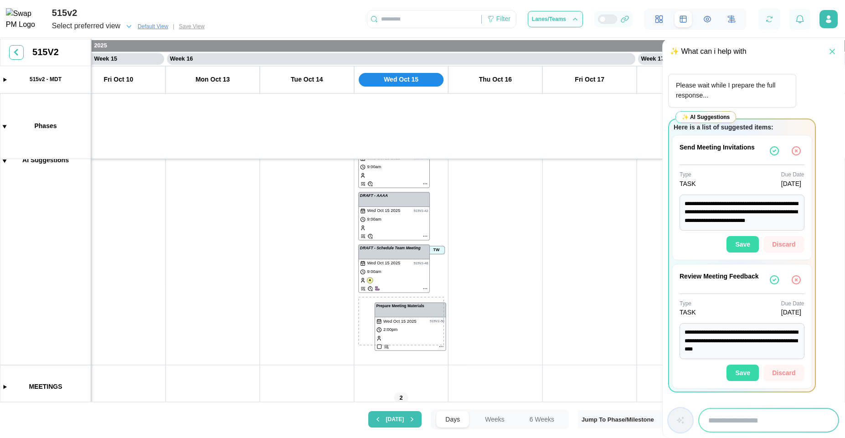
drag, startPoint x: 390, startPoint y: 330, endPoint x: 375, endPoint y: 332, distance: 15.2
click at [375, 331] on canvas at bounding box center [422, 221] width 845 height 365
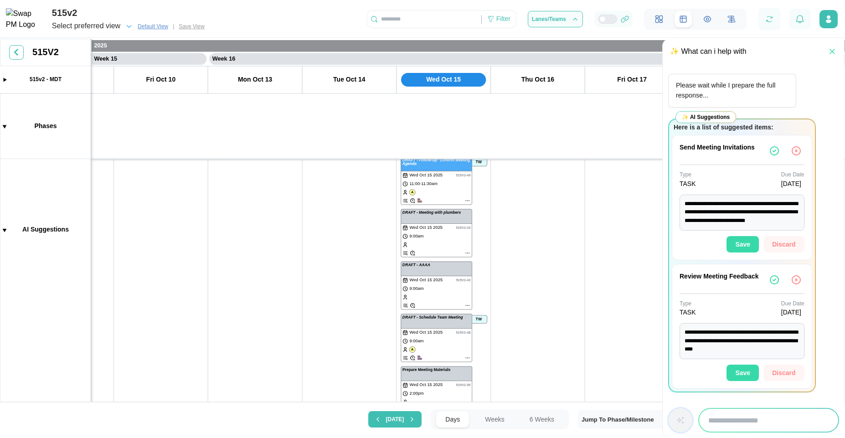
scroll to position [0, 0]
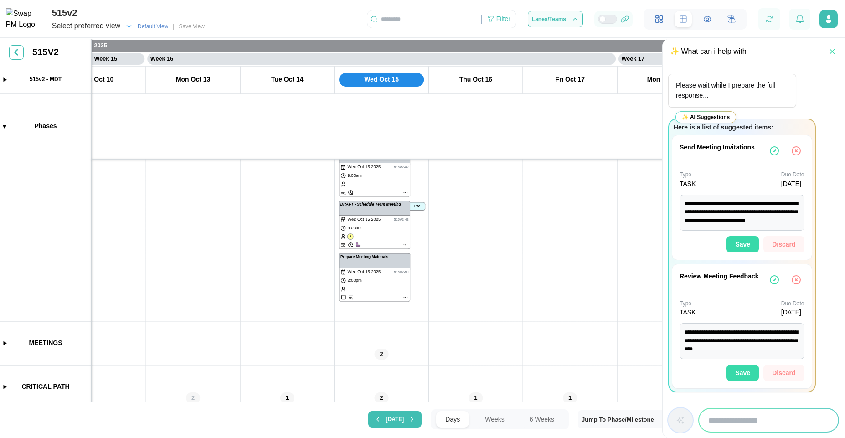
drag, startPoint x: 523, startPoint y: 282, endPoint x: 497, endPoint y: 222, distance: 65.1
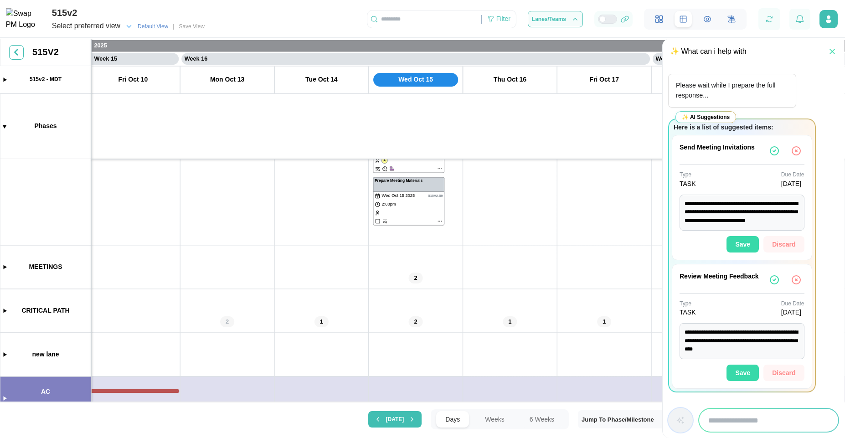
drag, startPoint x: 478, startPoint y: 299, endPoint x: 514, endPoint y: 234, distance: 74.9
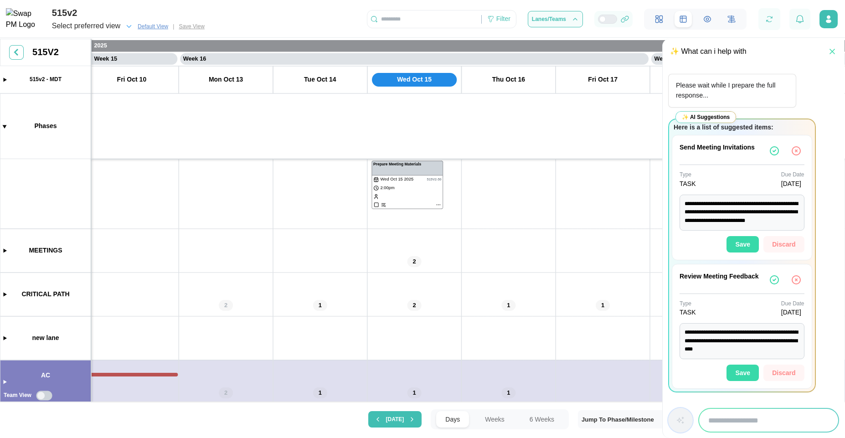
drag, startPoint x: 494, startPoint y: 265, endPoint x: 494, endPoint y: 307, distance: 41.5
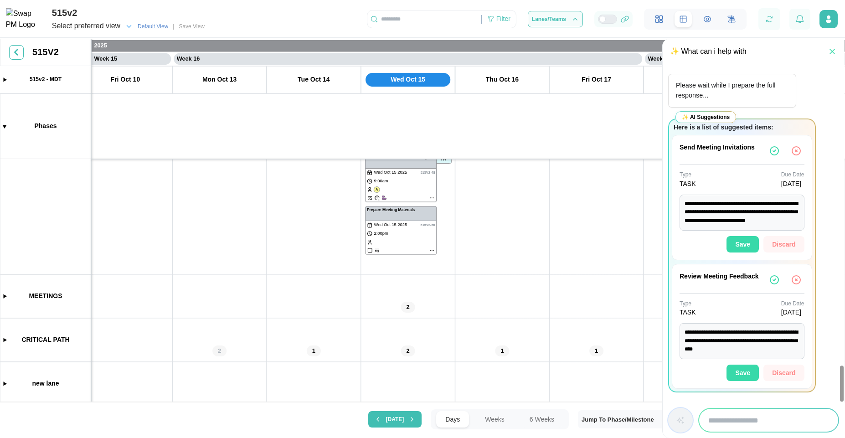
drag, startPoint x: 768, startPoint y: 313, endPoint x: 796, endPoint y: 311, distance: 27.9
click at [796, 311] on div "[DATE]" at bounding box center [792, 313] width 23 height 10
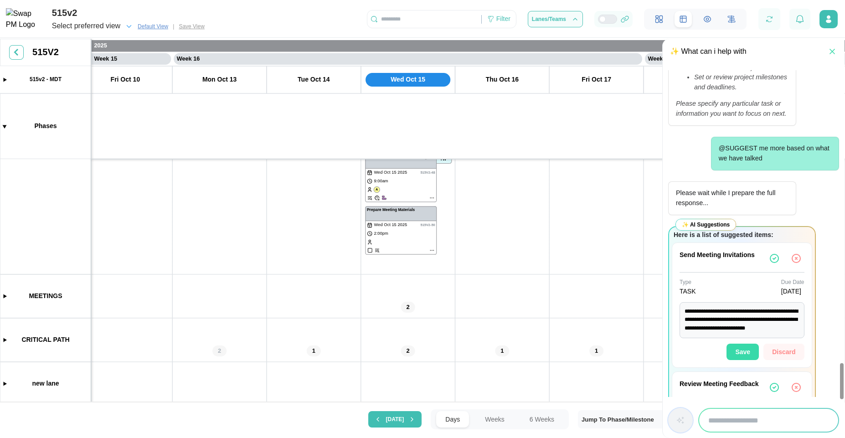
scroll to position [2736, 0]
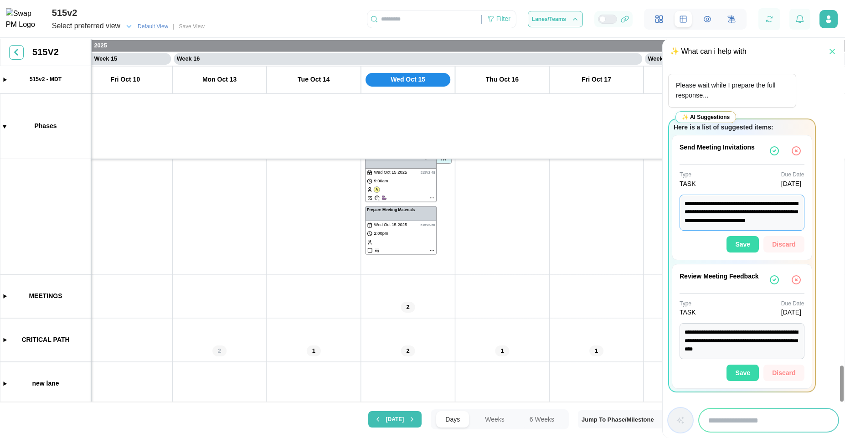
click at [742, 199] on textarea "**********" at bounding box center [741, 213] width 125 height 36
click at [749, 278] on div "Review Meeting Feedback" at bounding box center [718, 277] width 79 height 10
